Goal: Task Accomplishment & Management: Complete application form

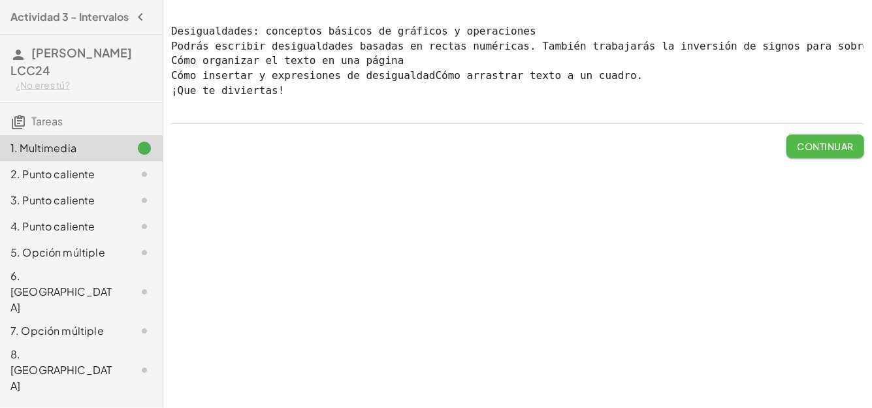
click at [812, 152] on font "Continuar" at bounding box center [825, 146] width 56 height 12
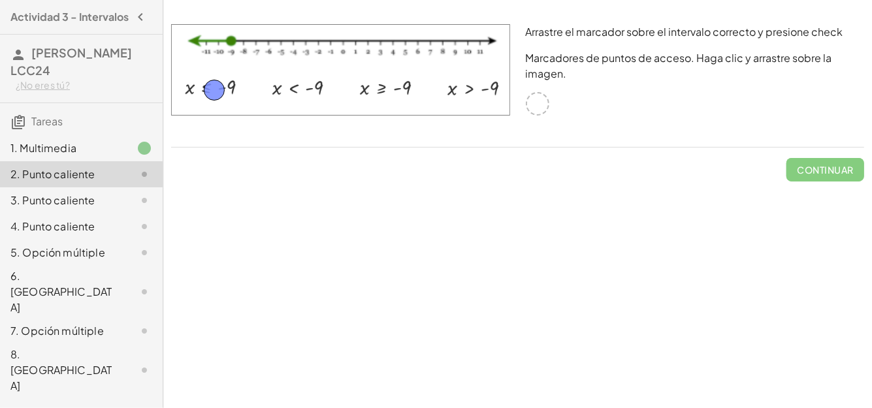
drag, startPoint x: 537, startPoint y: 106, endPoint x: 213, endPoint y: 92, distance: 324.2
click at [815, 170] on font "Continuar" at bounding box center [825, 170] width 56 height 12
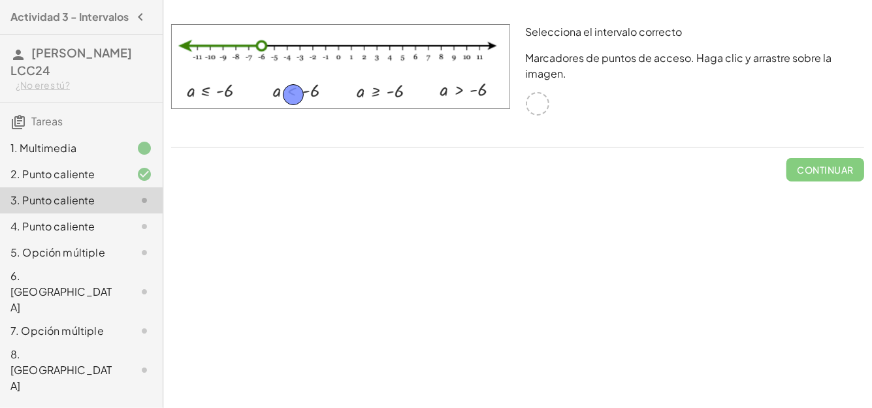
drag, startPoint x: 538, startPoint y: 105, endPoint x: 294, endPoint y: 96, distance: 244.4
click at [842, 161] on button "Continuar" at bounding box center [825, 170] width 78 height 24
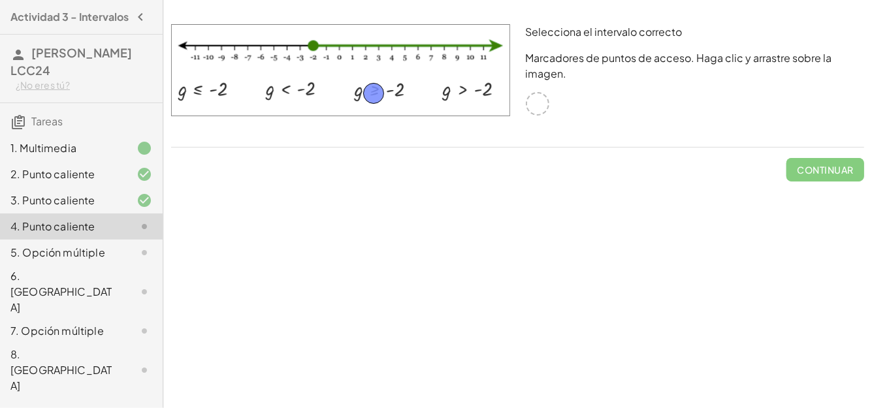
drag, startPoint x: 533, startPoint y: 103, endPoint x: 370, endPoint y: 93, distance: 164.2
click at [831, 177] on button "Continuar" at bounding box center [825, 170] width 78 height 24
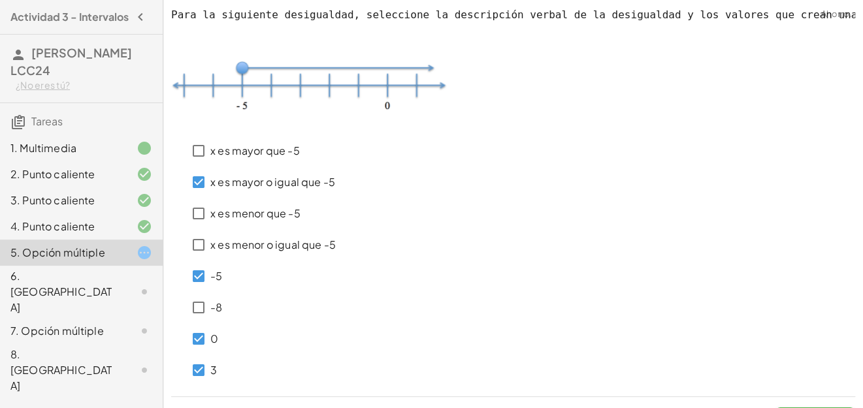
drag, startPoint x: 861, startPoint y: 247, endPoint x: 868, endPoint y: 258, distance: 13.2
click at [863, 258] on html "Actividad 3 - Intervalos [PERSON_NAME] LCC24 ¿No eres tú? Tareas 1. Multimedia …" at bounding box center [431, 219] width 863 height 439
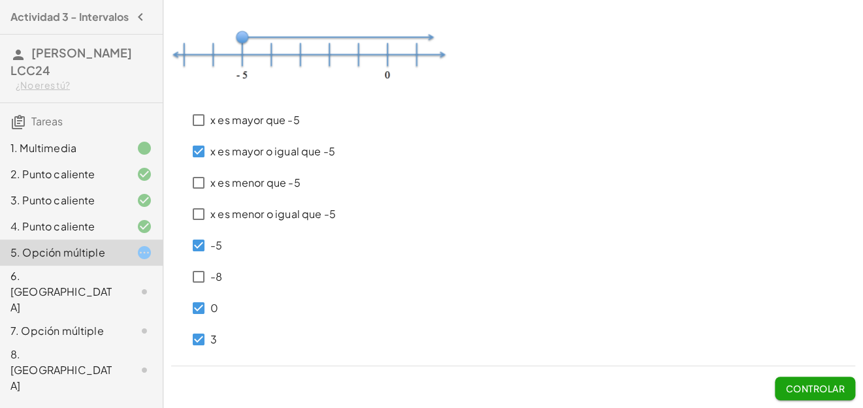
scroll to position [39, 0]
click at [805, 388] on font "Controlar" at bounding box center [815, 389] width 59 height 12
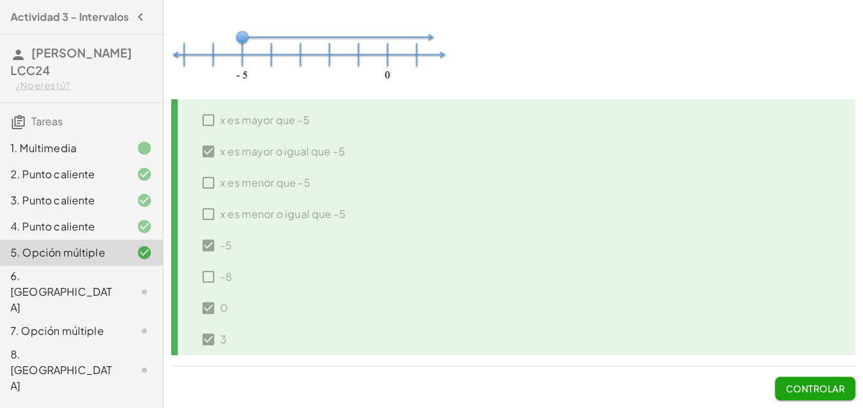
click at [805, 388] on font "Controlar" at bounding box center [815, 389] width 59 height 12
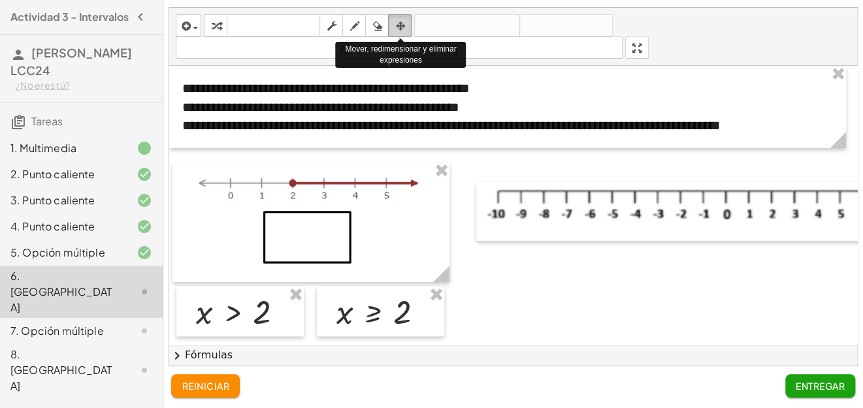
click at [404, 22] on icon "button" at bounding box center [399, 26] width 9 height 16
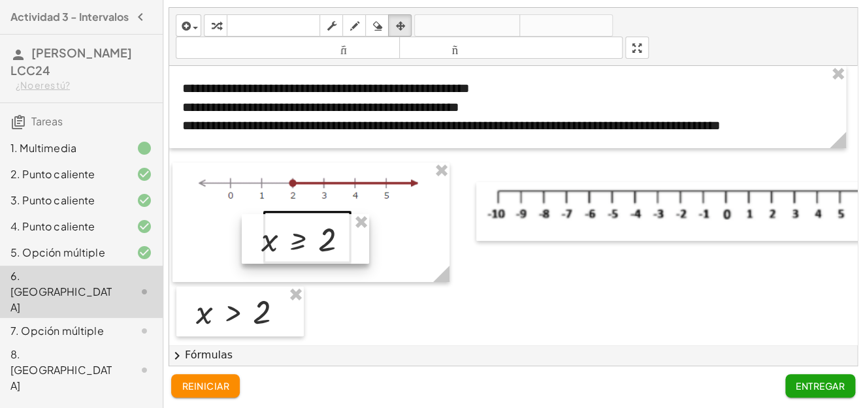
drag, startPoint x: 402, startPoint y: 321, endPoint x: 327, endPoint y: 248, distance: 104.8
click at [327, 248] on div at bounding box center [305, 239] width 127 height 50
click at [397, 20] on icon "button" at bounding box center [399, 26] width 9 height 16
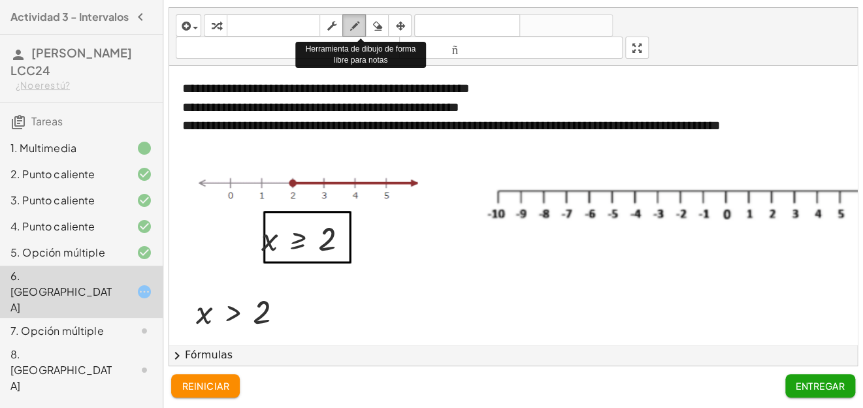
click at [360, 29] on div "button" at bounding box center [353, 26] width 17 height 16
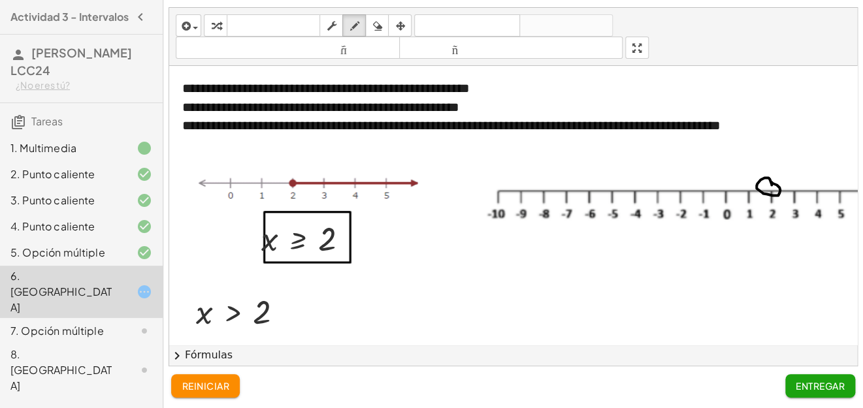
drag, startPoint x: 781, startPoint y: 189, endPoint x: 834, endPoint y: 188, distance: 53.5
drag, startPoint x: 834, startPoint y: 188, endPoint x: 834, endPoint y: 177, distance: 11.1
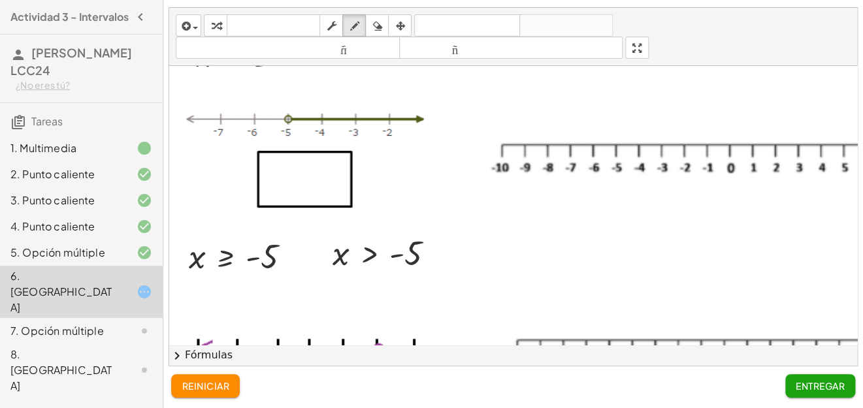
scroll to position [249, 0]
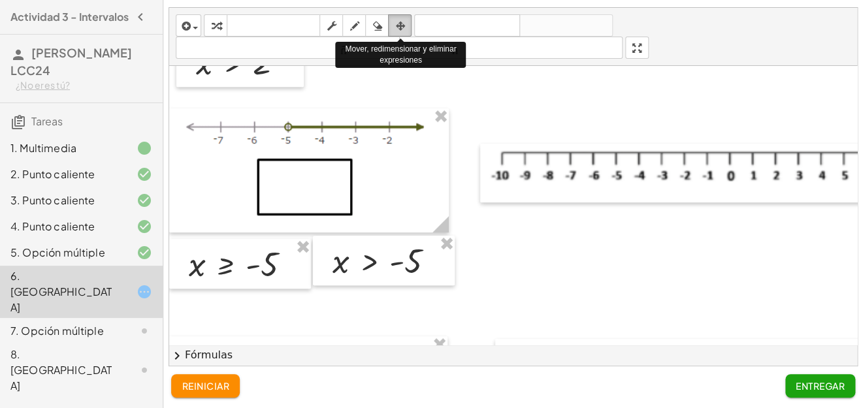
click at [404, 23] on icon "button" at bounding box center [399, 26] width 9 height 16
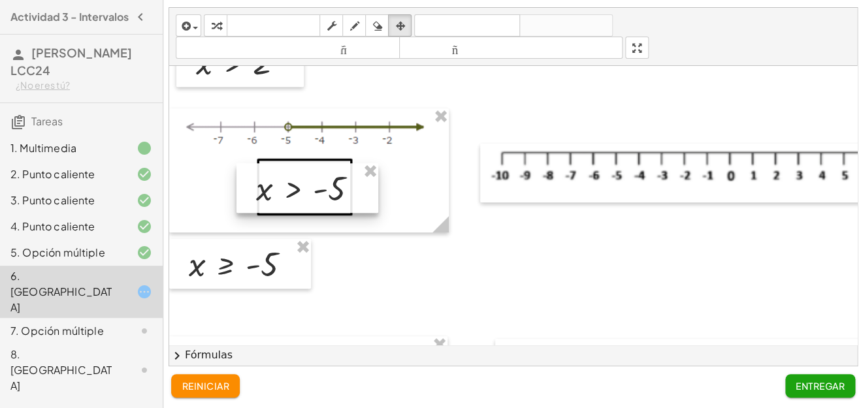
drag, startPoint x: 370, startPoint y: 262, endPoint x: 293, endPoint y: 189, distance: 105.3
click at [293, 189] on div at bounding box center [307, 188] width 142 height 50
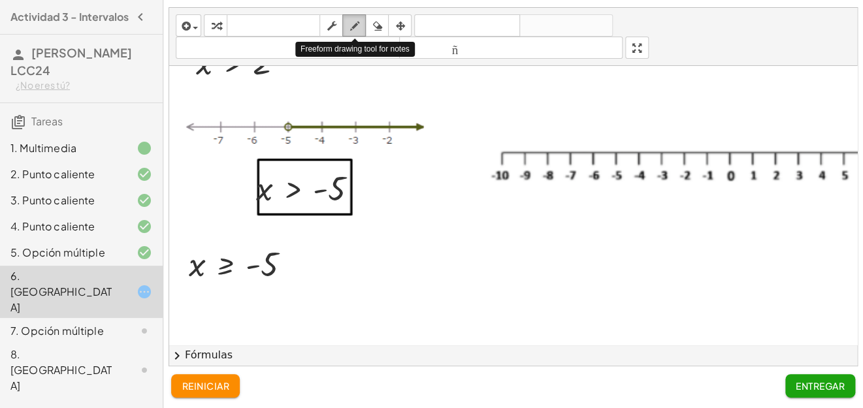
click at [349, 25] on div "button" at bounding box center [353, 26] width 17 height 16
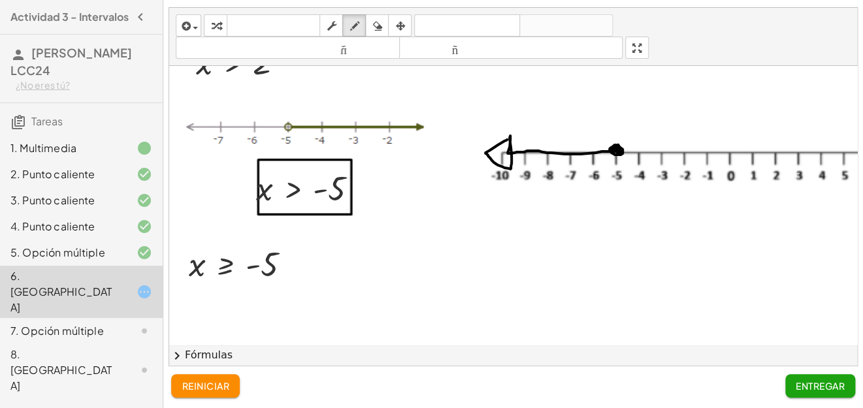
drag, startPoint x: 615, startPoint y: 149, endPoint x: 508, endPoint y: 139, distance: 107.5
click at [508, 139] on div at bounding box center [584, 182] width 831 height 731
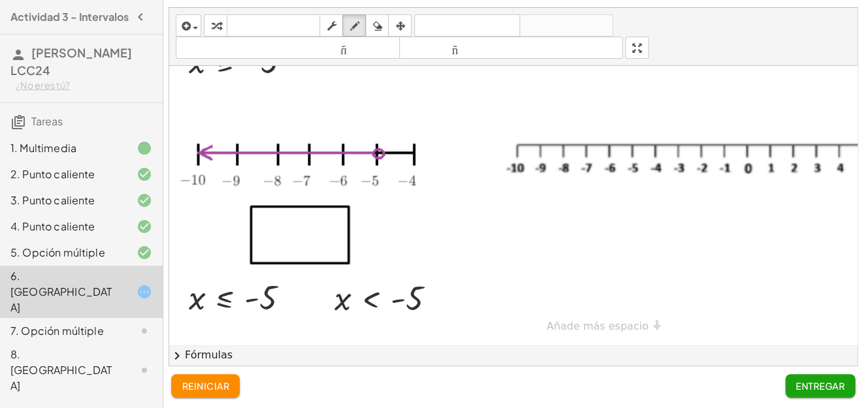
scroll to position [461, 0]
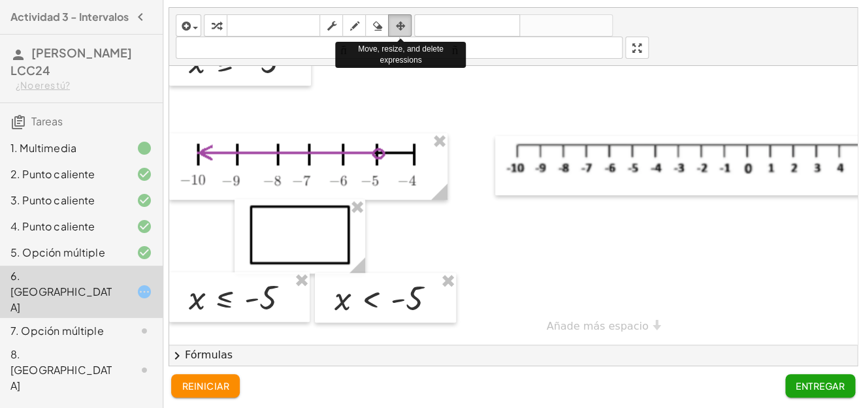
click at [400, 27] on icon "button" at bounding box center [399, 26] width 9 height 16
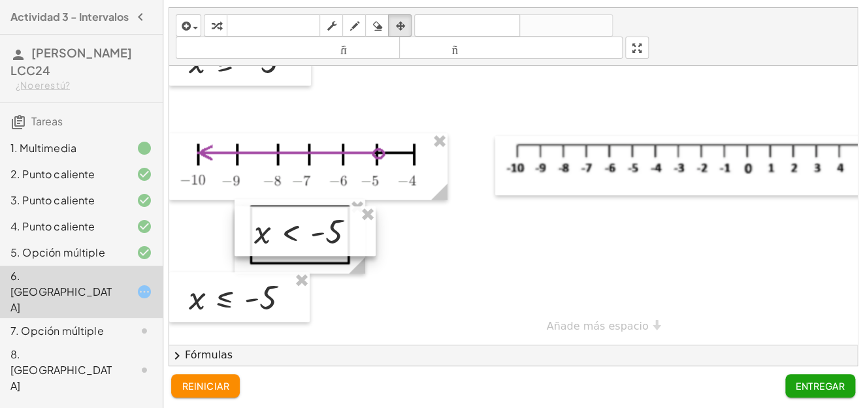
drag, startPoint x: 381, startPoint y: 291, endPoint x: 300, endPoint y: 224, distance: 105.3
click at [300, 224] on div at bounding box center [304, 231] width 141 height 50
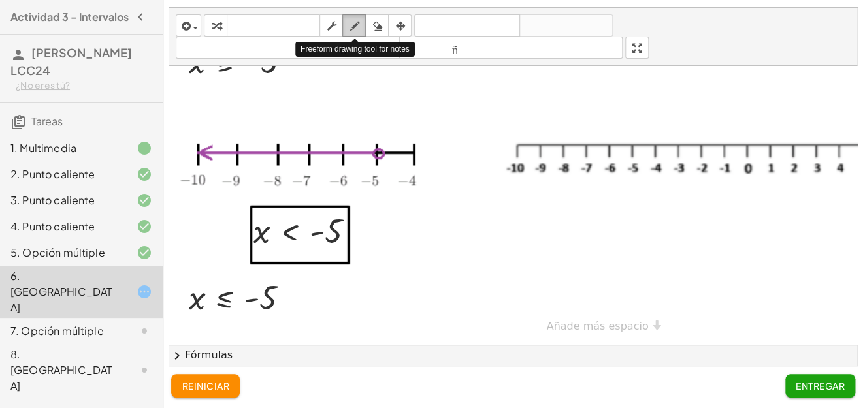
click at [356, 22] on icon "button" at bounding box center [353, 26] width 9 height 16
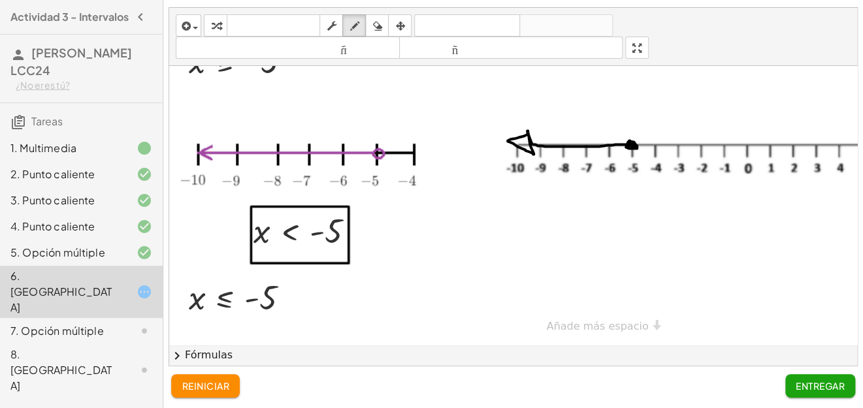
drag, startPoint x: 629, startPoint y: 131, endPoint x: 527, endPoint y: 125, distance: 102.7
click at [818, 390] on font "Entregar" at bounding box center [819, 386] width 49 height 12
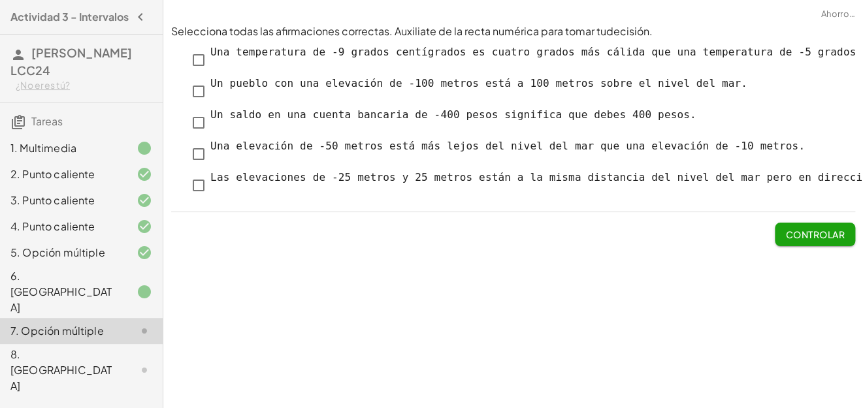
scroll to position [0, 0]
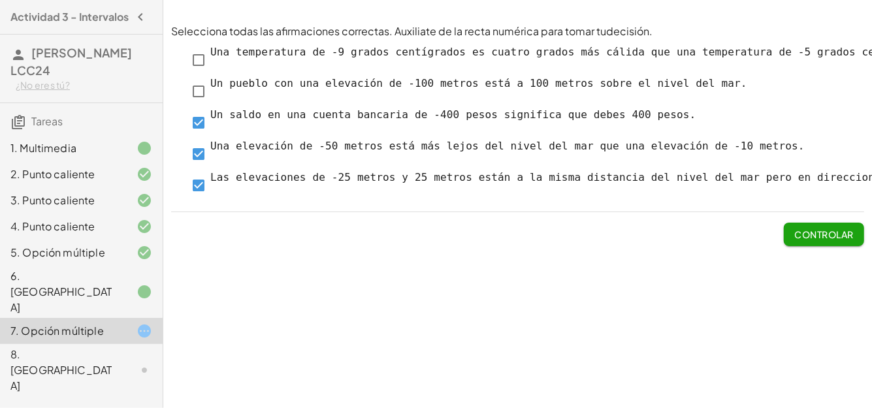
click at [832, 238] on font "Controlar" at bounding box center [824, 235] width 59 height 12
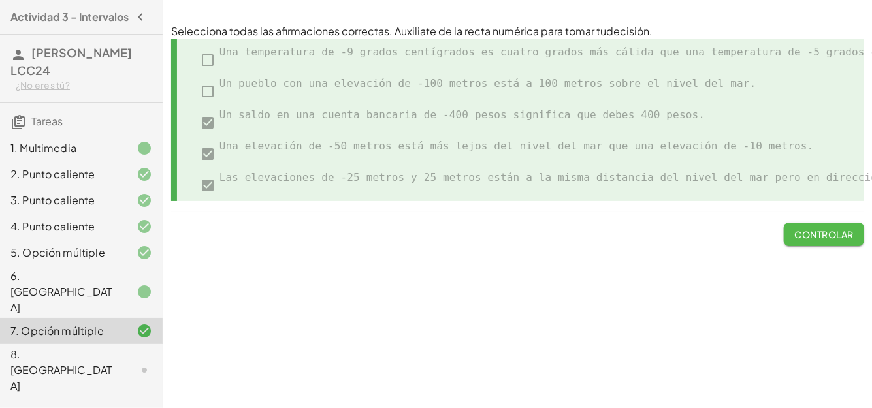
click at [832, 238] on font "Controlar" at bounding box center [824, 235] width 59 height 12
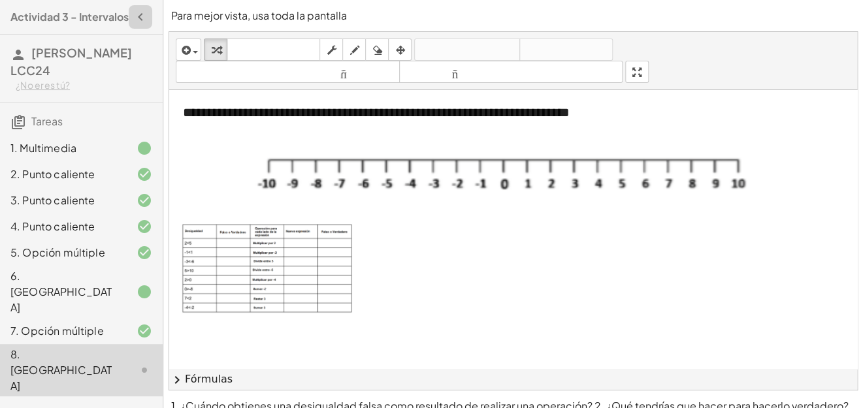
click at [142, 18] on icon "button" at bounding box center [141, 17] width 16 height 16
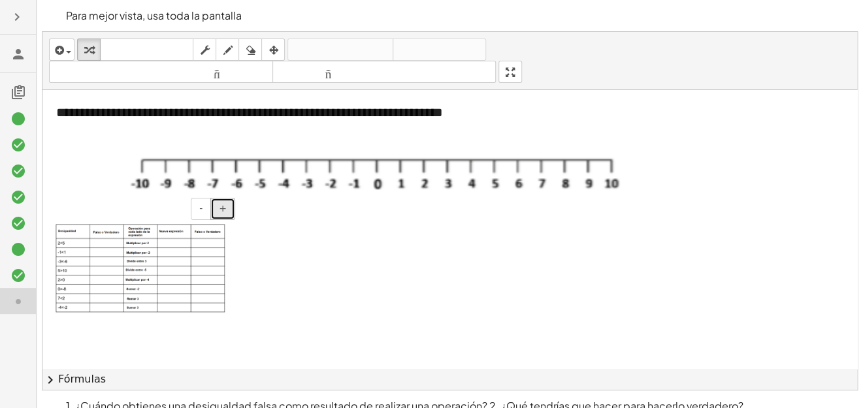
click at [219, 214] on button "+" at bounding box center [222, 209] width 25 height 22
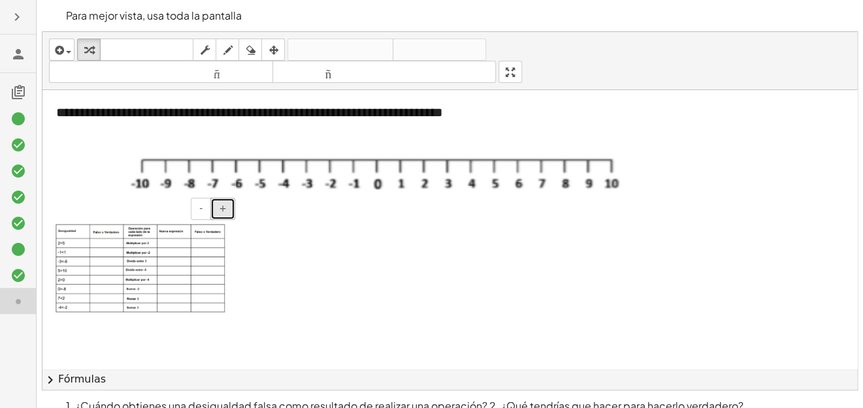
click at [219, 214] on button "+" at bounding box center [222, 209] width 25 height 22
click at [221, 215] on button "+" at bounding box center [222, 209] width 25 height 22
click at [518, 120] on div "**********" at bounding box center [449, 211] width 814 height 358
click at [518, 151] on div at bounding box center [375, 181] width 513 height 61
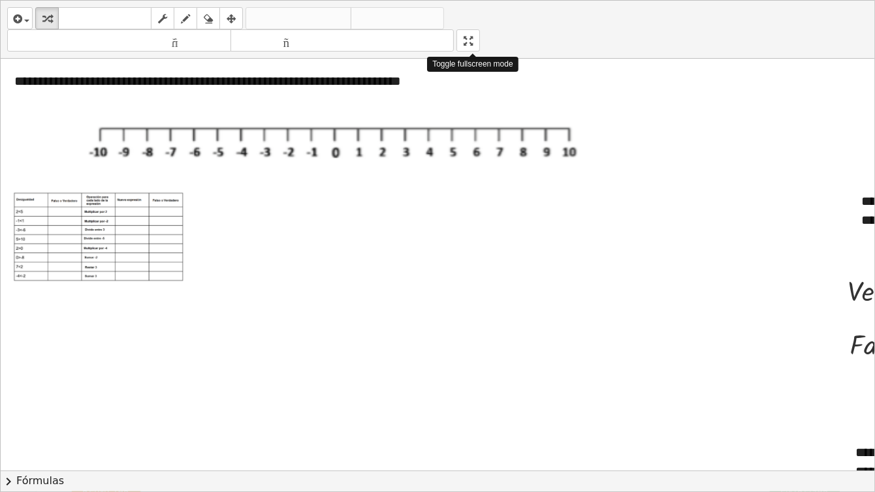
drag, startPoint x: 471, startPoint y: 33, endPoint x: 466, endPoint y: -24, distance: 57.0
click at [466, 0] on html "Desigualdades: conceptos básicos de gráficos y operaciones Podrás escribir desi…" at bounding box center [437, 256] width 875 height 513
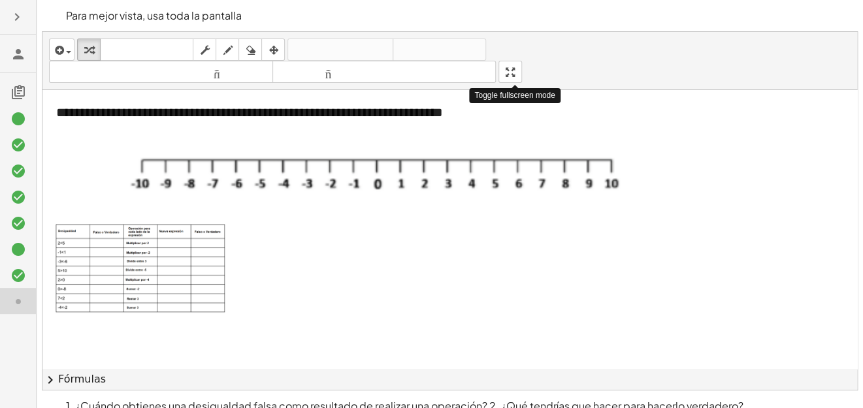
drag, startPoint x: 508, startPoint y: 73, endPoint x: 513, endPoint y: 130, distance: 57.0
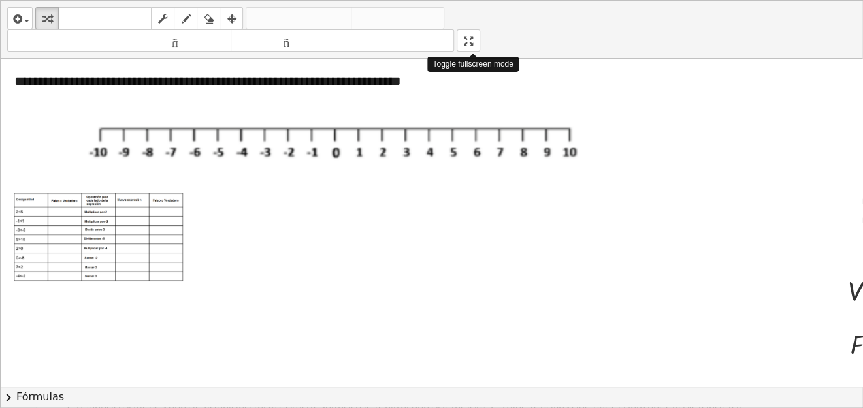
click at [513, 130] on div "**********" at bounding box center [431, 204] width 861 height 407
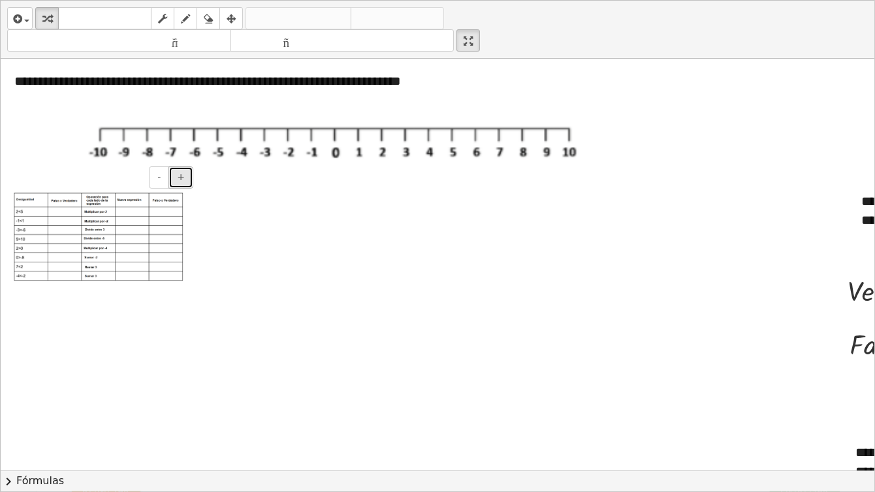
click at [184, 182] on font "+" at bounding box center [181, 177] width 8 height 10
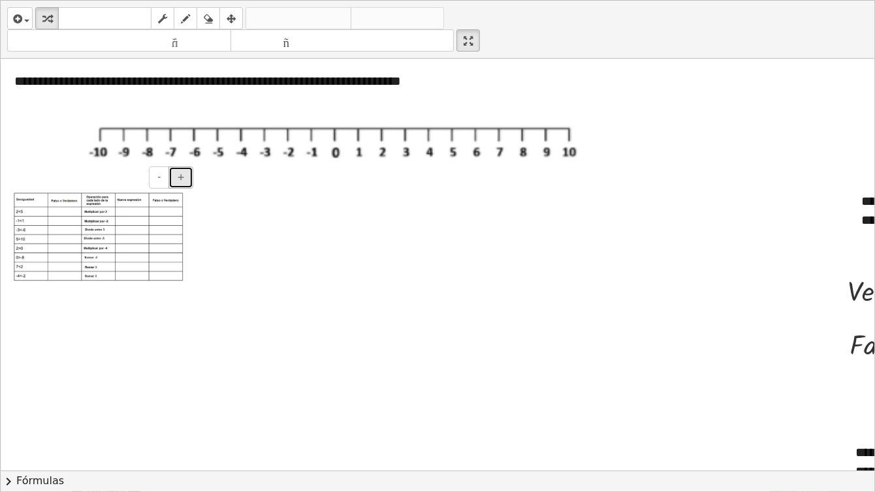
click at [184, 182] on font "+" at bounding box center [181, 177] width 8 height 10
drag, startPoint x: 471, startPoint y: 44, endPoint x: 466, endPoint y: -12, distance: 57.0
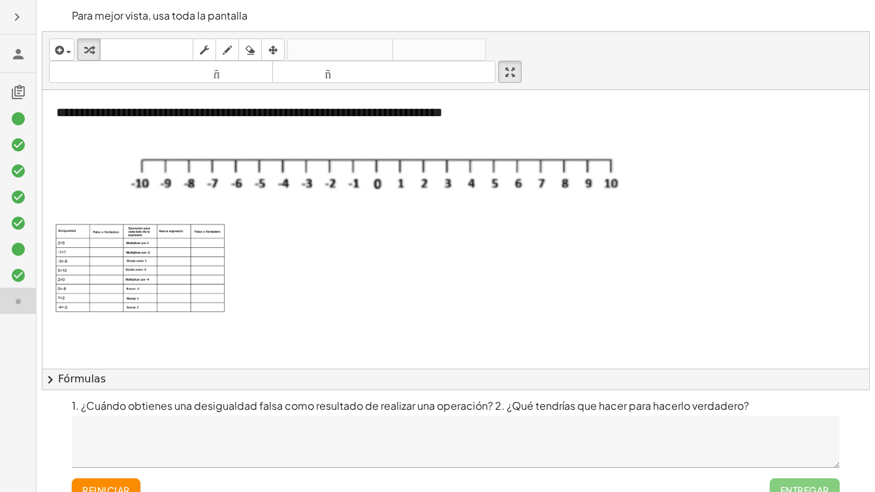
click at [466, 0] on html "Desigualdades: conceptos básicos de gráficos y operaciones Podrás escribir desi…" at bounding box center [437, 256] width 875 height 513
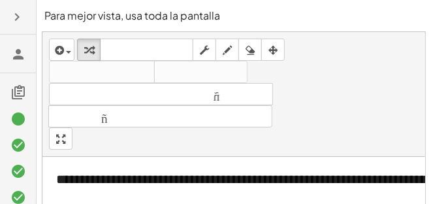
drag, startPoint x: 868, startPoint y: 1, endPoint x: 285, endPoint y: 123, distance: 595.7
click at [285, 123] on div "tamaño_del_formato menor tamaño_del_formato más grande" at bounding box center [234, 105] width 370 height 44
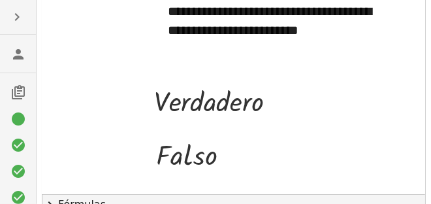
scroll to position [115, 738]
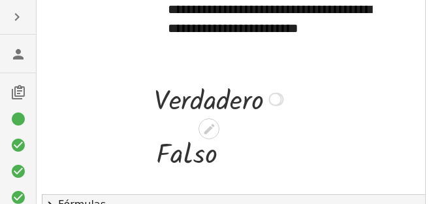
drag, startPoint x: 273, startPoint y: 99, endPoint x: 266, endPoint y: 98, distance: 7.2
click at [210, 99] on div "· V · e · r · d · a · d · e · r · o" at bounding box center [210, 99] width 0 height 0
drag, startPoint x: 427, startPoint y: 0, endPoint x: 119, endPoint y: 96, distance: 322.2
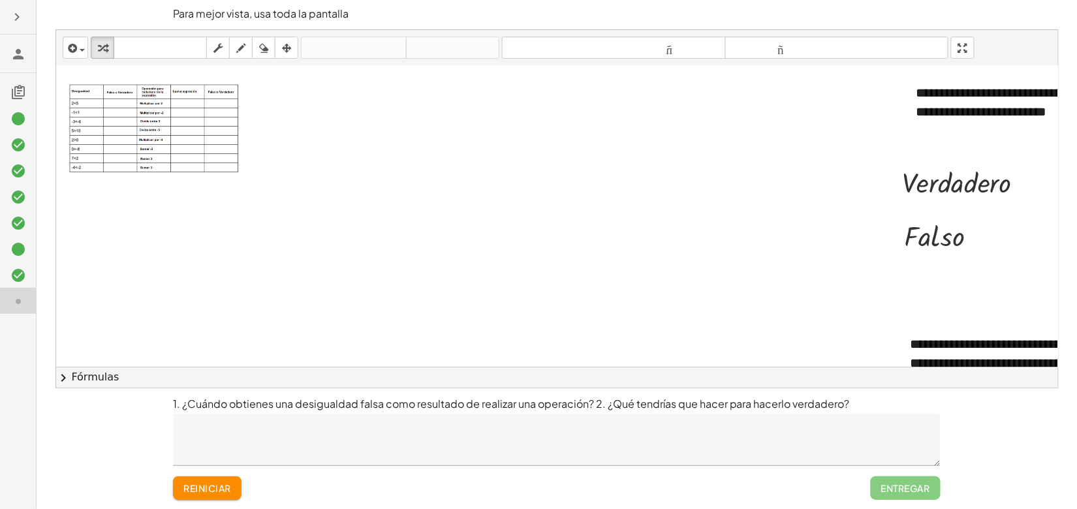
scroll to position [116, 0]
drag, startPoint x: 417, startPoint y: 0, endPoint x: 600, endPoint y: 165, distance: 246.9
click at [600, 165] on div at bounding box center [614, 180] width 1117 height 460
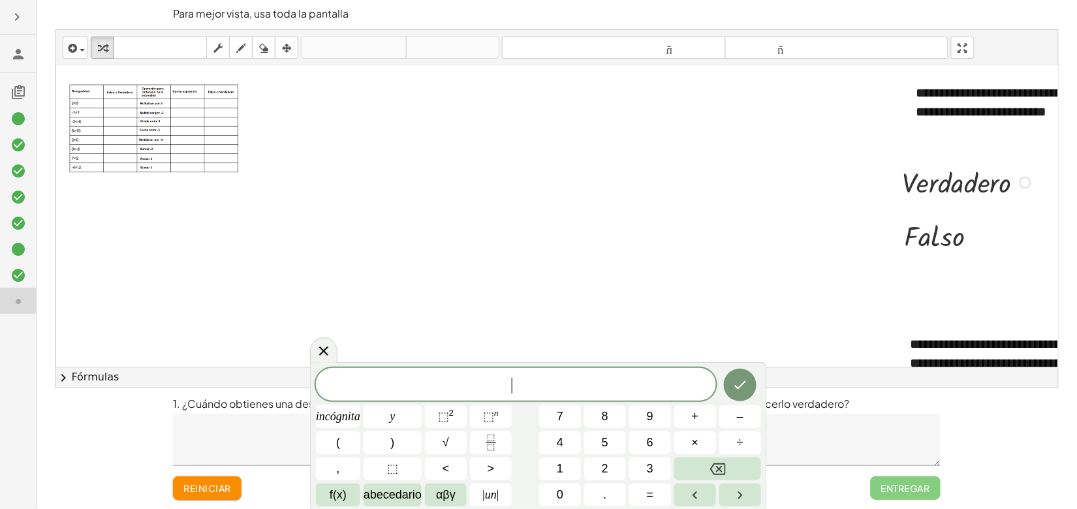
click at [871, 185] on div at bounding box center [969, 182] width 145 height 38
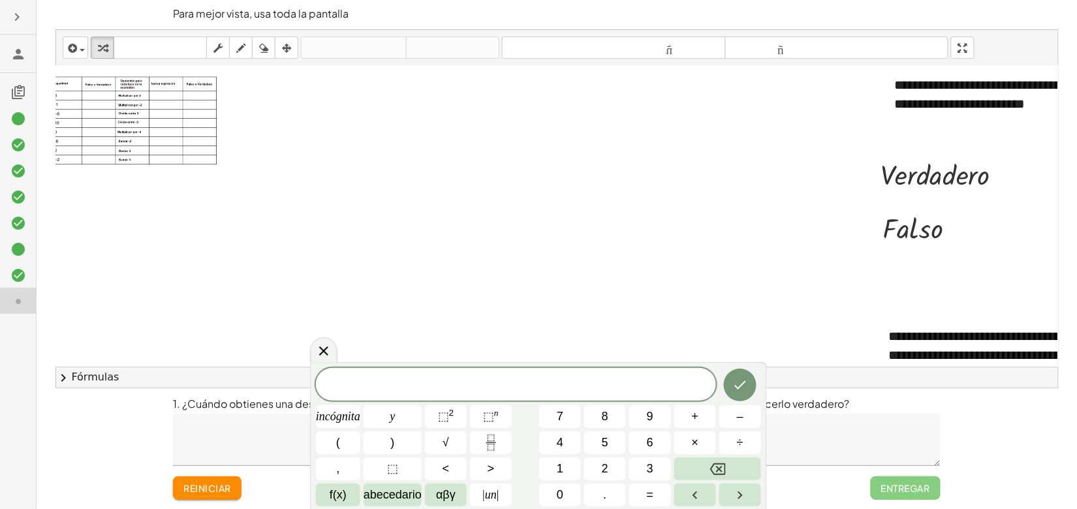
scroll to position [123, 24]
click at [737, 393] on icon "Hecho" at bounding box center [741, 385] width 16 height 16
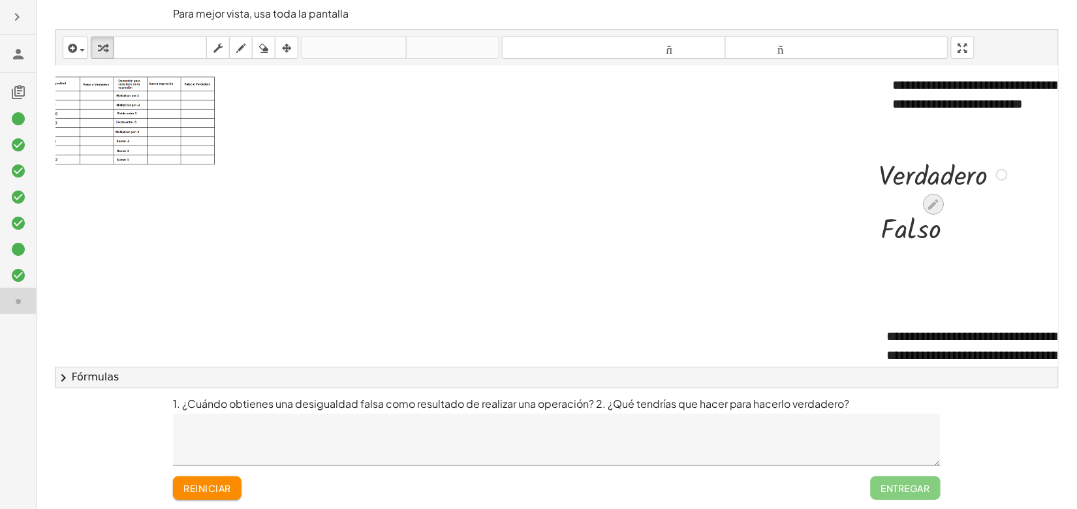
click at [871, 202] on icon at bounding box center [934, 204] width 10 height 10
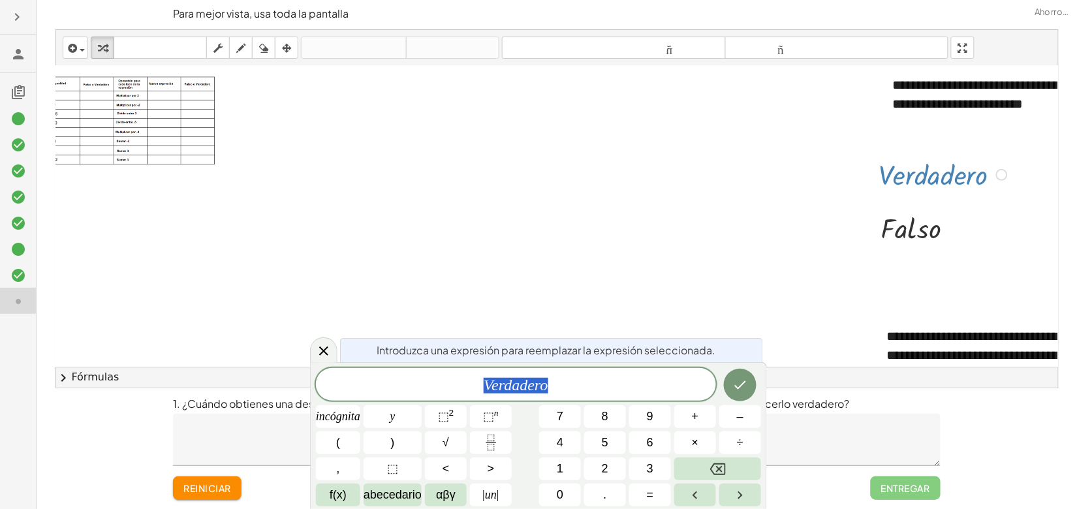
click at [698, 210] on div at bounding box center [591, 173] width 1117 height 460
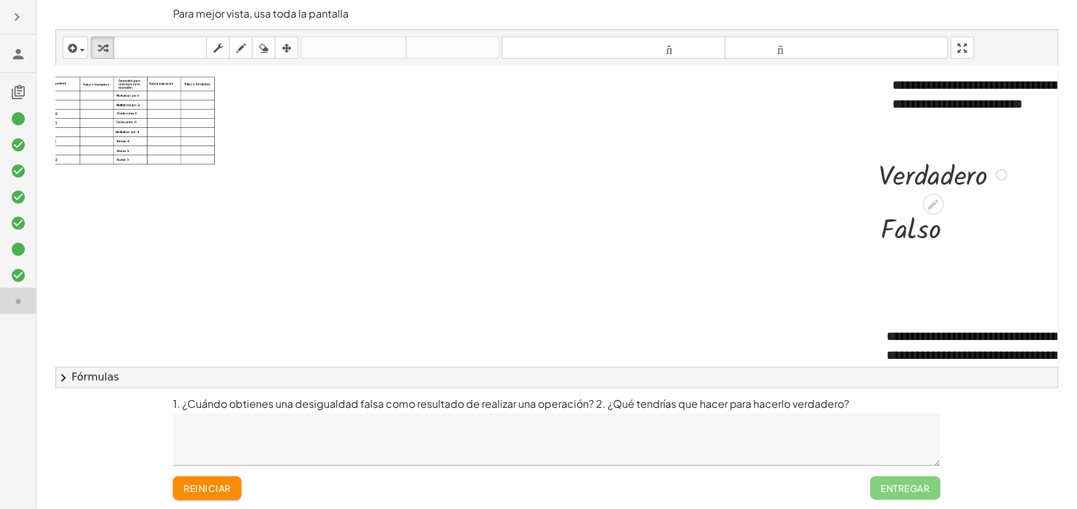
click at [871, 180] on div at bounding box center [945, 174] width 145 height 38
drag, startPoint x: 1001, startPoint y: 176, endPoint x: 74, endPoint y: 96, distance: 930.6
click at [74, 96] on div "**********" at bounding box center [591, 173] width 1117 height 460
click at [304, 183] on div at bounding box center [591, 173] width 1117 height 460
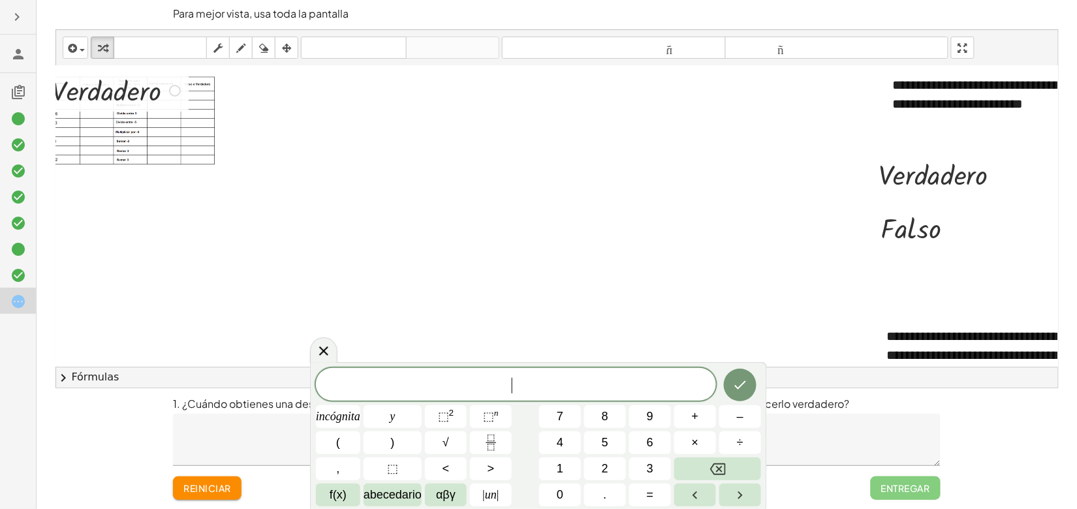
click at [187, 103] on div at bounding box center [118, 90] width 145 height 38
drag, startPoint x: 150, startPoint y: 93, endPoint x: 133, endPoint y: 89, distance: 18.2
click at [133, 89] on div at bounding box center [118, 90] width 145 height 38
click at [151, 92] on div at bounding box center [118, 90] width 145 height 38
click at [125, 89] on div at bounding box center [118, 90] width 145 height 38
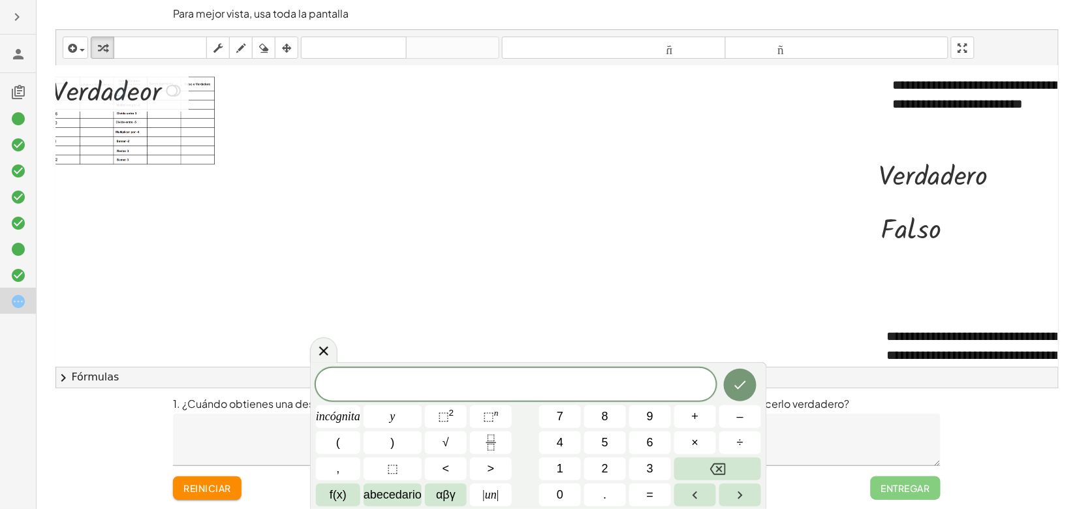
click at [125, 89] on div at bounding box center [118, 90] width 145 height 38
drag, startPoint x: 162, startPoint y: 92, endPoint x: 146, endPoint y: 90, distance: 16.4
click at [146, 90] on div at bounding box center [118, 90] width 145 height 38
click at [265, 101] on div at bounding box center [591, 173] width 1117 height 460
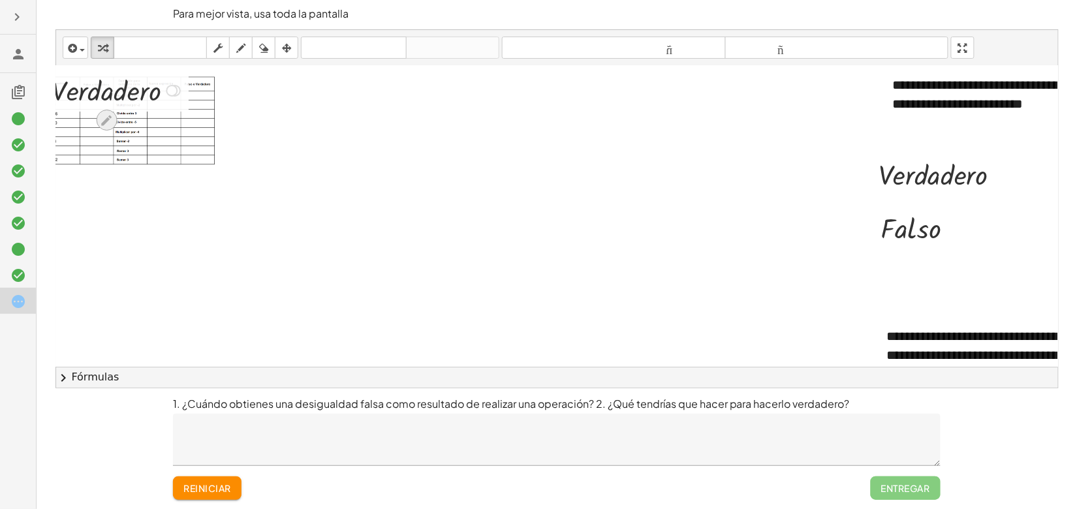
click at [106, 117] on icon at bounding box center [107, 121] width 14 height 14
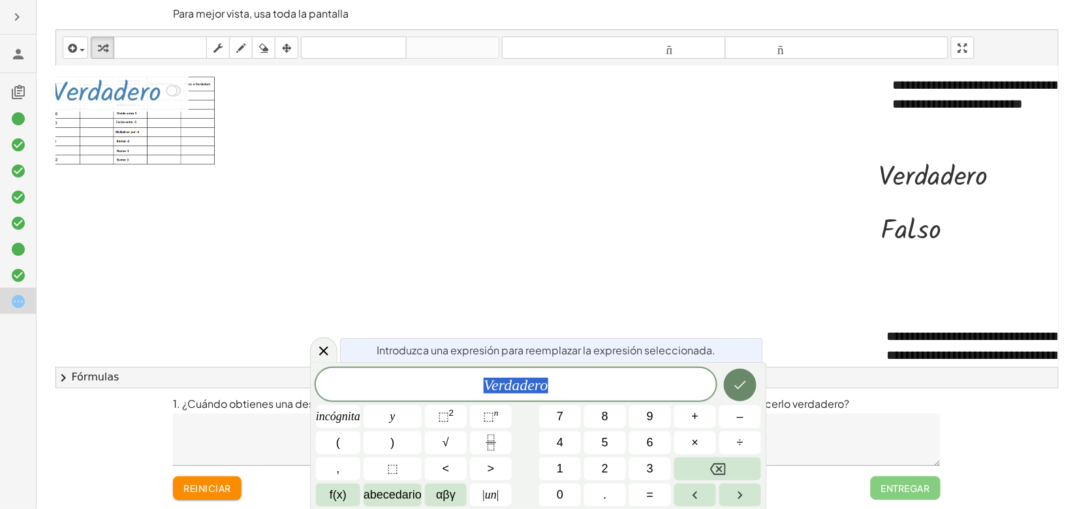
click at [729, 381] on button "Hecho" at bounding box center [740, 385] width 33 height 33
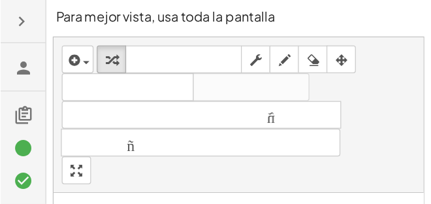
scroll to position [123, 25]
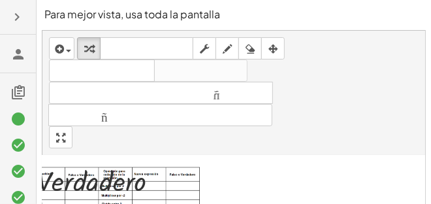
drag, startPoint x: 1062, startPoint y: 0, endPoint x: 262, endPoint y: 161, distance: 815.2
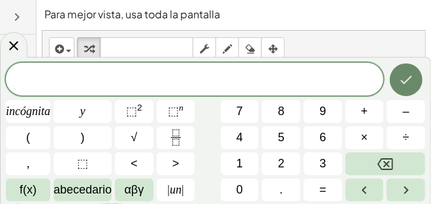
click at [410, 82] on icon "Hecho" at bounding box center [406, 80] width 16 height 16
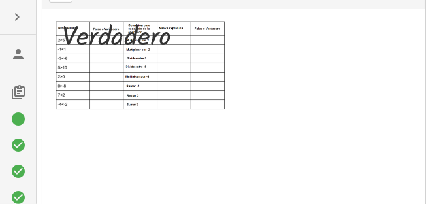
scroll to position [146, 0]
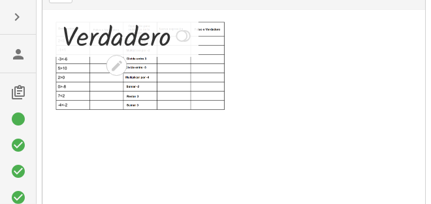
drag, startPoint x: 294, startPoint y: 53, endPoint x: 134, endPoint y: 27, distance: 162.1
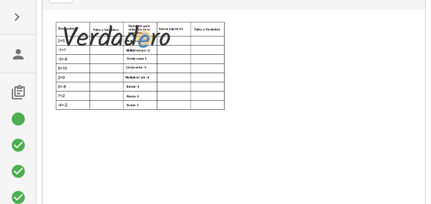
click at [141, 35] on div at bounding box center [128, 35] width 145 height 38
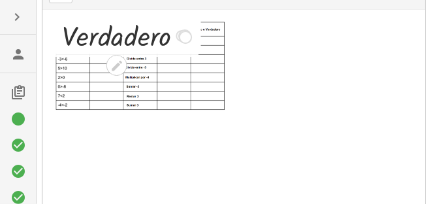
click at [180, 39] on div at bounding box center [182, 36] width 12 height 12
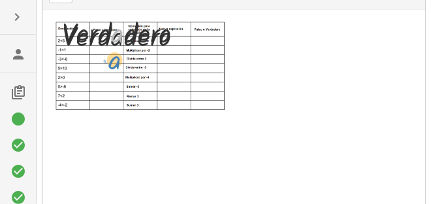
drag, startPoint x: 121, startPoint y: 31, endPoint x: 117, endPoint y: 57, distance: 27.1
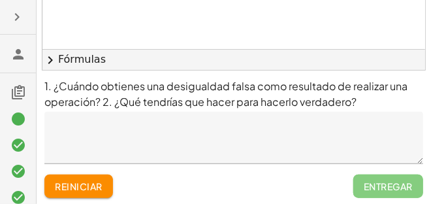
scroll to position [324, 0]
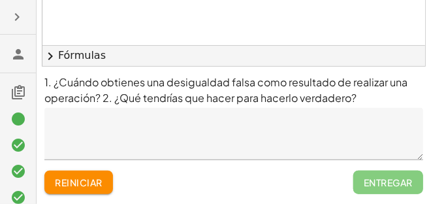
click at [73, 187] on font "reiniciar" at bounding box center [78, 182] width 47 height 12
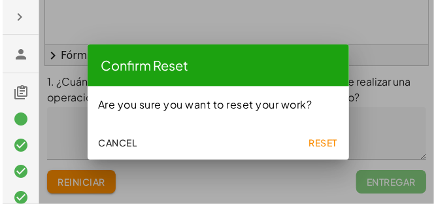
scroll to position [0, 0]
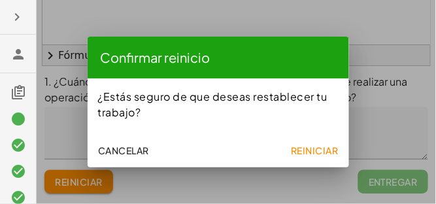
click at [320, 148] on font "Reiniciar" at bounding box center [314, 150] width 47 height 12
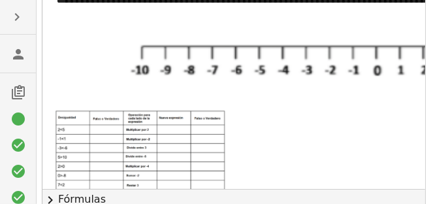
scroll to position [175, 0]
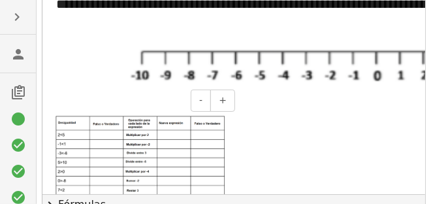
click at [106, 136] on img at bounding box center [141, 160] width 170 height 89
click at [100, 133] on img at bounding box center [141, 160] width 170 height 89
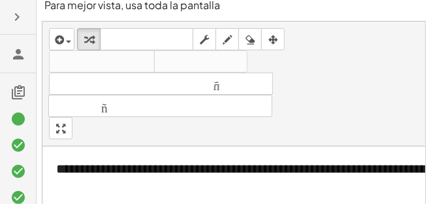
scroll to position [10, 0]
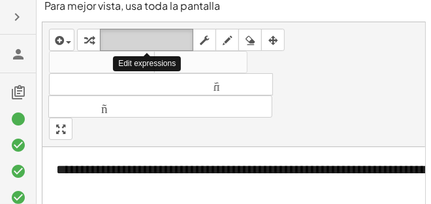
click at [165, 44] on font "teclado" at bounding box center [146, 40] width 87 height 12
click at [140, 38] on font "teclado" at bounding box center [146, 40] width 87 height 12
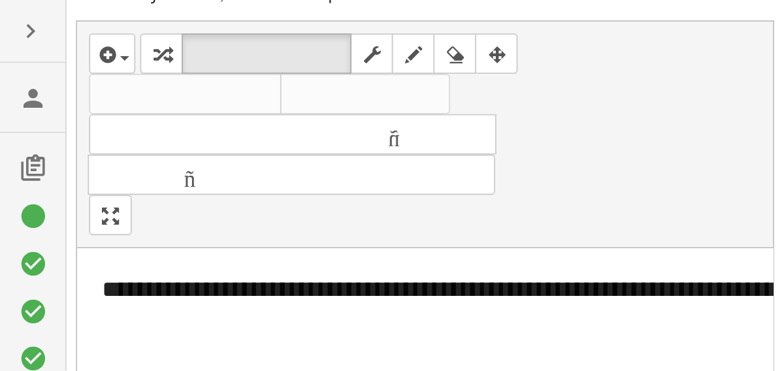
scroll to position [0, 0]
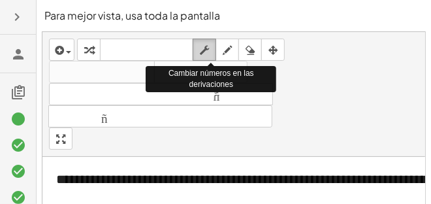
click at [206, 52] on icon "button" at bounding box center [204, 50] width 9 height 16
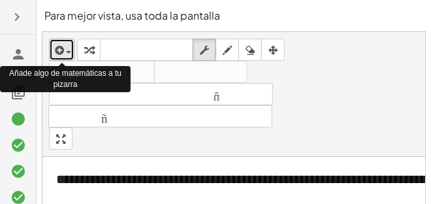
click at [68, 51] on span "button" at bounding box center [68, 52] width 5 height 3
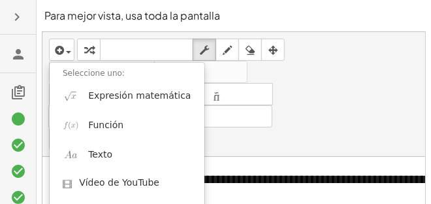
click at [337, 87] on div "tamaño_del_formato menor tamaño_del_formato más grande" at bounding box center [234, 105] width 370 height 44
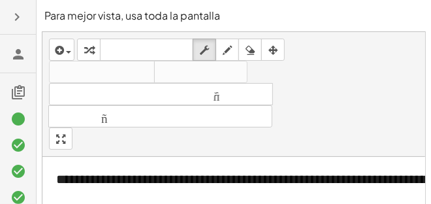
drag, startPoint x: 59, startPoint y: 135, endPoint x: 61, endPoint y: 163, distance: 28.2
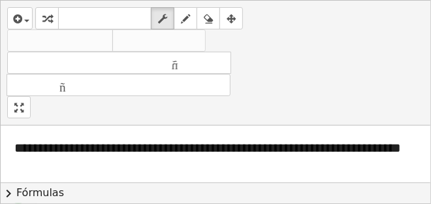
click at [61, 163] on div "**********" at bounding box center [216, 102] width 430 height 202
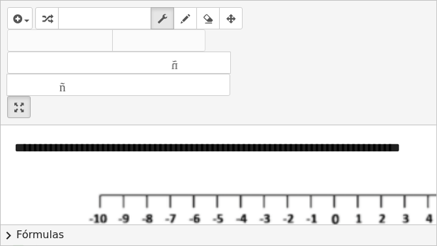
drag, startPoint x: 14, startPoint y: 103, endPoint x: 12, endPoint y: 75, distance: 28.2
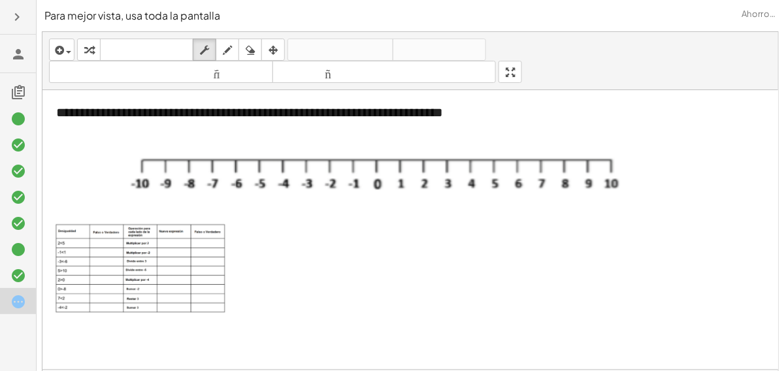
drag, startPoint x: 434, startPoint y: 0, endPoint x: 444, endPoint y: 231, distance: 231.4
click at [444, 231] on div at bounding box center [600, 320] width 1117 height 460
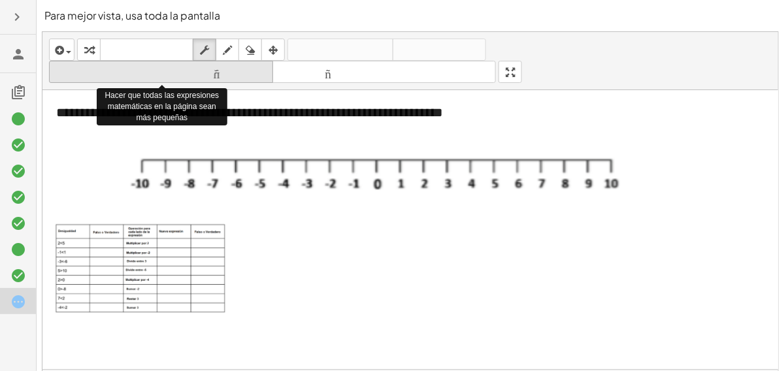
click at [233, 72] on font "tamaño_del_formato" at bounding box center [160, 72] width 217 height 12
click at [150, 76] on font "tamaño_del_formato" at bounding box center [160, 72] width 217 height 12
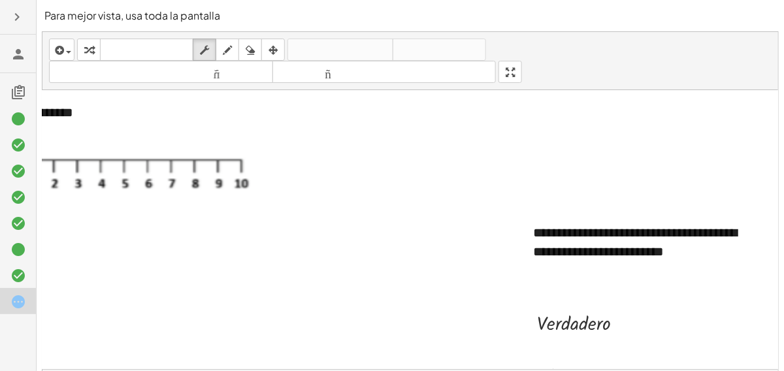
scroll to position [0, 390]
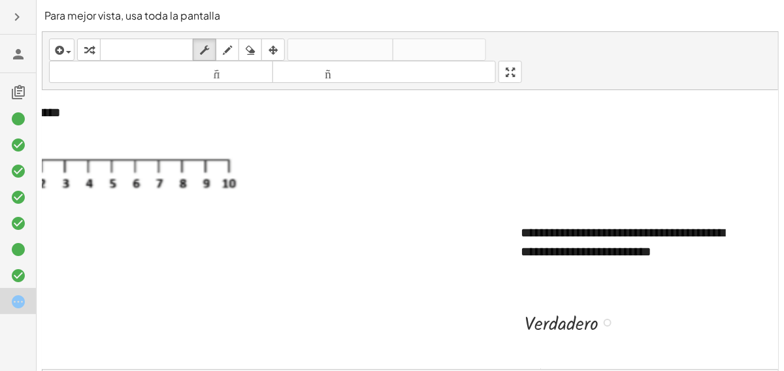
click at [611, 325] on div at bounding box center [572, 321] width 109 height 27
drag, startPoint x: 599, startPoint y: 322, endPoint x: 328, endPoint y: 189, distance: 301.9
click at [328, 189] on div "**********" at bounding box center [218, 320] width 1117 height 460
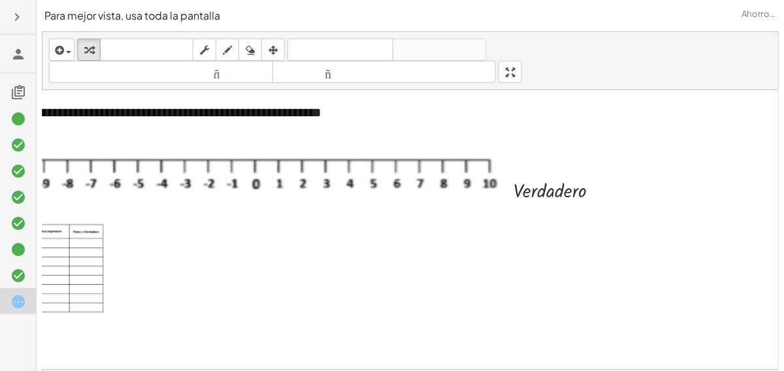
scroll to position [0, 119]
drag, startPoint x: 595, startPoint y: 189, endPoint x: 217, endPoint y: 234, distance: 380.1
click at [217, 234] on div "**********" at bounding box center [481, 320] width 1117 height 460
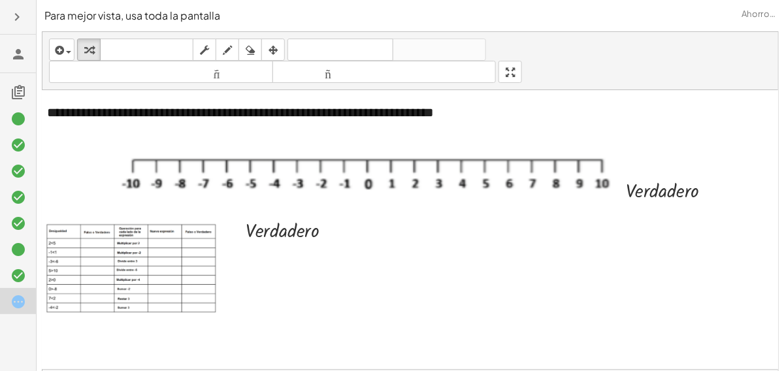
scroll to position [0, 0]
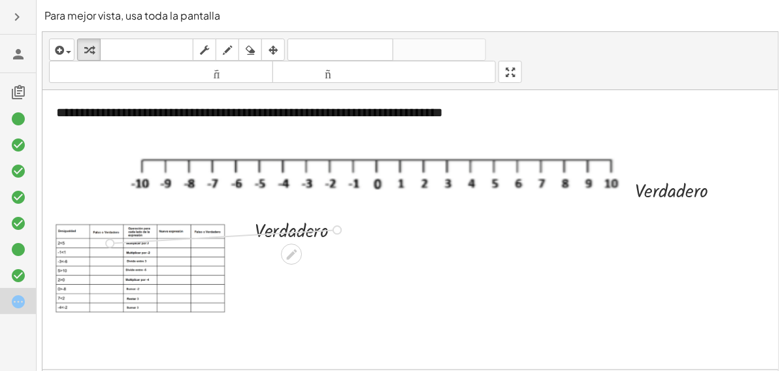
drag, startPoint x: 336, startPoint y: 229, endPoint x: 101, endPoint y: 243, distance: 236.1
click at [101, 243] on div "**********" at bounding box center [600, 320] width 1117 height 460
click at [99, 261] on icon at bounding box center [99, 265] width 14 height 14
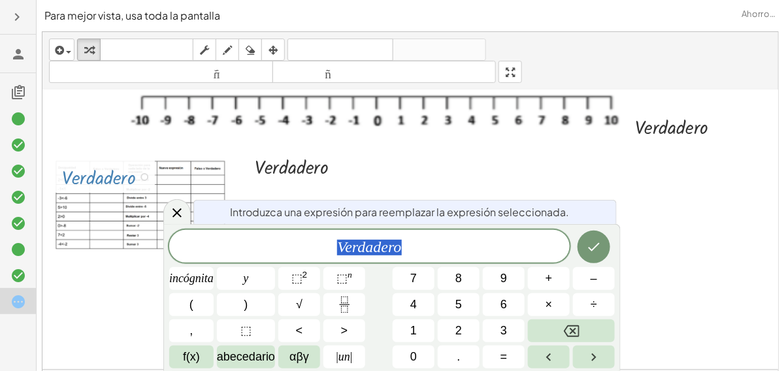
scroll to position [64, 0]
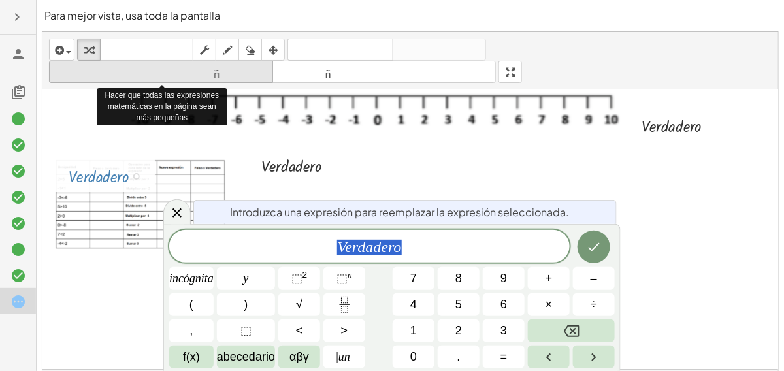
click at [212, 70] on font "tamaño_del_formato" at bounding box center [160, 72] width 217 height 12
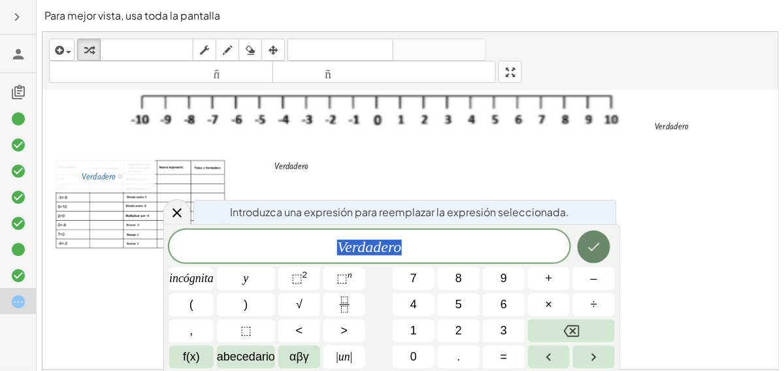
click at [606, 247] on button "Hecho" at bounding box center [593, 246] width 33 height 33
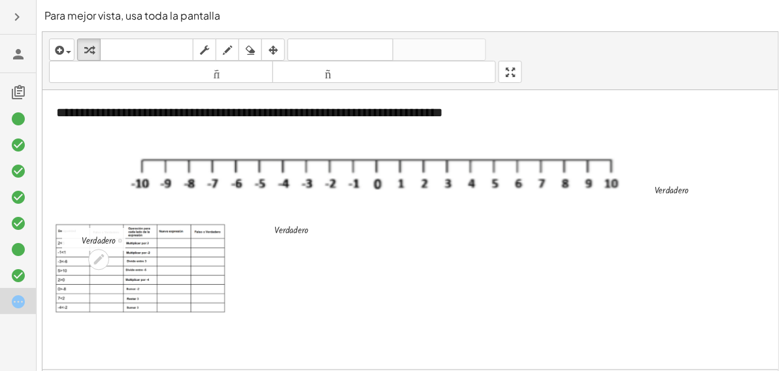
scroll to position [0, 0]
click at [119, 238] on div at bounding box center [110, 239] width 70 height 16
drag, startPoint x: 120, startPoint y: 241, endPoint x: 114, endPoint y: 258, distance: 18.0
click at [114, 258] on div "**********" at bounding box center [600, 320] width 1117 height 460
click at [284, 260] on div at bounding box center [600, 320] width 1117 height 460
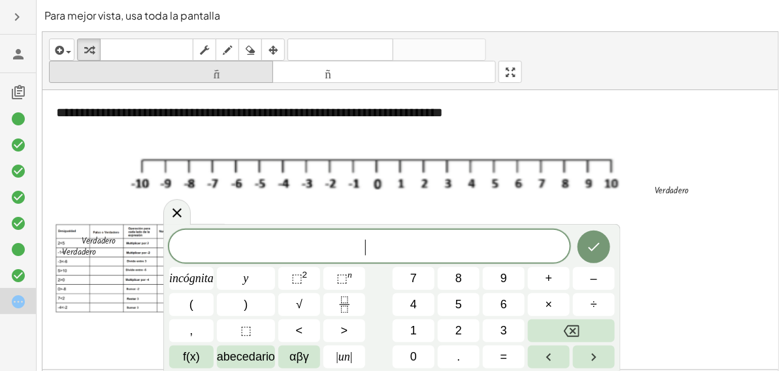
click at [225, 72] on font "tamaño_del_formato" at bounding box center [160, 72] width 217 height 12
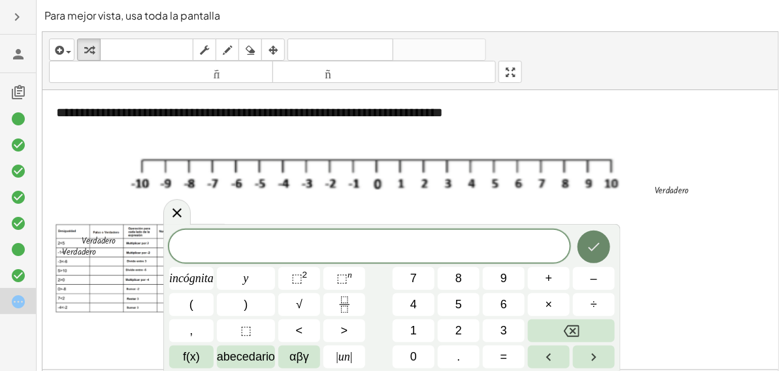
click at [591, 242] on icon "Hecho" at bounding box center [594, 247] width 16 height 16
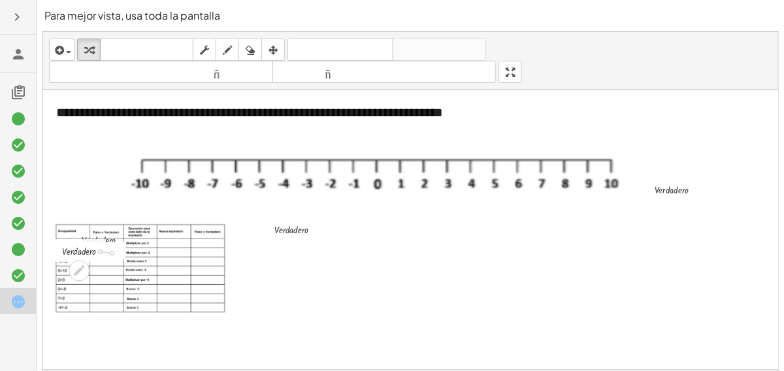
drag, startPoint x: 99, startPoint y: 249, endPoint x: 116, endPoint y: 251, distance: 17.7
click at [79, 252] on div "· V · e · r · d · a · d · e · r · o" at bounding box center [79, 252] width 0 height 0
drag, startPoint x: 101, startPoint y: 251, endPoint x: 124, endPoint y: 252, distance: 22.9
click at [79, 253] on div "· V · e · r · d · a · d · e · r · o" at bounding box center [79, 253] width 0 height 0
drag, startPoint x: 97, startPoint y: 251, endPoint x: 139, endPoint y: 253, distance: 42.5
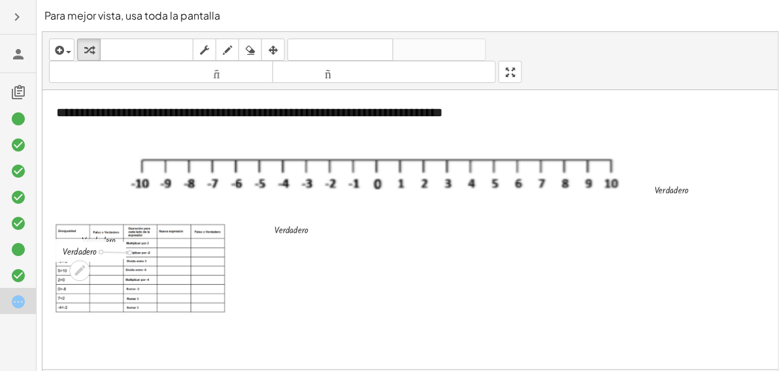
drag, startPoint x: 100, startPoint y: 251, endPoint x: 133, endPoint y: 252, distance: 32.7
click at [133, 252] on div "**********" at bounding box center [600, 320] width 1117 height 460
drag, startPoint x: 112, startPoint y: 251, endPoint x: 153, endPoint y: 253, distance: 41.8
click at [153, 253] on div "**********" at bounding box center [600, 320] width 1117 height 460
click at [258, 268] on div at bounding box center [600, 320] width 1117 height 460
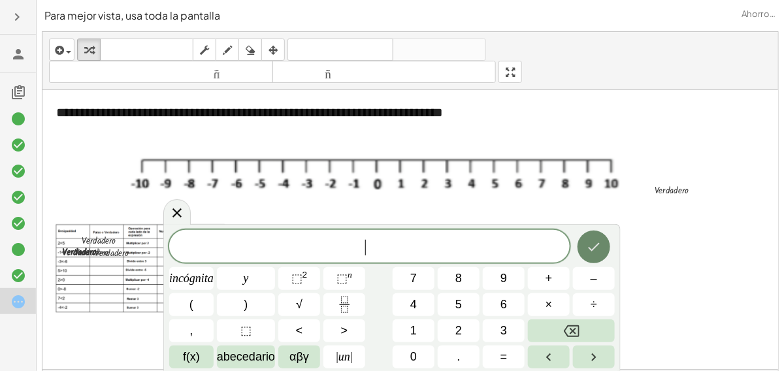
click at [595, 255] on button "Hecho" at bounding box center [593, 246] width 33 height 33
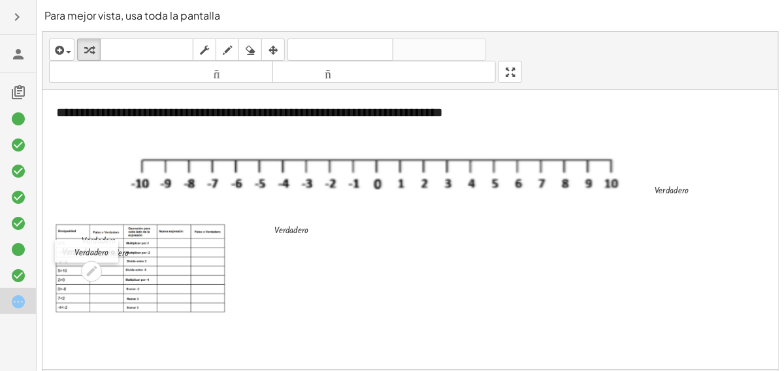
click at [66, 254] on div at bounding box center [65, 251] width 20 height 23
drag, startPoint x: 66, startPoint y: 254, endPoint x: 310, endPoint y: 266, distance: 244.5
click at [310, 266] on div at bounding box center [308, 265] width 20 height 23
drag, startPoint x: 72, startPoint y: 249, endPoint x: 283, endPoint y: 291, distance: 215.5
drag, startPoint x: 80, startPoint y: 248, endPoint x: 89, endPoint y: 262, distance: 16.9
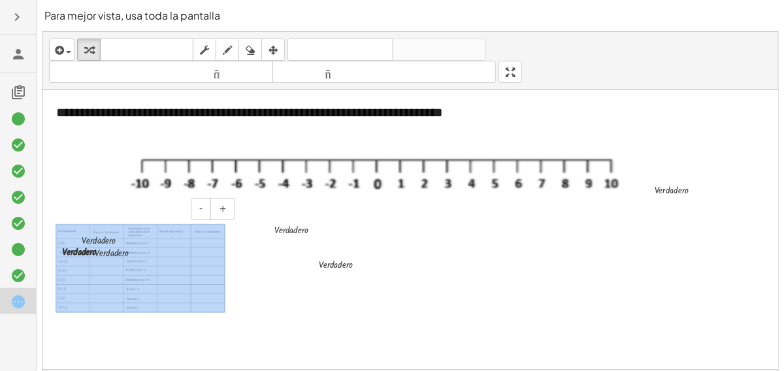
drag, startPoint x: 93, startPoint y: 241, endPoint x: 103, endPoint y: 218, distance: 24.9
click at [103, 218] on div "**********" at bounding box center [600, 320] width 1117 height 460
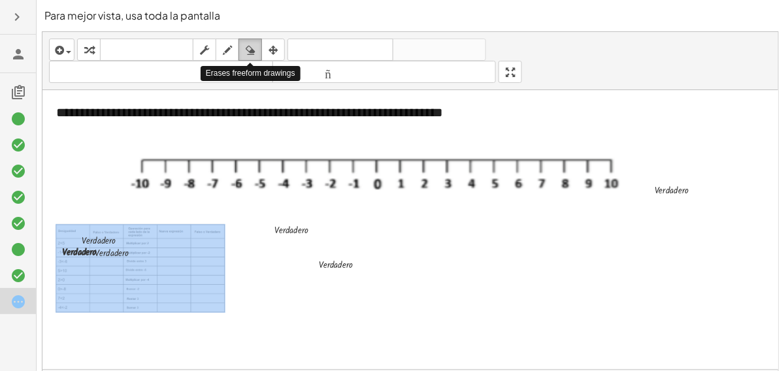
click at [244, 47] on div "button" at bounding box center [250, 50] width 17 height 16
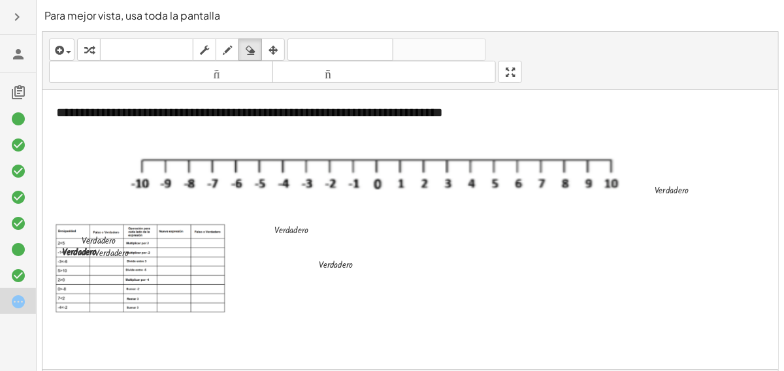
click at [82, 253] on div at bounding box center [600, 320] width 1117 height 460
click at [82, 249] on div at bounding box center [600, 320] width 1117 height 460
click at [89, 249] on div at bounding box center [600, 320] width 1117 height 460
click at [72, 248] on div at bounding box center [600, 320] width 1117 height 460
click at [251, 51] on icon "button" at bounding box center [250, 50] width 9 height 16
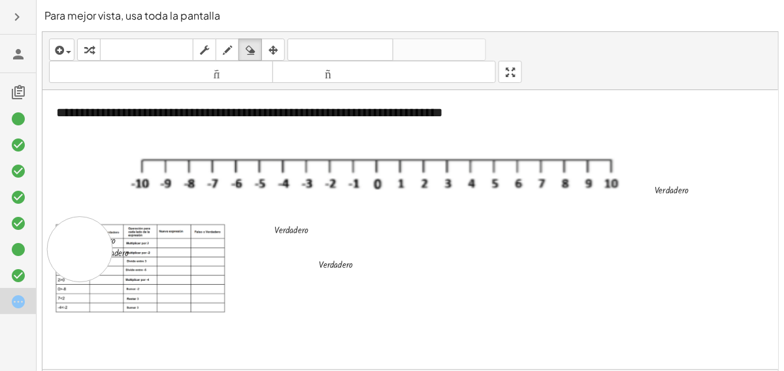
click at [80, 249] on div at bounding box center [600, 320] width 1117 height 460
click at [249, 45] on icon "button" at bounding box center [250, 50] width 9 height 16
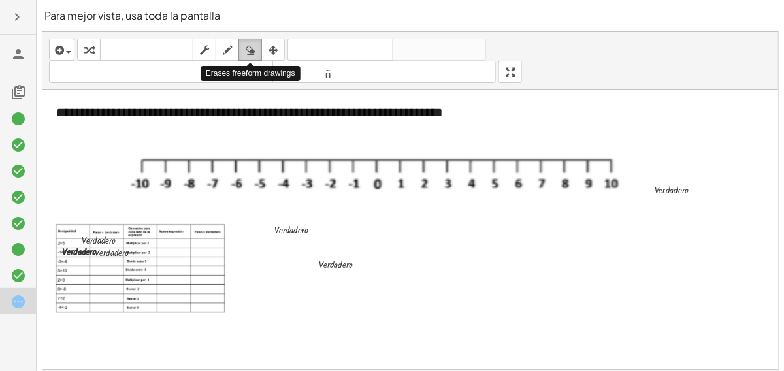
click at [250, 48] on icon "button" at bounding box center [250, 50] width 9 height 16
click at [230, 50] on icon "button" at bounding box center [227, 50] width 9 height 16
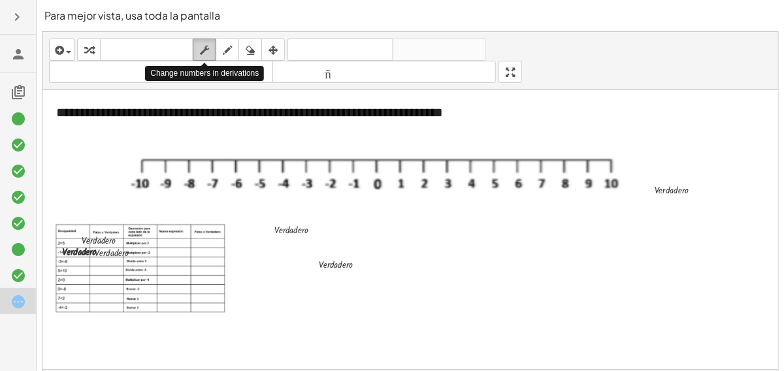
click at [206, 52] on icon "button" at bounding box center [204, 50] width 9 height 16
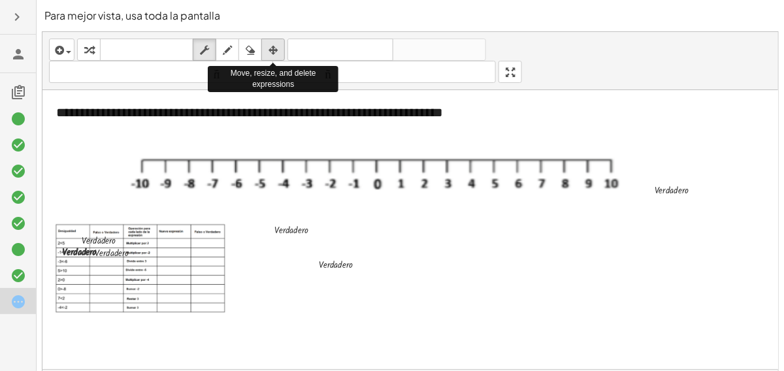
click at [264, 49] on div "button" at bounding box center [272, 50] width 17 height 16
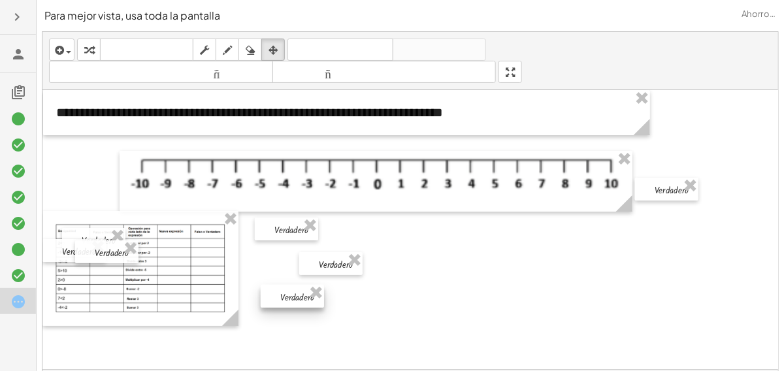
drag, startPoint x: 69, startPoint y: 251, endPoint x: 288, endPoint y: 296, distance: 223.3
click at [288, 296] on div at bounding box center [292, 296] width 63 height 23
click at [433, 312] on div at bounding box center [600, 320] width 1117 height 460
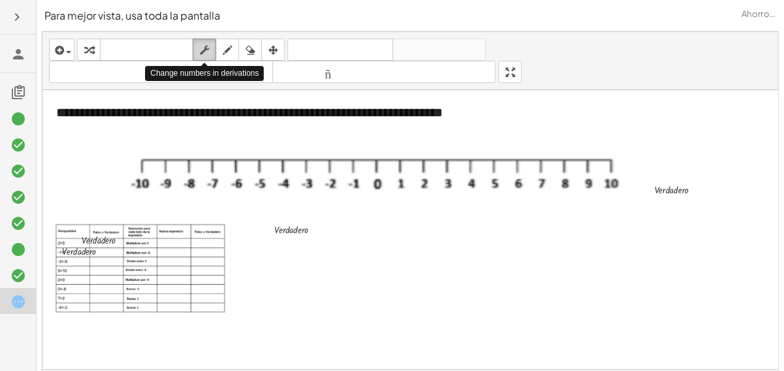
click at [200, 47] on icon "button" at bounding box center [204, 50] width 9 height 16
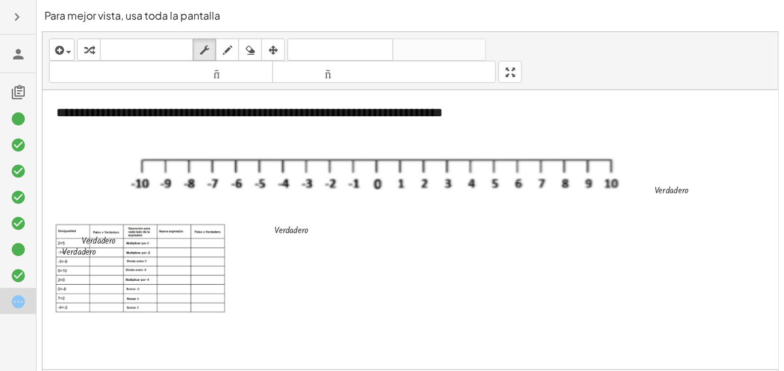
drag, startPoint x: 444, startPoint y: 359, endPoint x: 491, endPoint y: 362, distance: 47.1
click at [491, 362] on div "**********" at bounding box center [409, 229] width 735 height 279
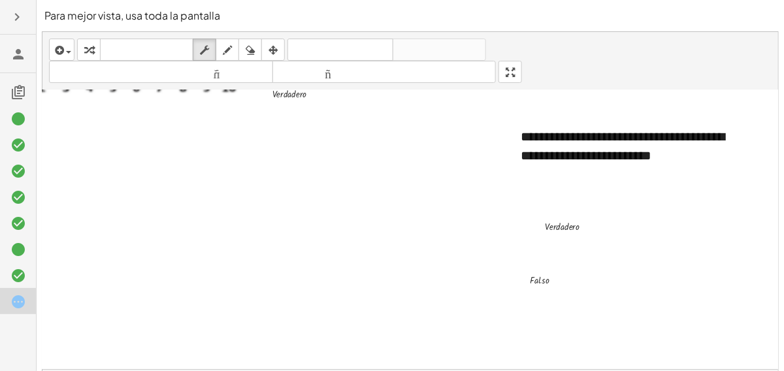
scroll to position [97, 390]
click at [552, 279] on div at bounding box center [554, 280] width 4 height 4
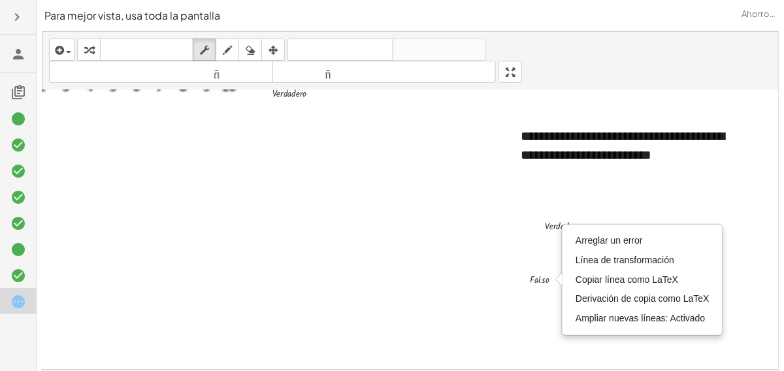
click at [443, 276] on div at bounding box center [218, 223] width 1117 height 460
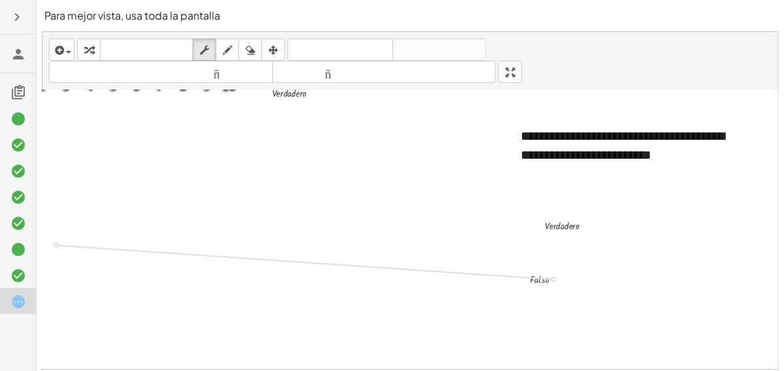
drag, startPoint x: 543, startPoint y: 278, endPoint x: 70, endPoint y: 245, distance: 474.5
click at [70, 245] on div "**********" at bounding box center [218, 223] width 1117 height 460
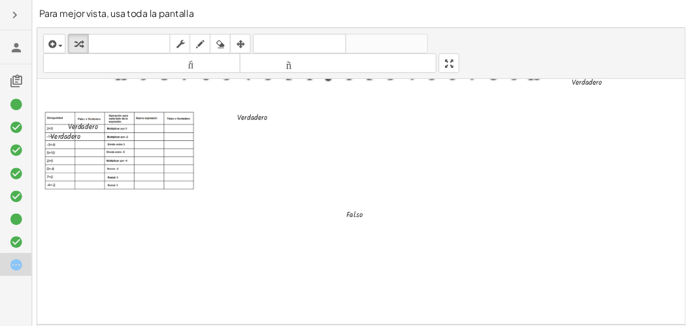
scroll to position [97, 0]
drag, startPoint x: 422, startPoint y: 240, endPoint x: 537, endPoint y: 202, distance: 121.6
click at [537, 202] on div "**********" at bounding box center [600, 223] width 1117 height 460
drag, startPoint x: 421, startPoint y: 242, endPoint x: 84, endPoint y: 267, distance: 337.8
click at [84, 267] on div "**********" at bounding box center [600, 223] width 1117 height 460
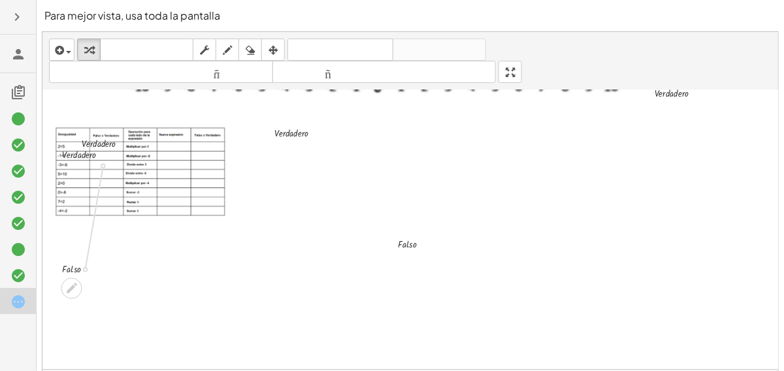
drag, startPoint x: 85, startPoint y: 267, endPoint x: 102, endPoint y: 165, distance: 103.3
click at [102, 165] on div "**********" at bounding box center [600, 223] width 1117 height 460
click at [171, 257] on div at bounding box center [600, 223] width 1117 height 460
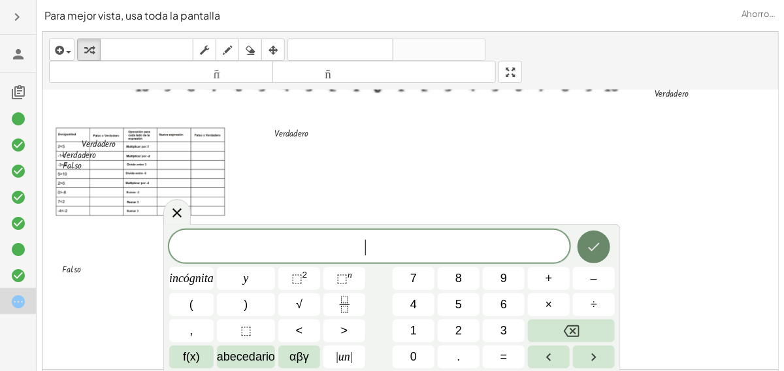
click at [595, 253] on icon "Hecho" at bounding box center [594, 247] width 16 height 16
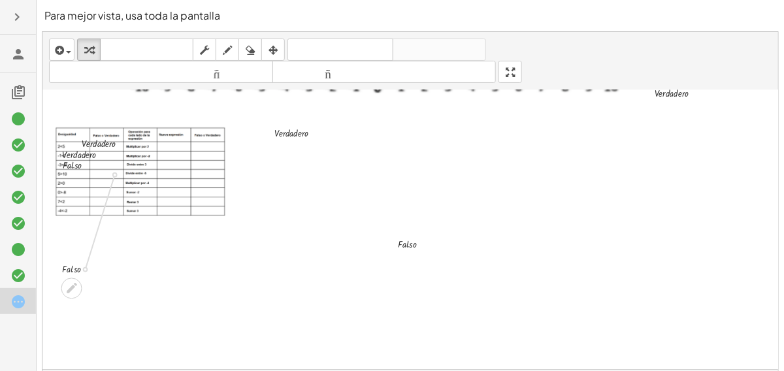
drag, startPoint x: 84, startPoint y: 268, endPoint x: 112, endPoint y: 172, distance: 100.2
click at [112, 172] on div "**********" at bounding box center [600, 223] width 1117 height 460
click at [146, 238] on div at bounding box center [600, 223] width 1117 height 460
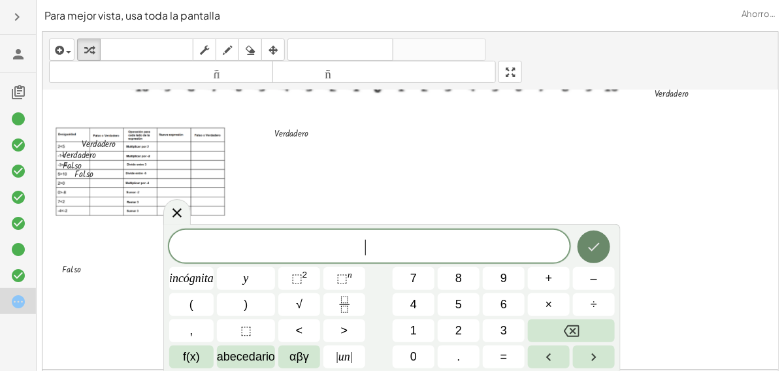
click at [594, 250] on icon "Hecho" at bounding box center [594, 247] width 16 height 16
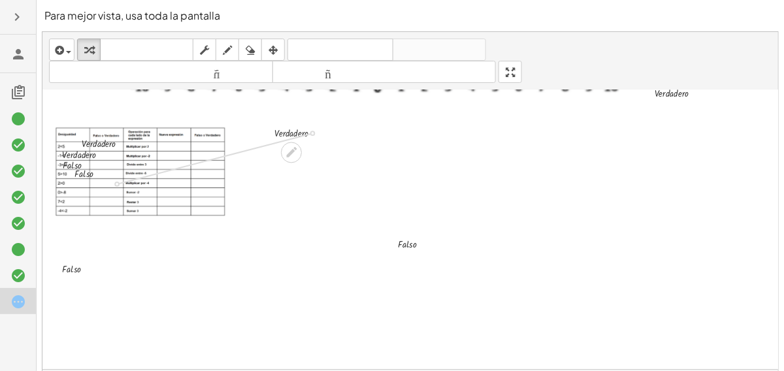
drag, startPoint x: 311, startPoint y: 131, endPoint x: 124, endPoint y: 180, distance: 193.5
click at [124, 180] on div "**********" at bounding box center [600, 223] width 1117 height 460
drag, startPoint x: 310, startPoint y: 131, endPoint x: 110, endPoint y: 189, distance: 208.7
click at [110, 189] on div "**********" at bounding box center [600, 223] width 1117 height 460
drag, startPoint x: 86, startPoint y: 266, endPoint x: 105, endPoint y: 199, distance: 70.0
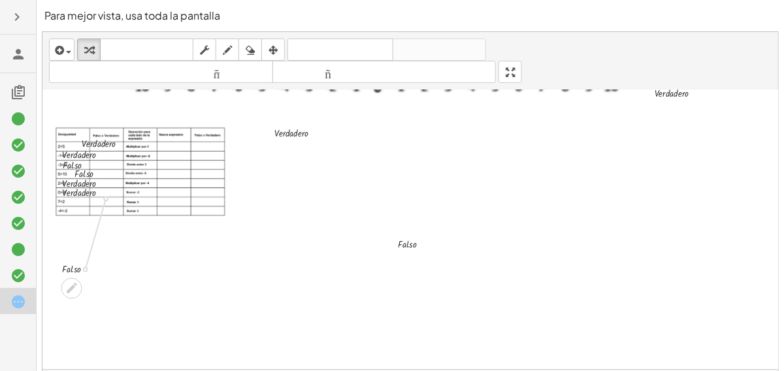
click at [105, 199] on div "**********" at bounding box center [600, 223] width 1117 height 460
drag, startPoint x: 311, startPoint y: 133, endPoint x: 118, endPoint y: 208, distance: 207.0
click at [118, 208] on div "**********" at bounding box center [600, 223] width 1117 height 460
click at [150, 252] on div at bounding box center [600, 223] width 1117 height 460
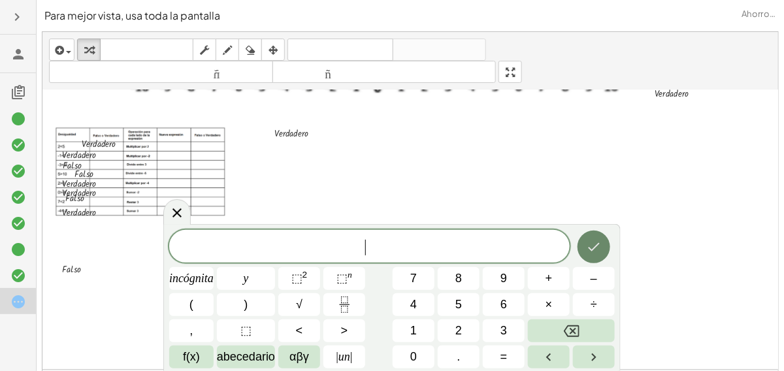
click at [595, 246] on icon "Hecho" at bounding box center [594, 247] width 12 height 8
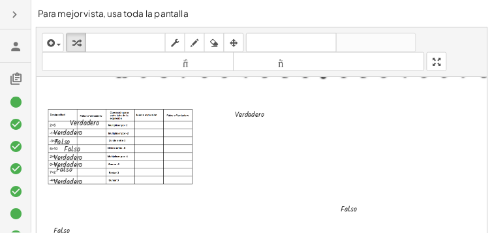
scroll to position [97, 0]
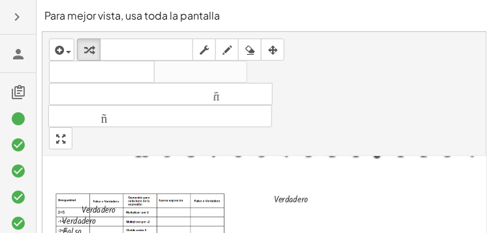
drag, startPoint x: 777, startPoint y: 0, endPoint x: 319, endPoint y: 174, distance: 490.2
click at [319, 174] on div at bounding box center [375, 150] width 513 height 61
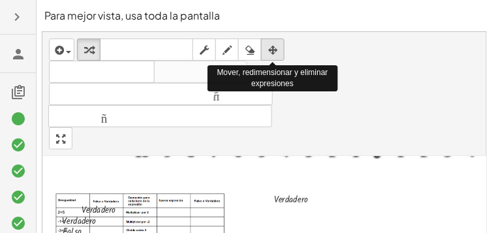
click at [269, 50] on icon "button" at bounding box center [272, 50] width 9 height 16
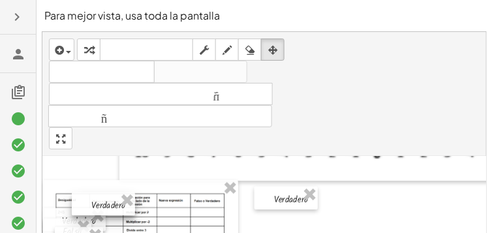
drag, startPoint x: 104, startPoint y: 200, endPoint x: 114, endPoint y: 196, distance: 10.8
click at [114, 196] on div at bounding box center [103, 204] width 63 height 23
click at [108, 200] on div at bounding box center [103, 208] width 63 height 23
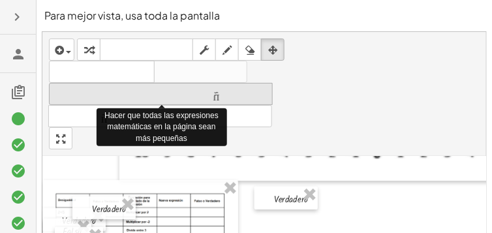
click at [150, 94] on font "tamaño_del_formato" at bounding box center [160, 94] width 217 height 12
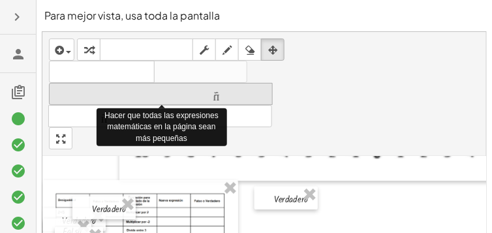
click at [150, 94] on font "tamaño_del_formato" at bounding box center [160, 94] width 217 height 12
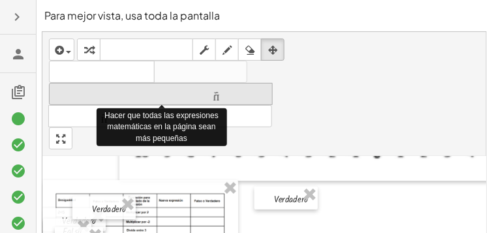
click at [150, 94] on font "tamaño_del_formato" at bounding box center [160, 94] width 217 height 12
click at [225, 89] on font "tamaño_del_formato" at bounding box center [160, 94] width 217 height 12
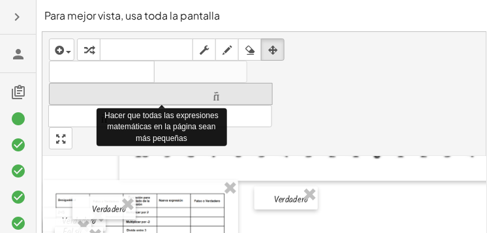
click at [225, 89] on font "tamaño_del_formato" at bounding box center [160, 94] width 217 height 12
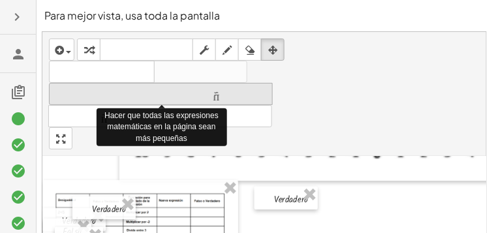
click at [225, 89] on font "tamaño_del_formato" at bounding box center [160, 94] width 217 height 12
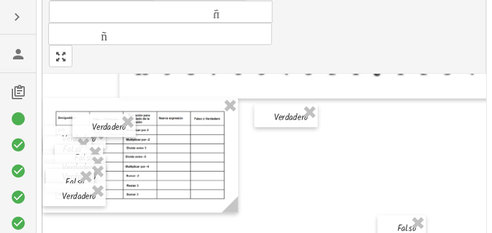
scroll to position [84, 0]
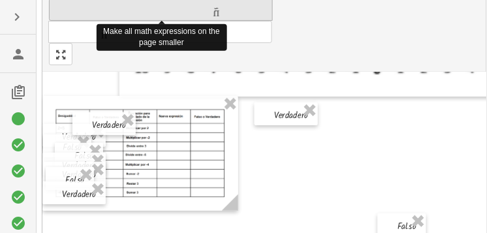
click at [187, 10] on font "tamaño_del_formato" at bounding box center [160, 10] width 217 height 12
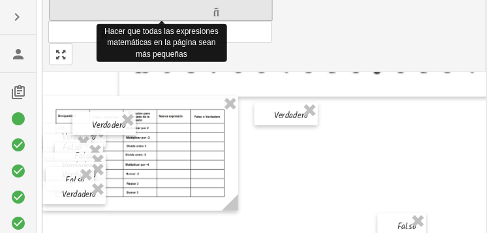
click at [187, 7] on font "tamaño_del_formato" at bounding box center [160, 10] width 217 height 12
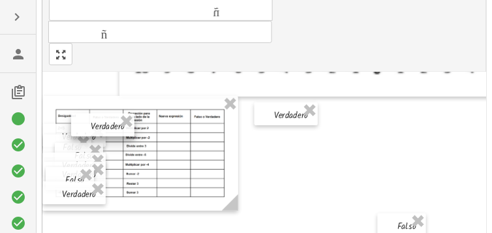
click at [98, 118] on div at bounding box center [102, 125] width 63 height 23
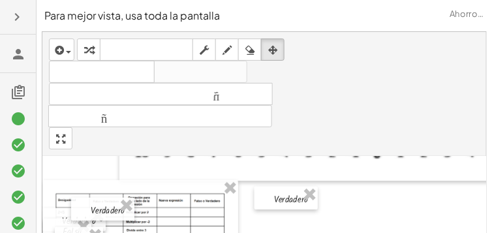
scroll to position [0, 0]
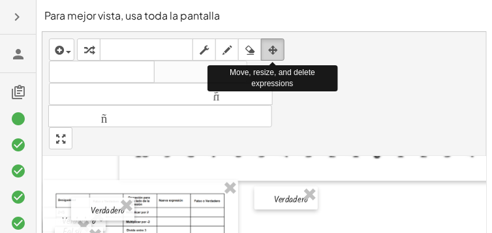
click at [272, 54] on icon "button" at bounding box center [272, 50] width 9 height 16
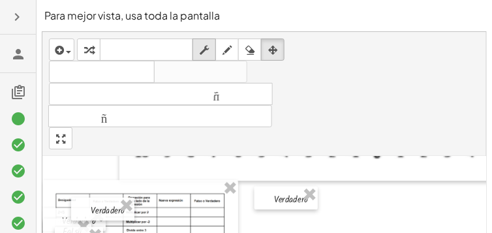
click at [208, 50] on icon "button" at bounding box center [204, 50] width 9 height 16
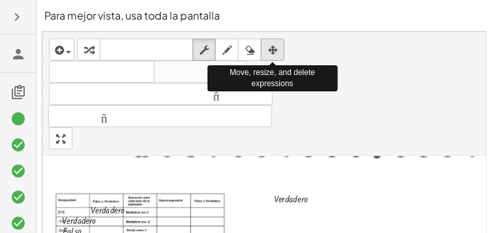
click at [274, 44] on icon "button" at bounding box center [272, 50] width 9 height 16
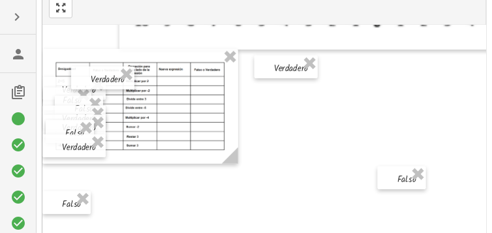
scroll to position [139, 0]
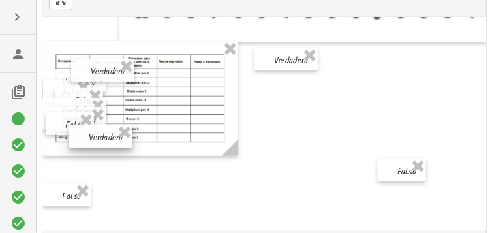
drag, startPoint x: 76, startPoint y: 136, endPoint x: 103, endPoint y: 135, distance: 26.8
click at [103, 135] on div at bounding box center [100, 136] width 63 height 23
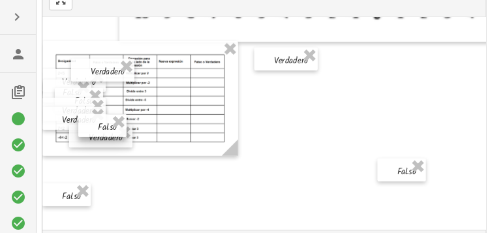
drag, startPoint x: 59, startPoint y: 122, endPoint x: 92, endPoint y: 124, distance: 32.7
click at [92, 124] on div at bounding box center [102, 125] width 48 height 23
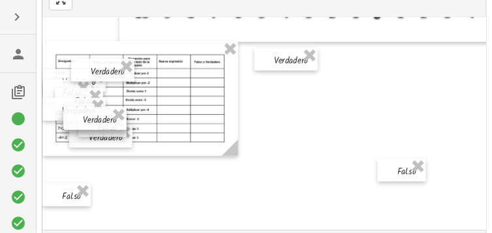
drag, startPoint x: 55, startPoint y: 118, endPoint x: 76, endPoint y: 118, distance: 20.9
click at [76, 118] on div at bounding box center [94, 118] width 63 height 23
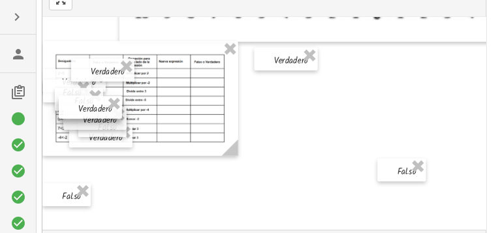
drag, startPoint x: 52, startPoint y: 106, endPoint x: 69, endPoint y: 104, distance: 16.4
click at [69, 104] on div at bounding box center [90, 107] width 63 height 23
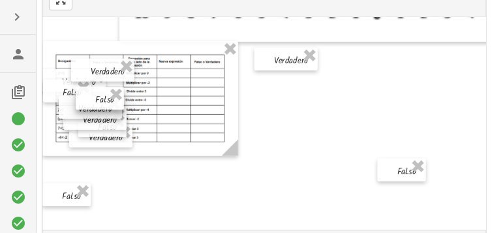
drag, startPoint x: 68, startPoint y: 89, endPoint x: 89, endPoint y: 88, distance: 20.9
click at [89, 88] on div at bounding box center [100, 98] width 48 height 23
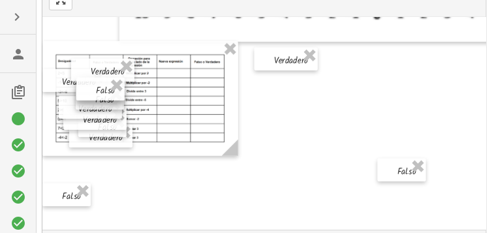
drag, startPoint x: 59, startPoint y: 88, endPoint x: 92, endPoint y: 86, distance: 33.4
click at [92, 86] on div at bounding box center [100, 89] width 48 height 23
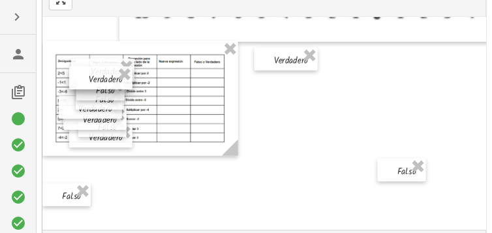
drag, startPoint x: 60, startPoint y: 82, endPoint x: 87, endPoint y: 80, distance: 26.9
click at [87, 80] on div at bounding box center [100, 78] width 63 height 23
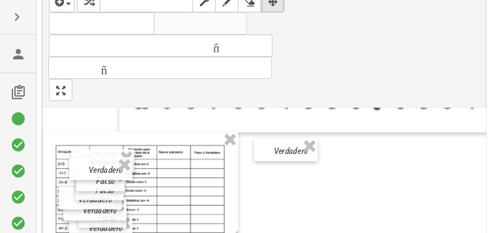
scroll to position [44, 0]
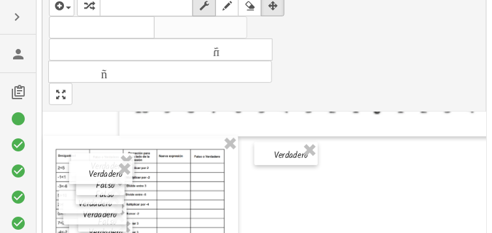
click at [206, 4] on icon "button" at bounding box center [204, 6] width 9 height 16
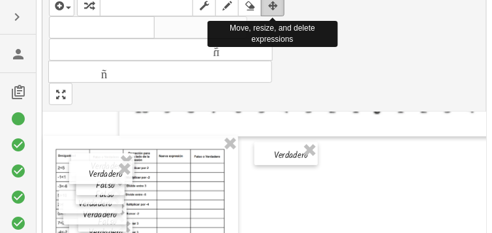
click at [269, 8] on icon "button" at bounding box center [272, 6] width 9 height 16
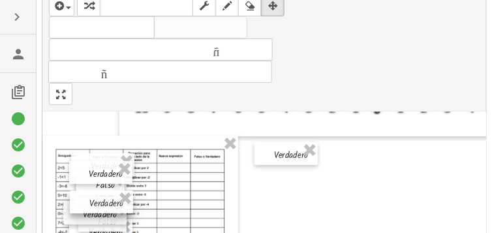
drag, startPoint x: 106, startPoint y: 204, endPoint x: 117, endPoint y: 204, distance: 11.1
click at [117, 204] on div at bounding box center [101, 202] width 63 height 23
drag, startPoint x: 108, startPoint y: 215, endPoint x: 116, endPoint y: 216, distance: 7.2
click at [116, 216] on div at bounding box center [102, 213] width 63 height 23
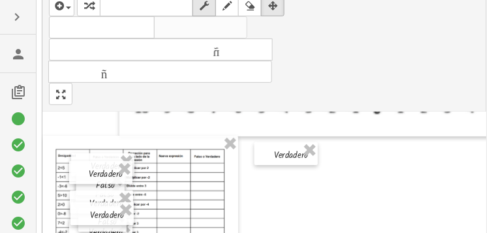
click at [204, 6] on icon "button" at bounding box center [204, 6] width 9 height 16
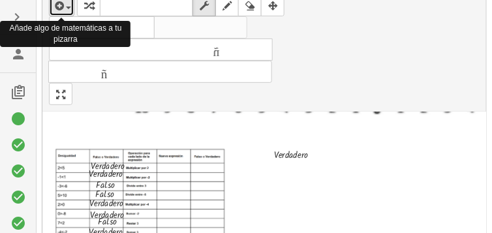
click at [65, 5] on span "button" at bounding box center [65, 7] width 3 height 9
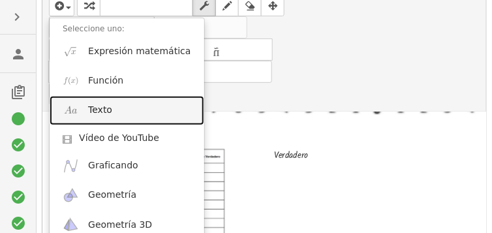
click at [134, 116] on link "Texto" at bounding box center [127, 110] width 155 height 29
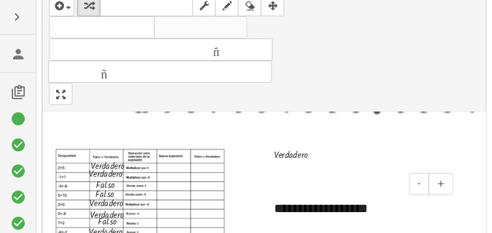
click at [390, 208] on div "**********" at bounding box center [359, 208] width 196 height 45
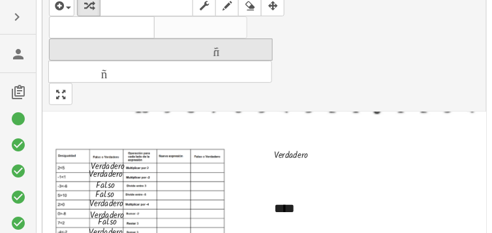
click at [242, 44] on font "tamaño_del_formato" at bounding box center [160, 50] width 217 height 12
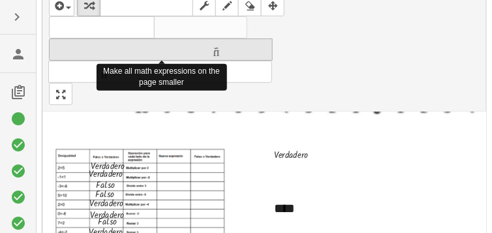
click at [242, 44] on font "tamaño_del_formato" at bounding box center [160, 50] width 217 height 12
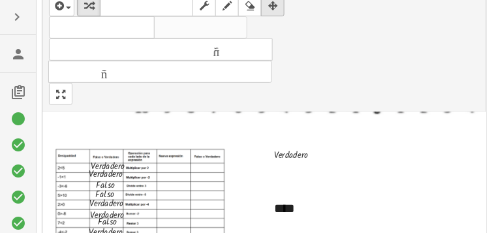
click at [283, 4] on button "arreglar" at bounding box center [273, 5] width 24 height 22
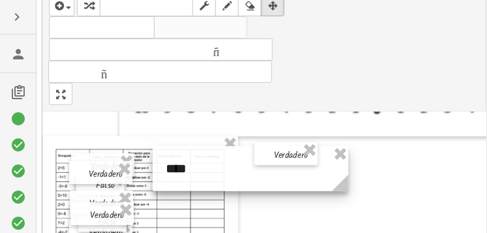
drag, startPoint x: 308, startPoint y: 201, endPoint x: 199, endPoint y: 161, distance: 115.5
click at [199, 161] on div at bounding box center [251, 168] width 196 height 45
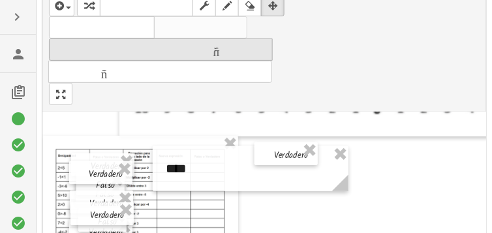
click at [211, 55] on icon "tamaño_del_formato" at bounding box center [160, 50] width 217 height 16
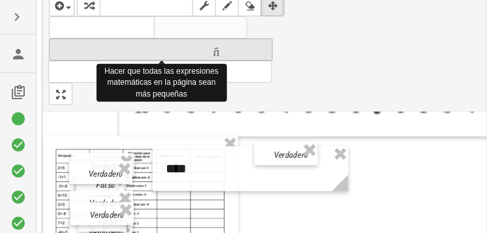
click at [211, 55] on icon "tamaño_del_formato" at bounding box center [160, 50] width 217 height 16
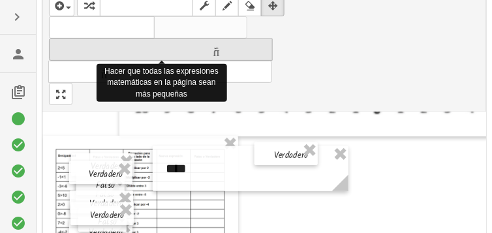
click at [211, 55] on icon "tamaño_del_formato" at bounding box center [160, 50] width 217 height 16
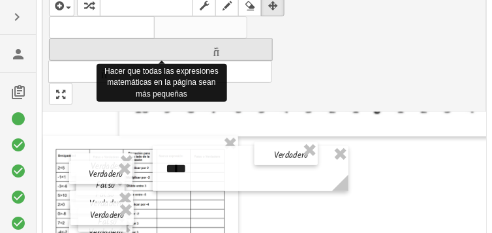
click at [211, 55] on icon "tamaño_del_formato" at bounding box center [160, 50] width 217 height 16
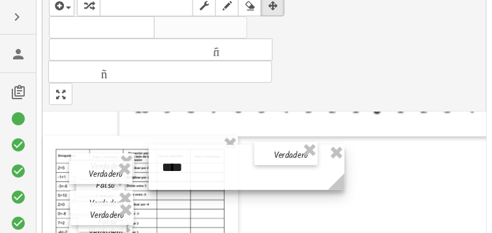
click at [228, 170] on div at bounding box center [247, 167] width 196 height 45
click at [233, 169] on div at bounding box center [243, 167] width 196 height 45
click at [234, 152] on div at bounding box center [244, 167] width 196 height 45
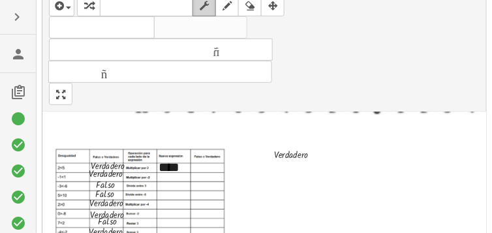
click at [206, 2] on icon "button" at bounding box center [204, 6] width 9 height 16
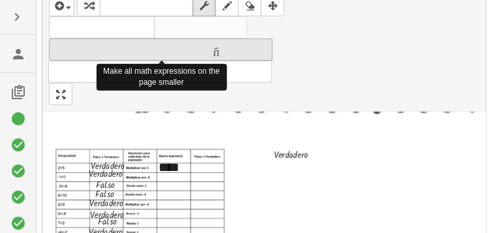
click at [211, 46] on font "tamaño_del_formato" at bounding box center [160, 50] width 217 height 12
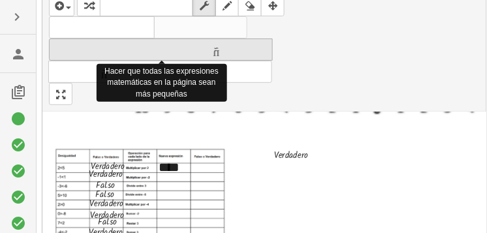
click at [211, 46] on font "tamaño_del_formato" at bounding box center [160, 50] width 217 height 12
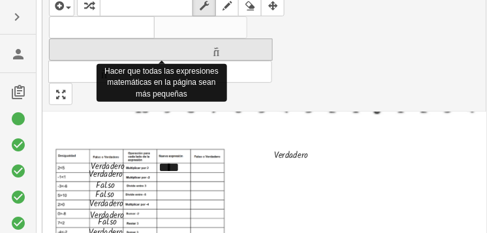
click at [211, 46] on font "tamaño_del_formato" at bounding box center [160, 50] width 217 height 12
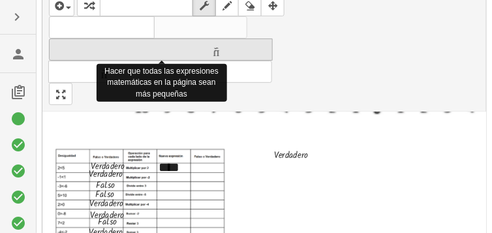
click at [211, 46] on font "tamaño_del_formato" at bounding box center [160, 50] width 217 height 12
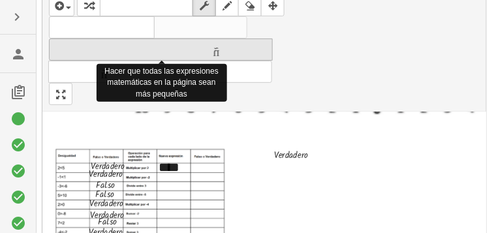
click at [211, 46] on font "tamaño_del_formato" at bounding box center [160, 50] width 217 height 12
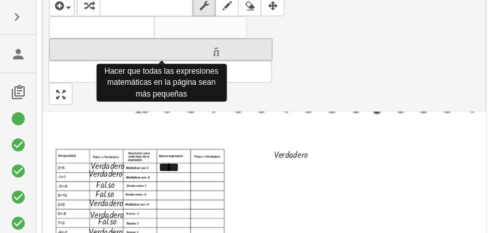
click at [211, 46] on font "tamaño_del_formato" at bounding box center [160, 50] width 217 height 12
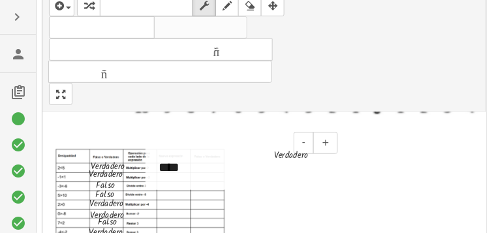
click at [189, 163] on div "****" at bounding box center [244, 167] width 196 height 45
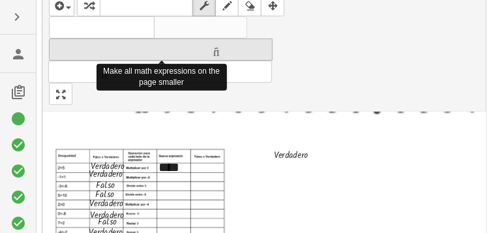
click at [223, 53] on font "tamaño_del_formato" at bounding box center [160, 50] width 217 height 12
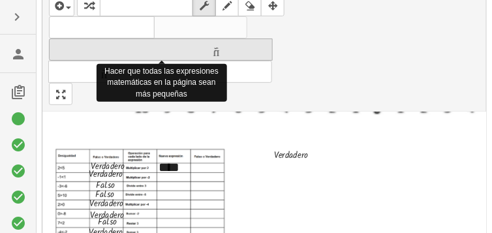
click at [223, 53] on font "tamaño_del_formato" at bounding box center [160, 50] width 217 height 12
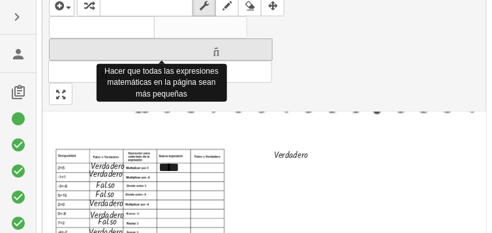
click at [223, 53] on font "tamaño_del_formato" at bounding box center [160, 50] width 217 height 12
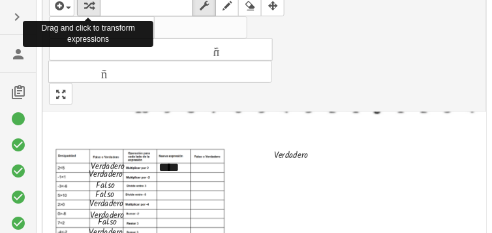
click at [82, 8] on div "button" at bounding box center [88, 5] width 17 height 16
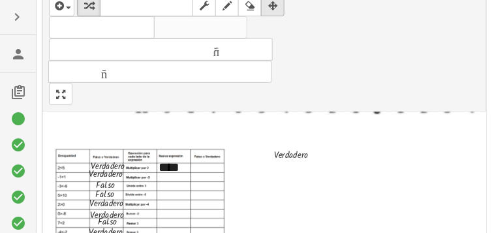
click at [266, 5] on div "button" at bounding box center [272, 5] width 17 height 16
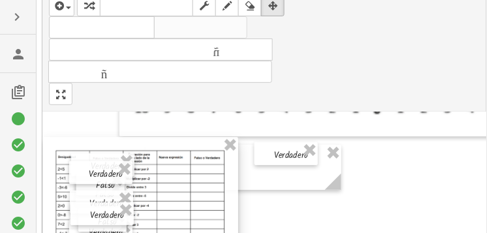
click at [209, 140] on div at bounding box center [140, 194] width 196 height 115
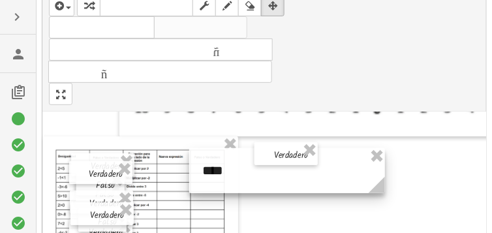
drag, startPoint x: 251, startPoint y: 172, endPoint x: 295, endPoint y: 176, distance: 43.9
click at [295, 176] on div at bounding box center [287, 170] width 196 height 45
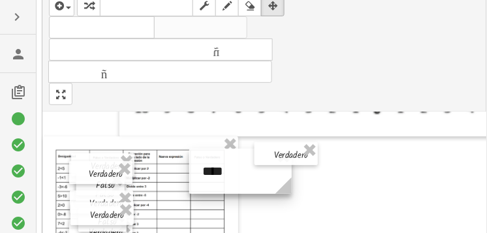
drag, startPoint x: 378, startPoint y: 185, endPoint x: 286, endPoint y: 174, distance: 92.7
click at [286, 177] on g at bounding box center [286, 188] width 23 height 23
drag, startPoint x: 281, startPoint y: 185, endPoint x: 249, endPoint y: 173, distance: 33.7
click at [249, 174] on icon at bounding box center [253, 185] width 23 height 23
click at [214, 183] on div at bounding box center [225, 171] width 72 height 45
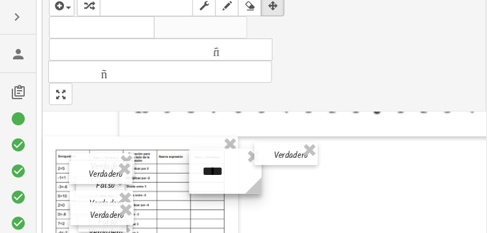
click at [237, 173] on div at bounding box center [225, 171] width 72 height 45
drag, startPoint x: 257, startPoint y: 185, endPoint x: 247, endPoint y: 180, distance: 11.4
click at [247, 180] on icon at bounding box center [244, 186] width 16 height 16
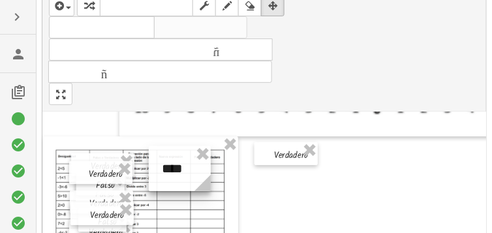
drag, startPoint x: 229, startPoint y: 160, endPoint x: 187, endPoint y: 157, distance: 41.2
click at [187, 157] on div at bounding box center [180, 168] width 62 height 45
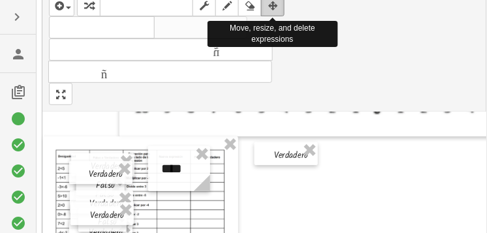
click at [277, 12] on button "arreglar" at bounding box center [273, 5] width 24 height 22
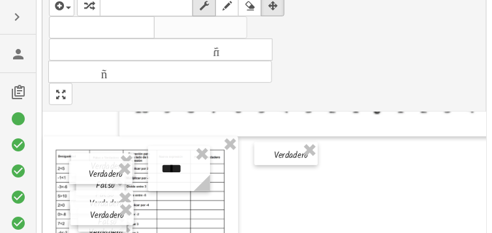
click at [202, 12] on button "fregar" at bounding box center [205, 5] width 24 height 22
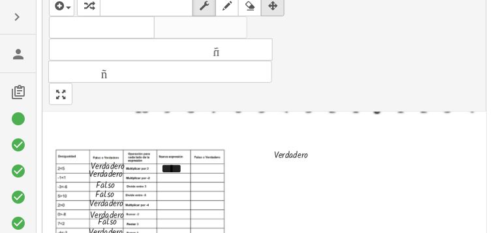
click at [276, 4] on icon "button" at bounding box center [272, 6] width 9 height 16
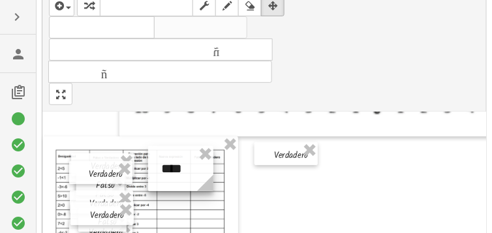
drag, startPoint x: 207, startPoint y: 180, endPoint x: 210, endPoint y: 172, distance: 8.5
click at [210, 174] on g at bounding box center [208, 185] width 23 height 23
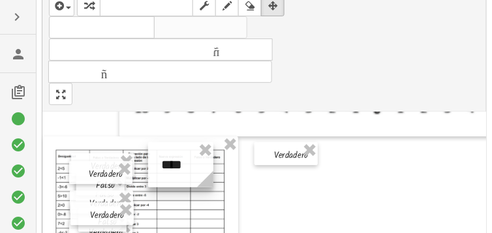
click at [184, 182] on div at bounding box center [180, 164] width 65 height 45
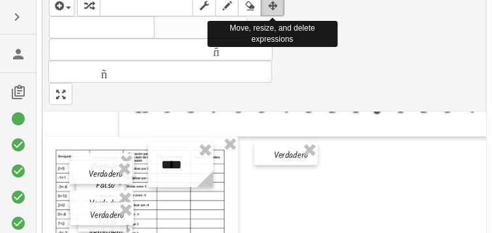
click at [274, 6] on icon "button" at bounding box center [272, 6] width 9 height 16
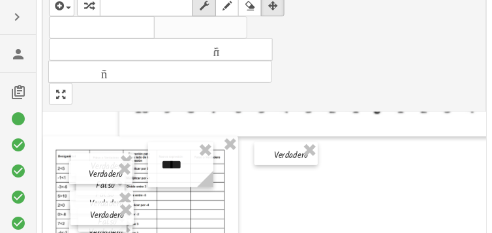
click at [202, 3] on icon "button" at bounding box center [204, 6] width 9 height 16
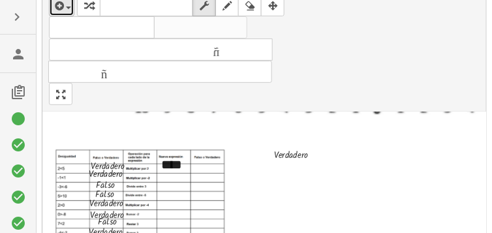
click at [71, 4] on div "button" at bounding box center [61, 5] width 19 height 16
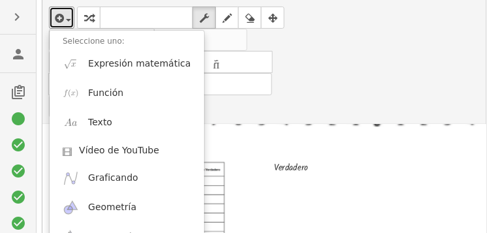
scroll to position [27, 0]
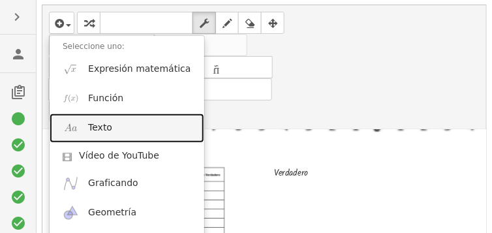
click at [142, 130] on link "Texto" at bounding box center [127, 128] width 155 height 29
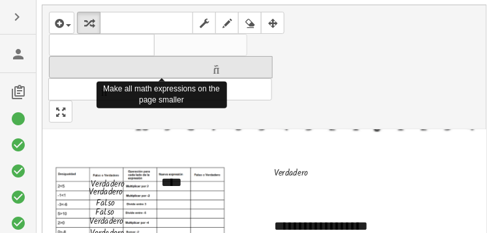
click at [183, 59] on div "tamaño_del_formato" at bounding box center [160, 67] width 217 height 16
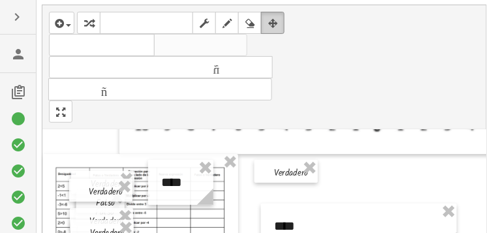
click at [277, 22] on icon "button" at bounding box center [272, 24] width 9 height 16
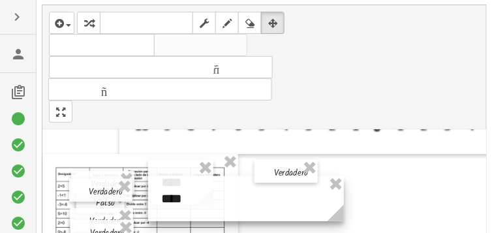
drag, startPoint x: 373, startPoint y: 208, endPoint x: 261, endPoint y: 180, distance: 116.2
click at [261, 180] on div at bounding box center [246, 198] width 196 height 45
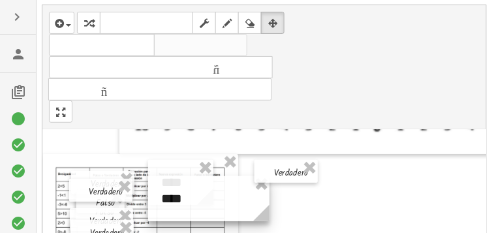
drag, startPoint x: 337, startPoint y: 212, endPoint x: 262, endPoint y: 197, distance: 75.9
click at [262, 197] on div "- + ****" at bounding box center [208, 198] width 121 height 45
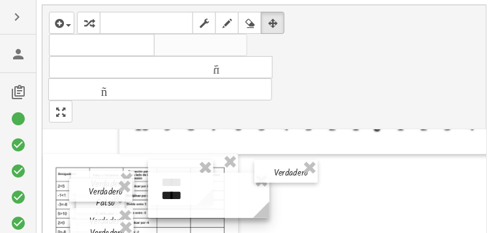
click at [227, 197] on div at bounding box center [208, 195] width 121 height 45
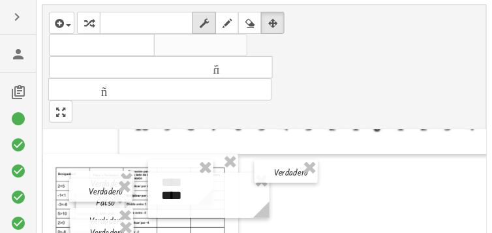
click at [204, 25] on icon "button" at bounding box center [204, 24] width 9 height 16
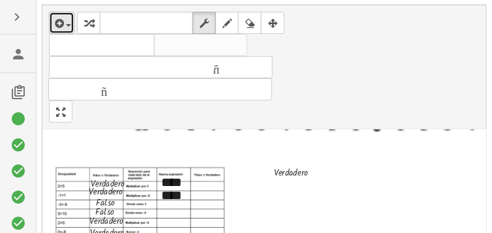
click at [71, 20] on button "insertar" at bounding box center [61, 23] width 25 height 22
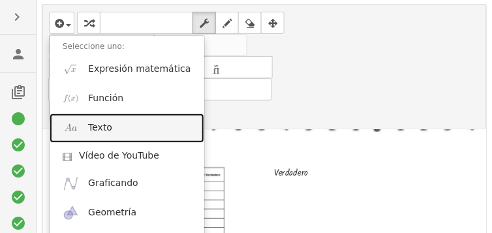
click at [111, 125] on link "Texto" at bounding box center [127, 128] width 155 height 29
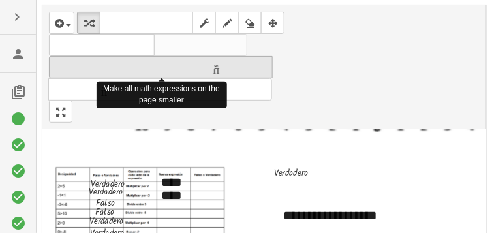
click at [172, 66] on font "tamaño_del_formato" at bounding box center [160, 67] width 217 height 12
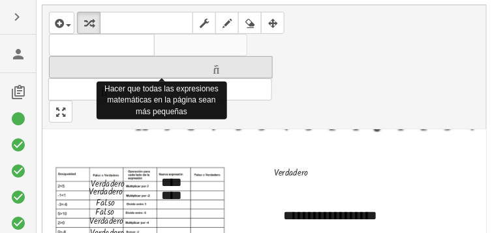
click at [172, 66] on font "tamaño_del_formato" at bounding box center [160, 67] width 217 height 12
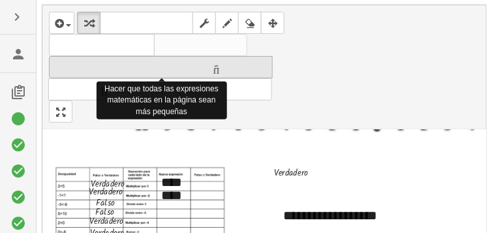
click at [172, 66] on font "tamaño_del_formato" at bounding box center [160, 67] width 217 height 12
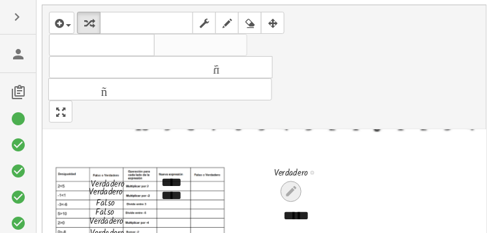
click at [292, 191] on icon at bounding box center [292, 192] width 14 height 14
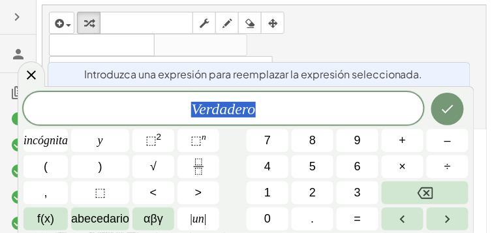
scroll to position [120, 0]
click at [452, 104] on icon "Hecho" at bounding box center [448, 109] width 16 height 16
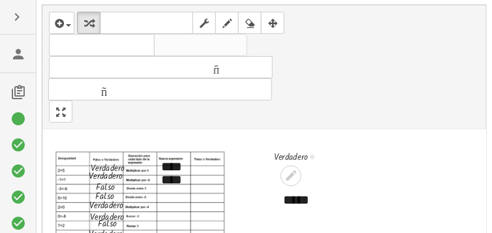
scroll to position [97, 0]
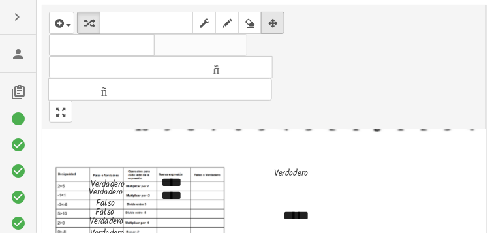
click at [271, 24] on icon "button" at bounding box center [272, 24] width 9 height 16
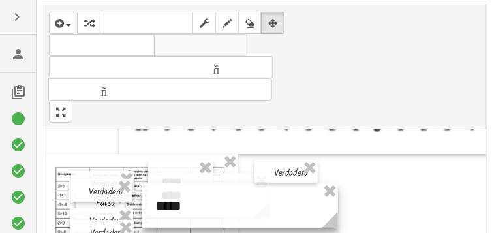
drag, startPoint x: 321, startPoint y: 207, endPoint x: 193, endPoint y: 197, distance: 128.4
click at [193, 197] on div at bounding box center [240, 205] width 196 height 45
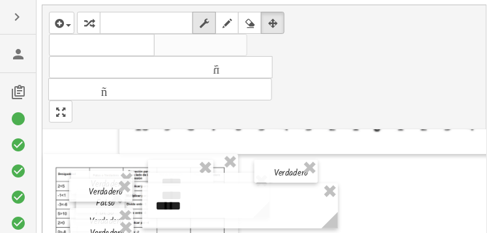
click at [200, 25] on icon "button" at bounding box center [204, 24] width 9 height 16
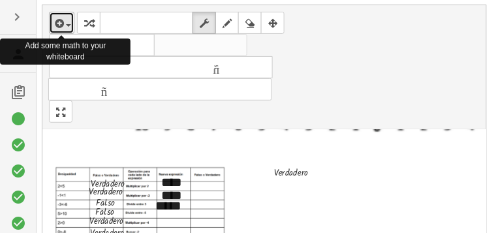
click at [63, 21] on icon "button" at bounding box center [58, 24] width 12 height 16
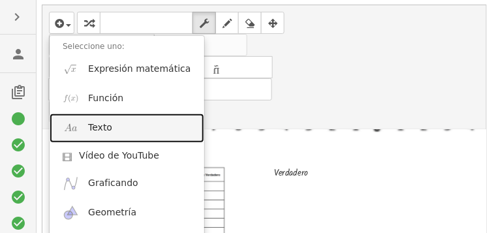
click at [107, 123] on font "Texto" at bounding box center [100, 127] width 24 height 10
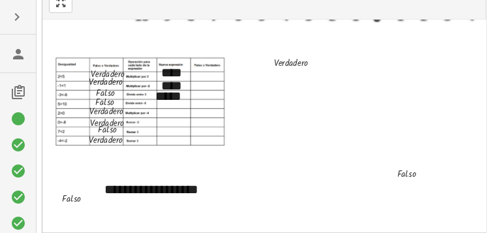
scroll to position [136, 0]
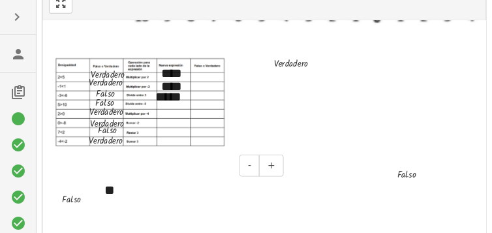
click at [132, 185] on div "**" at bounding box center [189, 190] width 196 height 45
click at [129, 186] on div "***" at bounding box center [189, 190] width 196 height 45
click at [255, 163] on button "-" at bounding box center [250, 166] width 20 height 22
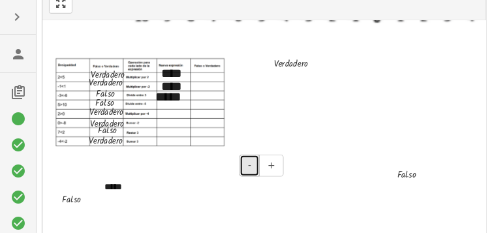
click at [255, 163] on button "-" at bounding box center [250, 166] width 20 height 22
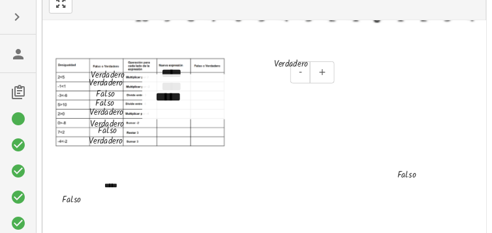
click at [183, 83] on div "*****" at bounding box center [240, 96] width 196 height 45
click at [302, 74] on button "-" at bounding box center [301, 72] width 20 height 22
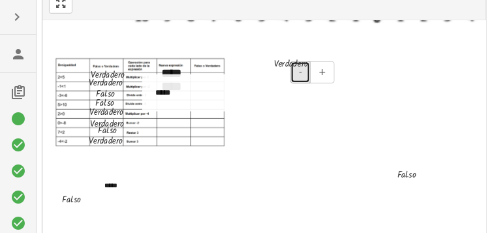
click at [302, 74] on button "-" at bounding box center [301, 72] width 20 height 22
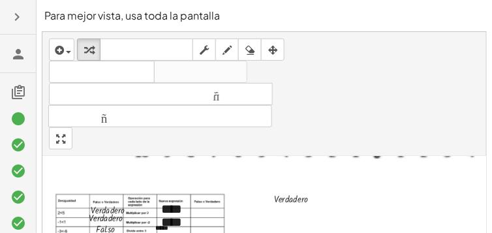
scroll to position [2, 0]
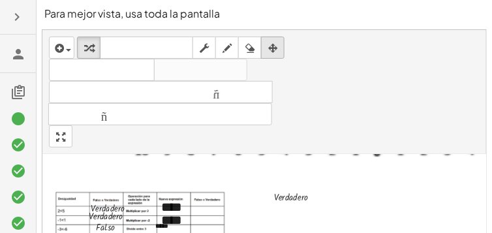
click at [275, 46] on icon "button" at bounding box center [272, 48] width 9 height 16
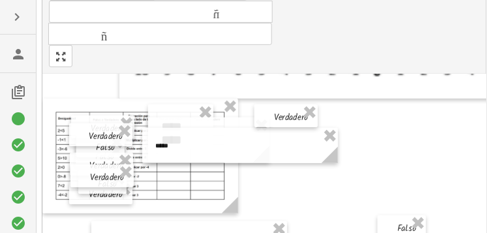
scroll to position [86, 0]
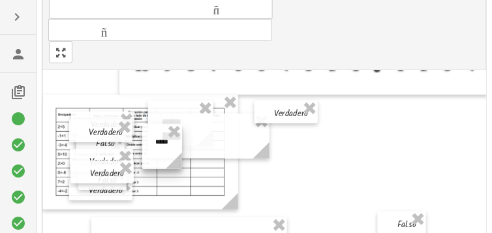
drag, startPoint x: 336, startPoint y: 149, endPoint x: 177, endPoint y: 143, distance: 159.4
click at [177, 143] on div "- + *****" at bounding box center [162, 146] width 40 height 45
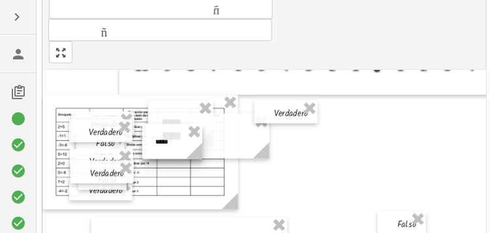
drag, startPoint x: 178, startPoint y: 168, endPoint x: 201, endPoint y: 162, distance: 24.4
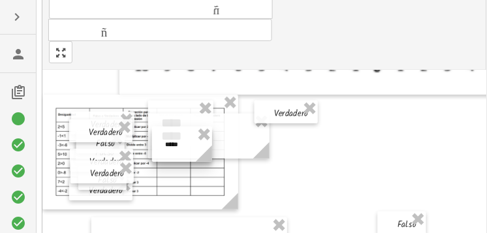
drag, startPoint x: 179, startPoint y: 141, endPoint x: 189, endPoint y: 144, distance: 10.1
click at [189, 144] on div at bounding box center [182, 144] width 60 height 35
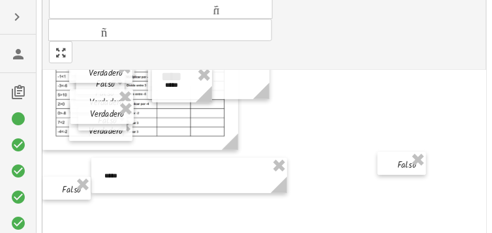
scroll to position [158, 0]
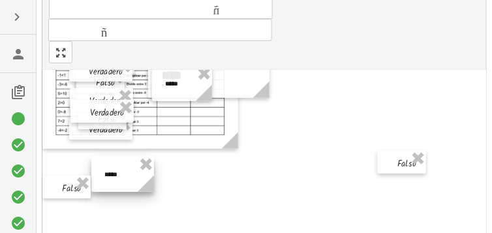
drag, startPoint x: 283, startPoint y: 184, endPoint x: 142, endPoint y: 176, distance: 140.6
click at [142, 176] on icon at bounding box center [146, 184] width 16 height 16
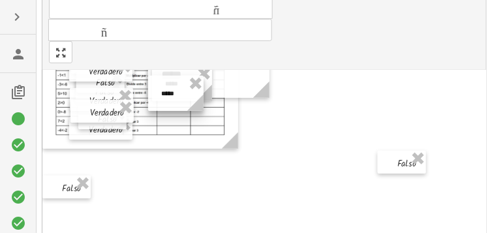
drag, startPoint x: 118, startPoint y: 179, endPoint x: 175, endPoint y: 98, distance: 98.9
click at [175, 98] on div at bounding box center [176, 93] width 56 height 35
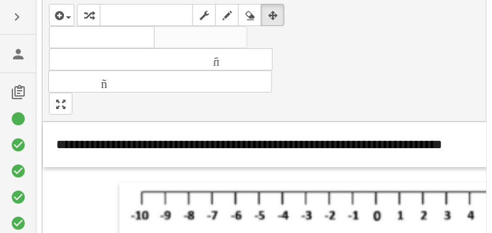
scroll to position [0, 0]
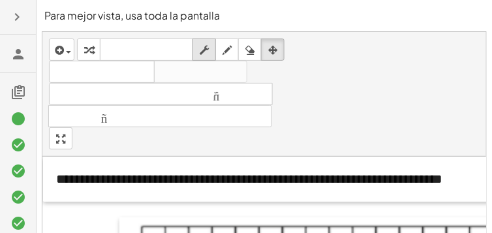
click at [208, 53] on icon "button" at bounding box center [204, 50] width 9 height 16
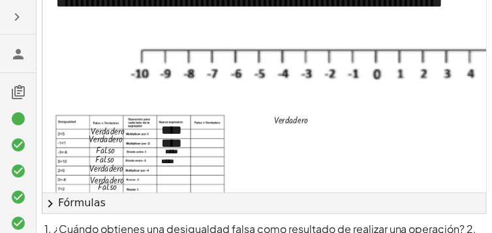
scroll to position [177, 0]
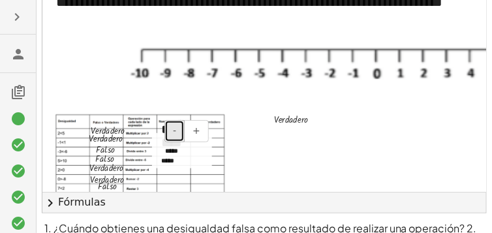
click at [178, 127] on button "-" at bounding box center [175, 131] width 20 height 22
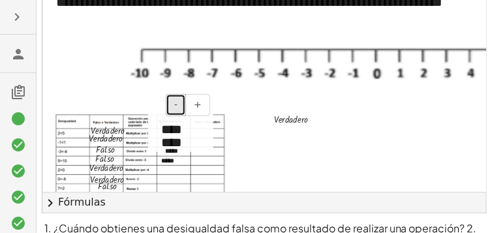
click at [180, 104] on button "-" at bounding box center [176, 105] width 20 height 22
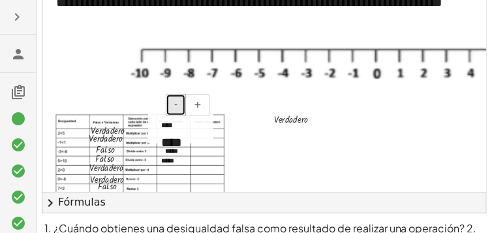
click at [180, 104] on button "-" at bounding box center [176, 105] width 20 height 22
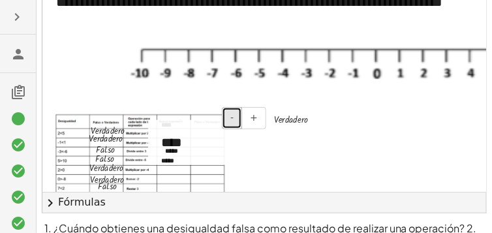
click at [232, 113] on font "-" at bounding box center [231, 117] width 3 height 10
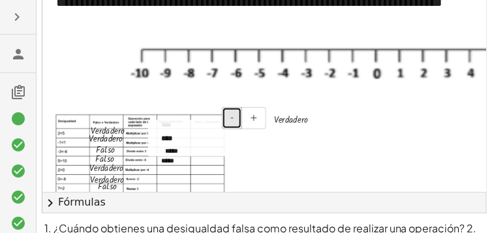
click at [232, 113] on font "-" at bounding box center [231, 117] width 3 height 10
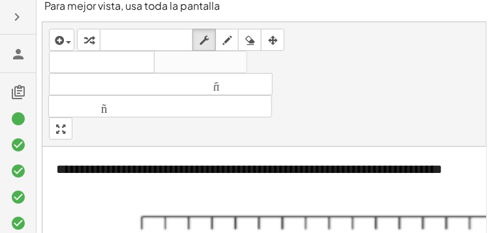
scroll to position [0, 0]
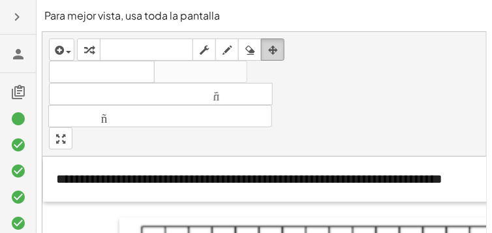
click at [273, 51] on icon "button" at bounding box center [272, 50] width 9 height 16
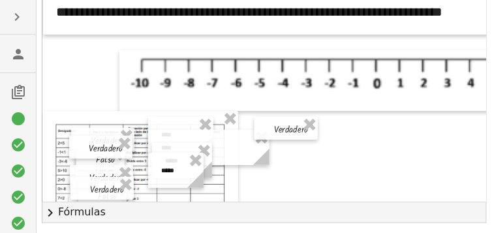
scroll to position [168, 0]
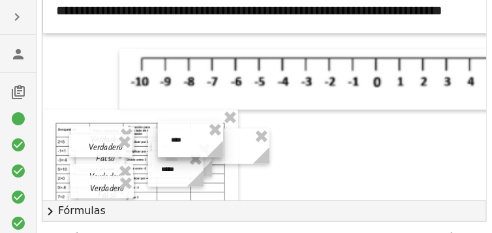
drag, startPoint x: 185, startPoint y: 121, endPoint x: 195, endPoint y: 128, distance: 11.8
click at [195, 128] on div at bounding box center [190, 139] width 65 height 35
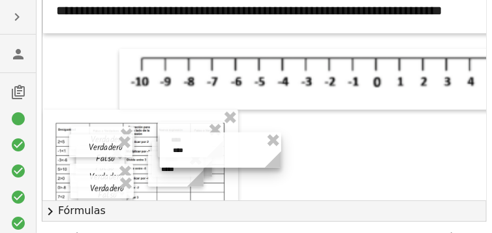
drag, startPoint x: 236, startPoint y: 133, endPoint x: 247, endPoint y: 136, distance: 12.4
click at [247, 136] on div at bounding box center [220, 150] width 121 height 35
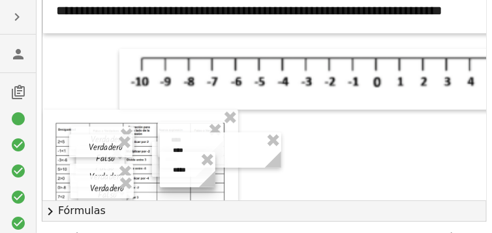
drag, startPoint x: 174, startPoint y: 172, endPoint x: 185, endPoint y: 172, distance: 11.8
click at [185, 172] on div at bounding box center [188, 169] width 56 height 35
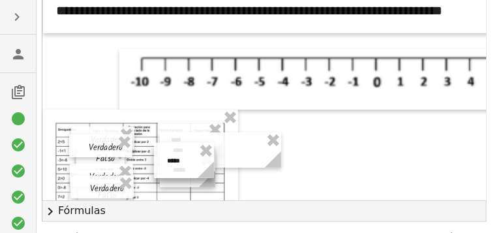
click at [157, 165] on div at bounding box center [184, 160] width 60 height 35
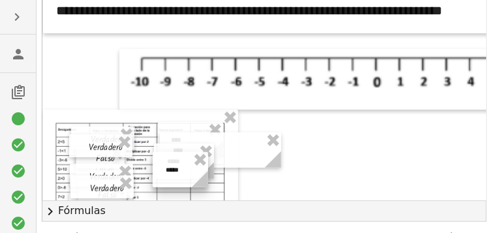
drag, startPoint x: 184, startPoint y: 182, endPoint x: 177, endPoint y: 182, distance: 7.2
click at [177, 182] on div at bounding box center [181, 169] width 56 height 35
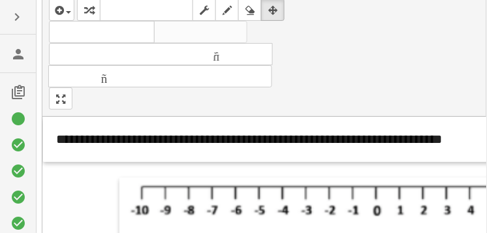
scroll to position [0, 0]
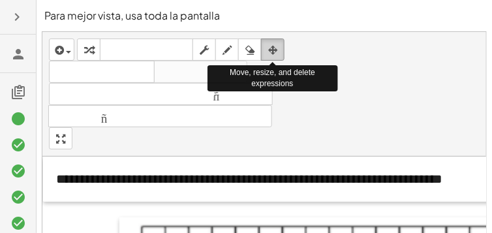
click at [274, 50] on icon "button" at bounding box center [272, 50] width 9 height 16
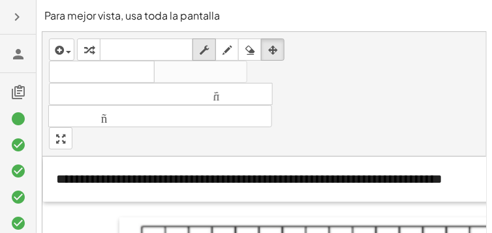
click at [196, 52] on div "button" at bounding box center [204, 50] width 17 height 16
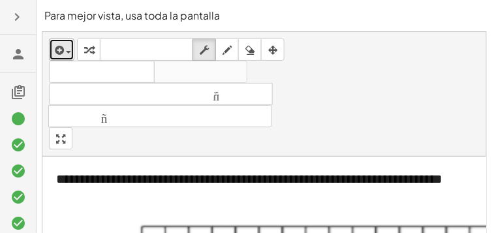
click at [70, 51] on span "button" at bounding box center [68, 52] width 5 height 3
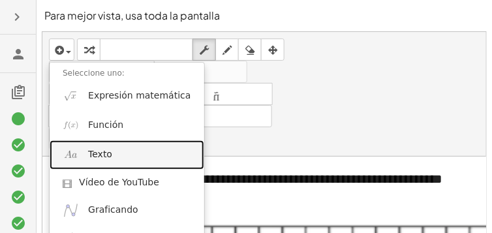
click at [104, 149] on font "Texto" at bounding box center [100, 154] width 24 height 10
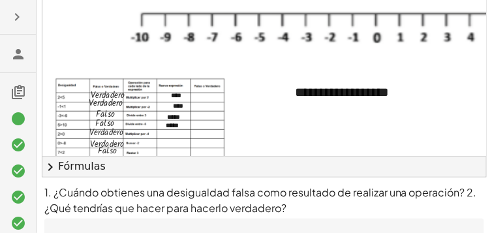
scroll to position [214, 0]
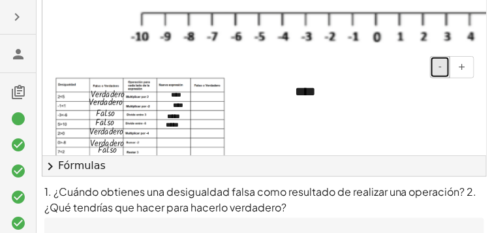
click at [446, 67] on button "-" at bounding box center [440, 67] width 20 height 22
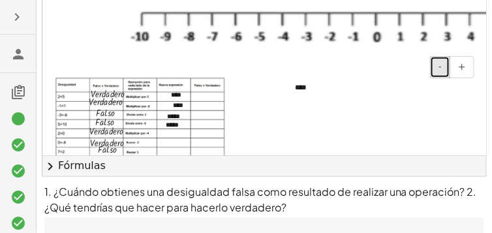
click at [446, 67] on button "-" at bounding box center [440, 67] width 20 height 22
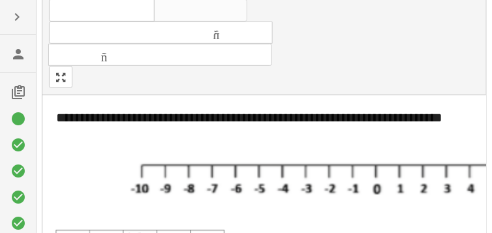
scroll to position [0, 0]
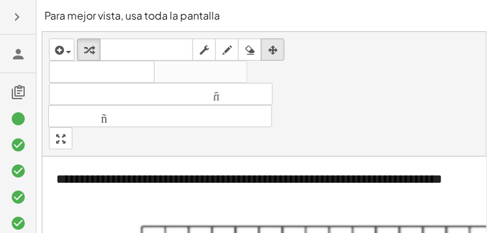
click at [274, 51] on icon "button" at bounding box center [272, 50] width 9 height 16
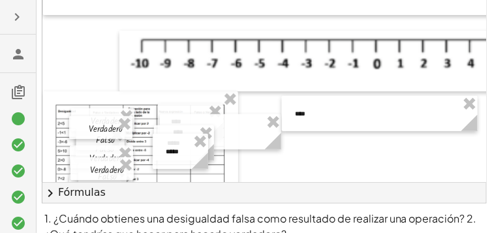
scroll to position [189, 0]
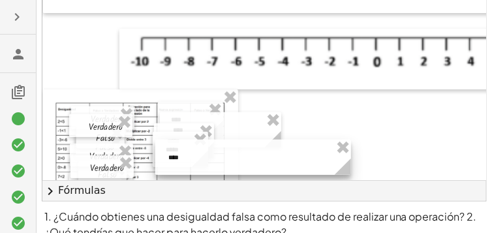
drag, startPoint x: 353, startPoint y: 103, endPoint x: 227, endPoint y: 149, distance: 134.9
click at [227, 149] on div at bounding box center [253, 157] width 196 height 35
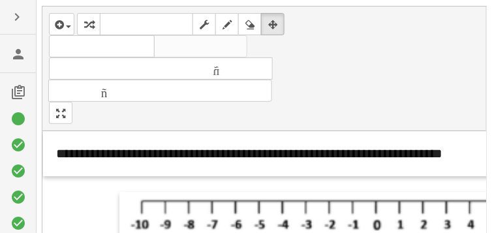
scroll to position [25, 0]
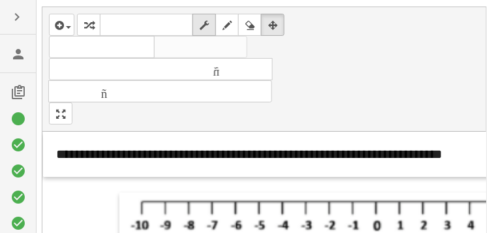
click at [202, 24] on icon "button" at bounding box center [204, 26] width 9 height 16
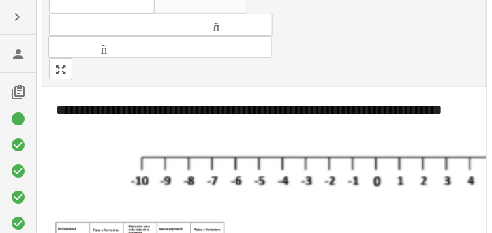
scroll to position [0, 0]
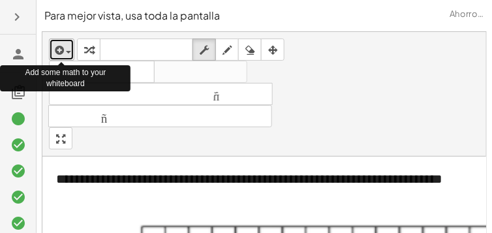
click at [56, 49] on icon "button" at bounding box center [58, 50] width 12 height 16
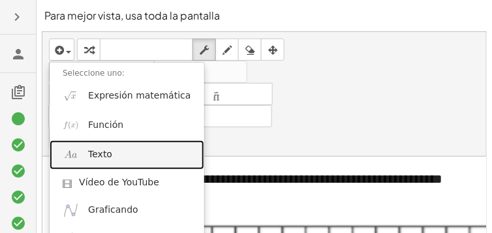
click at [103, 150] on font "Texto" at bounding box center [100, 154] width 24 height 10
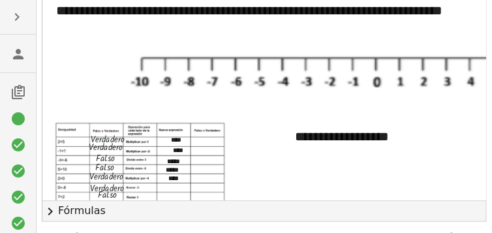
scroll to position [170, 0]
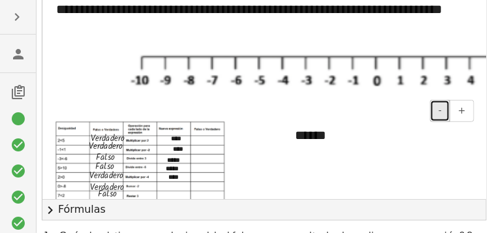
click at [439, 109] on button "-" at bounding box center [440, 111] width 20 height 22
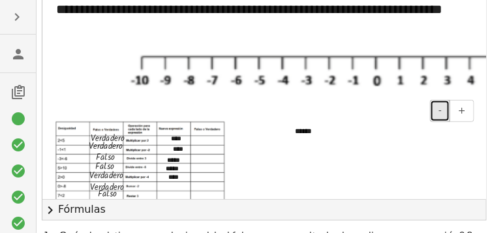
click at [439, 109] on button "-" at bounding box center [440, 111] width 20 height 22
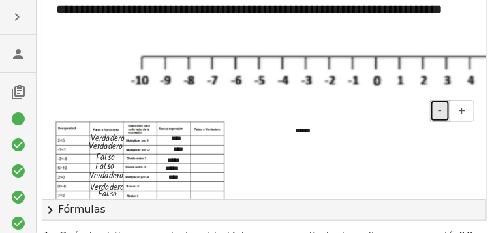
click at [439, 109] on button "-" at bounding box center [440, 111] width 20 height 22
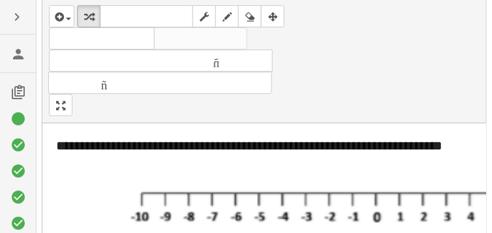
scroll to position [33, 0]
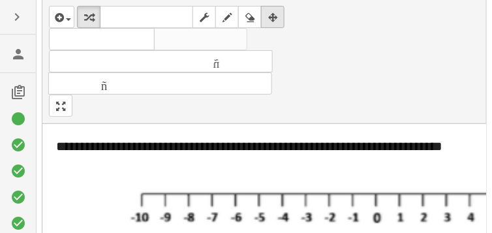
click at [274, 15] on icon "button" at bounding box center [272, 18] width 9 height 16
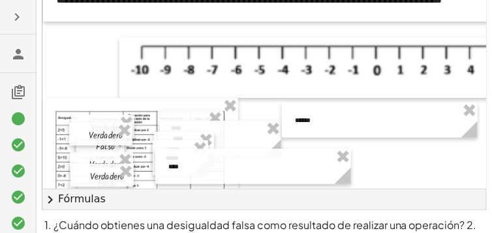
scroll to position [182, 0]
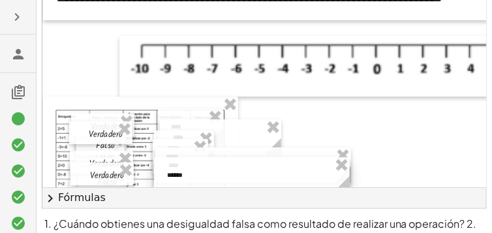
drag, startPoint x: 392, startPoint y: 107, endPoint x: 264, endPoint y: 163, distance: 139.8
click at [264, 163] on div at bounding box center [252, 174] width 196 height 35
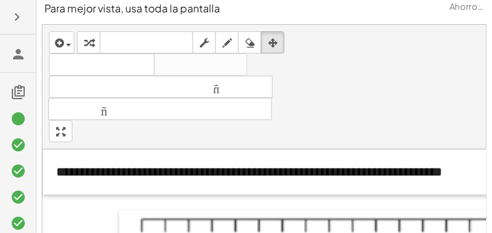
scroll to position [0, 0]
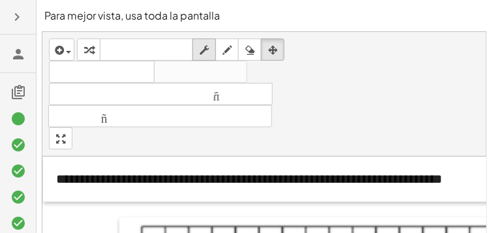
click at [205, 52] on icon "button" at bounding box center [204, 50] width 9 height 16
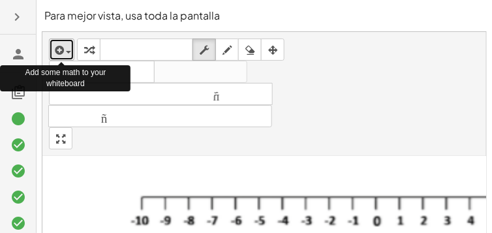
click at [70, 51] on span "button" at bounding box center [68, 52] width 5 height 3
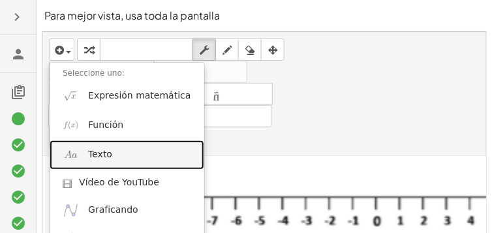
click at [97, 151] on font "Texto" at bounding box center [100, 154] width 24 height 10
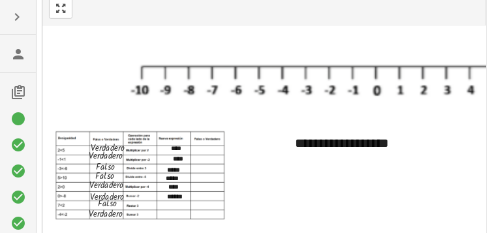
scroll to position [134, 0]
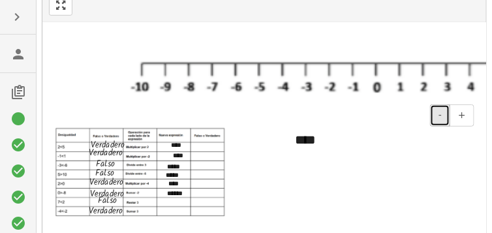
click at [447, 109] on button "-" at bounding box center [440, 115] width 20 height 22
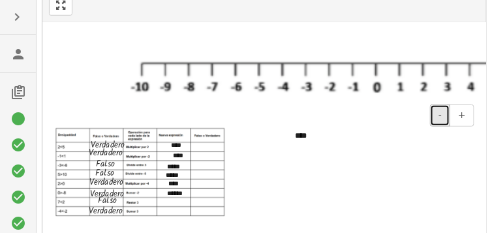
click at [447, 109] on button "-" at bounding box center [440, 115] width 20 height 22
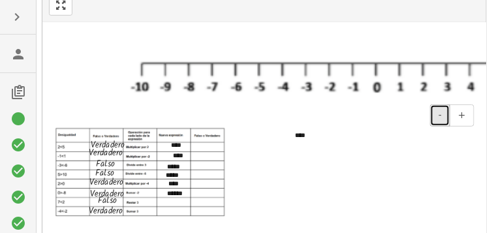
click at [447, 109] on button "-" at bounding box center [440, 115] width 20 height 22
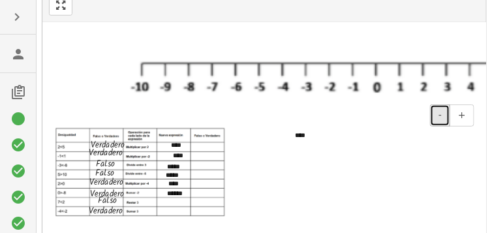
click at [447, 109] on button "-" at bounding box center [440, 115] width 20 height 22
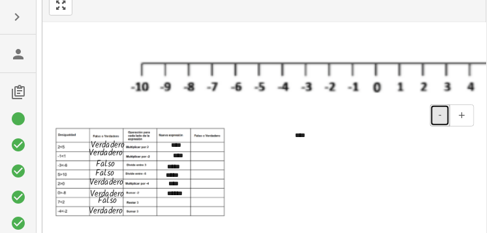
click at [447, 109] on button "-" at bounding box center [440, 115] width 20 height 22
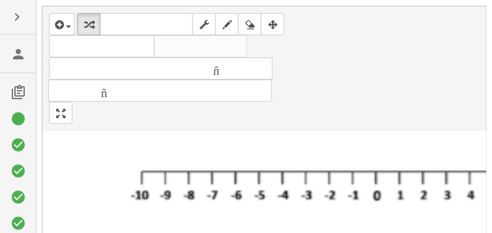
scroll to position [24, 0]
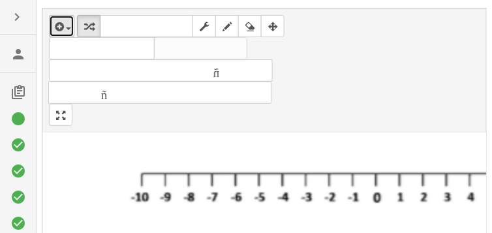
click at [66, 25] on div "button" at bounding box center [61, 26] width 19 height 16
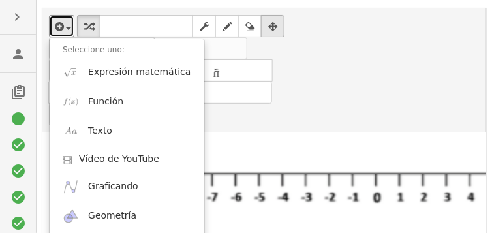
click at [273, 28] on icon "button" at bounding box center [272, 27] width 9 height 16
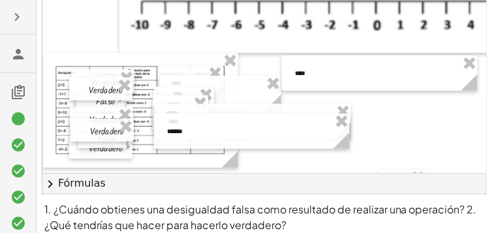
scroll to position [202, 0]
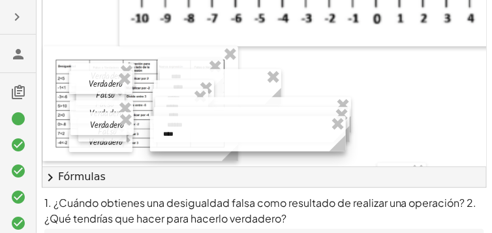
drag, startPoint x: 364, startPoint y: 65, endPoint x: 232, endPoint y: 132, distance: 148.1
click at [232, 132] on div at bounding box center [248, 133] width 196 height 35
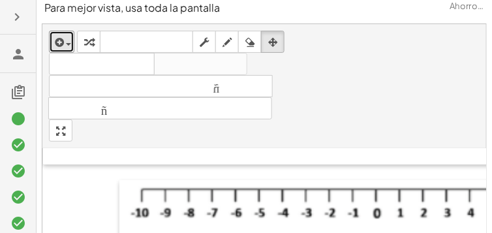
scroll to position [0, 0]
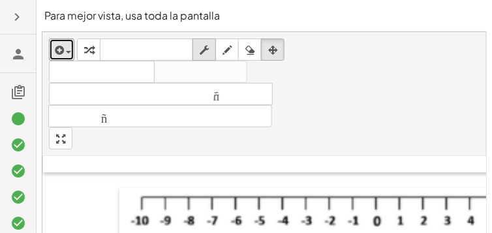
click at [210, 51] on div "button" at bounding box center [204, 50] width 17 height 16
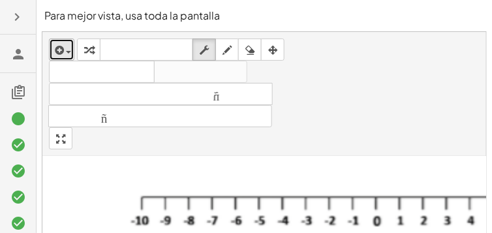
click at [63, 46] on icon "button" at bounding box center [58, 50] width 12 height 16
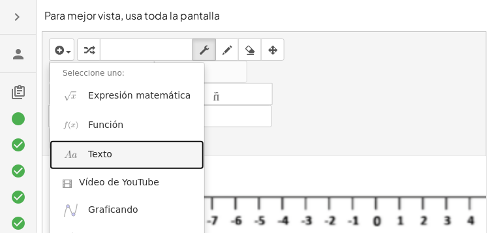
click at [95, 150] on font "Texto" at bounding box center [100, 154] width 24 height 10
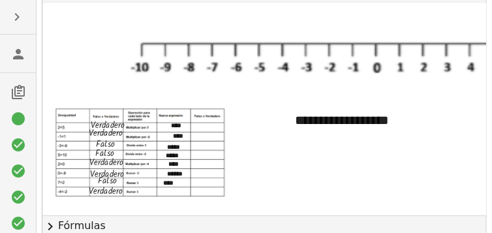
scroll to position [159, 0]
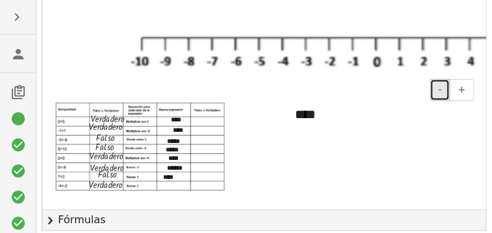
click at [445, 89] on button "-" at bounding box center [440, 90] width 20 height 22
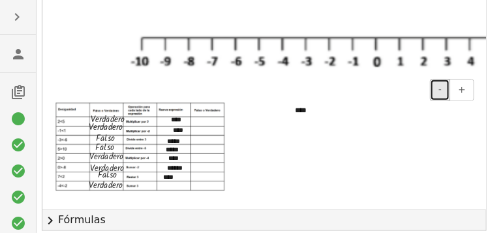
click at [445, 89] on button "-" at bounding box center [440, 90] width 20 height 22
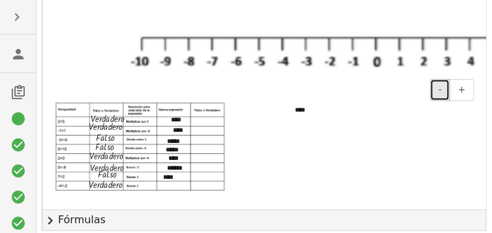
click at [445, 89] on button "-" at bounding box center [440, 90] width 20 height 22
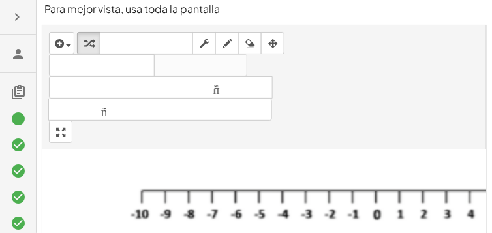
scroll to position [0, 0]
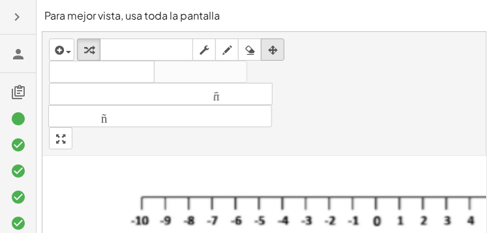
click at [274, 50] on icon "button" at bounding box center [272, 50] width 9 height 16
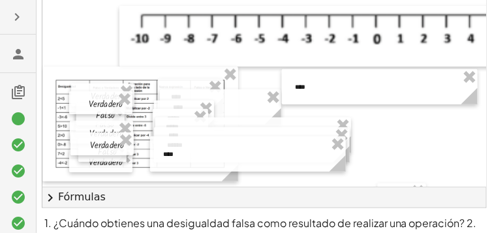
scroll to position [189, 0]
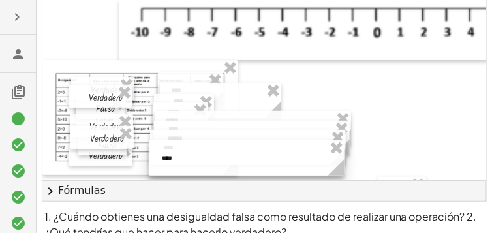
drag, startPoint x: 419, startPoint y: 84, endPoint x: 286, endPoint y: 161, distance: 154.2
click at [286, 161] on div at bounding box center [247, 157] width 196 height 35
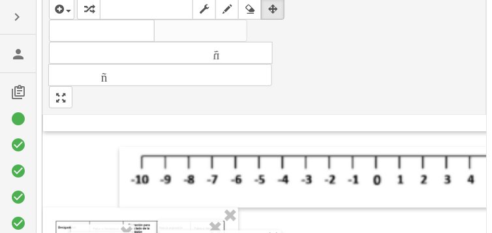
scroll to position [0, 0]
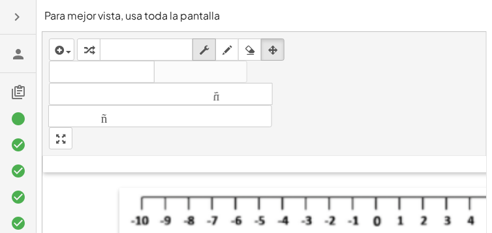
click at [202, 48] on icon "button" at bounding box center [204, 50] width 9 height 16
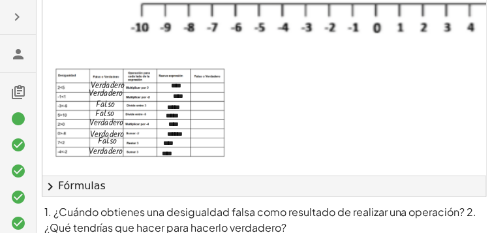
scroll to position [195, 0]
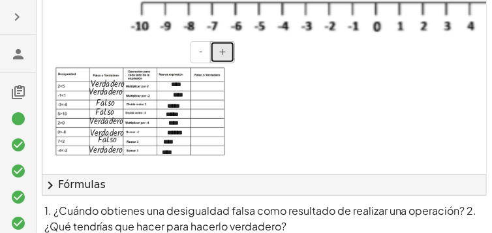
click at [221, 46] on font "+" at bounding box center [223, 51] width 8 height 10
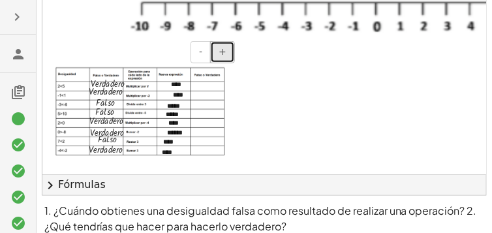
click at [221, 46] on font "+" at bounding box center [223, 51] width 8 height 10
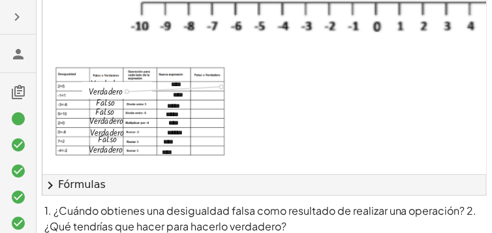
drag, startPoint x: 126, startPoint y: 88, endPoint x: 222, endPoint y: 84, distance: 96.1
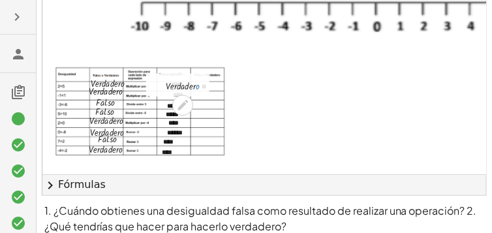
click at [183, 87] on div "· V · e · r · d · a · d · e · r · o" at bounding box center [183, 87] width 0 height 0
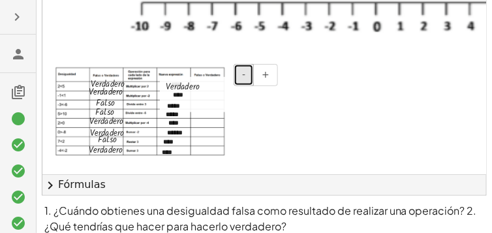
click at [246, 76] on font "-" at bounding box center [243, 74] width 3 height 10
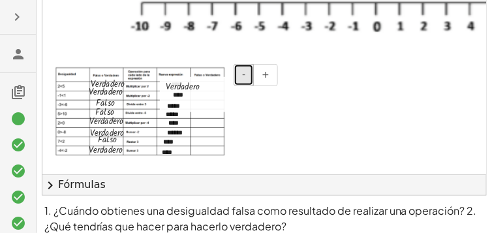
click at [246, 76] on font "-" at bounding box center [243, 74] width 3 height 10
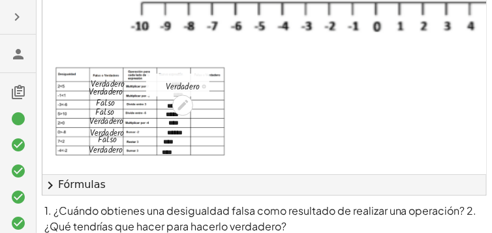
drag, startPoint x: 246, startPoint y: 76, endPoint x: 182, endPoint y: 78, distance: 63.4
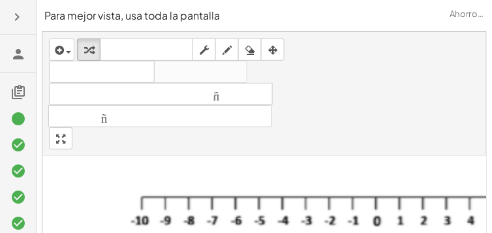
scroll to position [0, 0]
click at [278, 48] on div "button" at bounding box center [272, 50] width 17 height 16
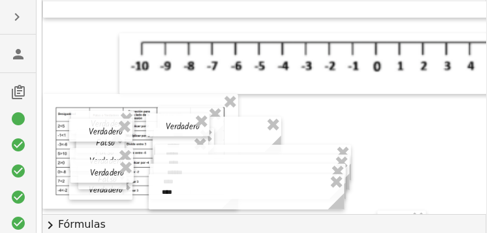
scroll to position [159, 0]
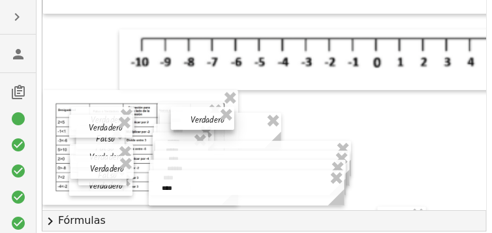
drag, startPoint x: 187, startPoint y: 117, endPoint x: 212, endPoint y: 114, distance: 25.0
click at [212, 114] on div at bounding box center [202, 118] width 63 height 23
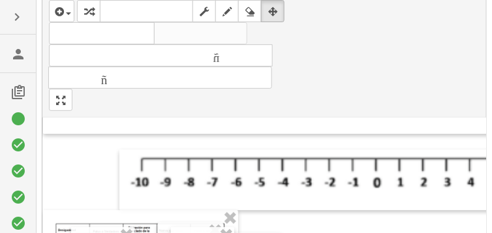
scroll to position [0, 0]
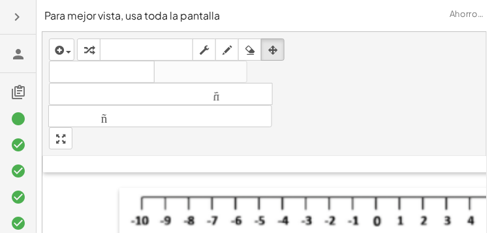
click at [208, 54] on icon "button" at bounding box center [204, 50] width 9 height 16
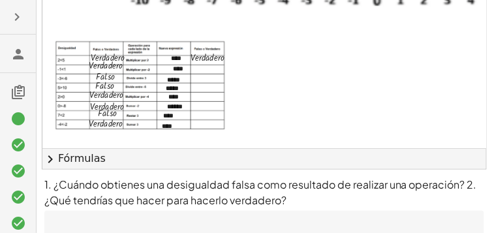
scroll to position [218, 0]
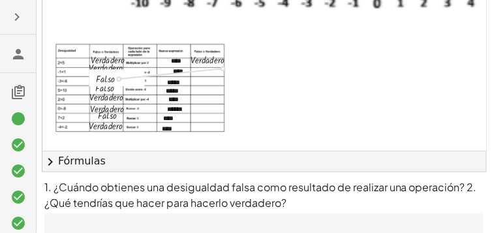
drag, startPoint x: 119, startPoint y: 76, endPoint x: 223, endPoint y: 66, distance: 104.3
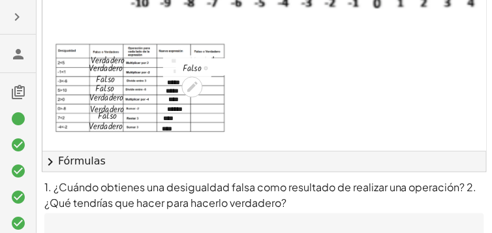
click at [206, 67] on div at bounding box center [206, 69] width 4 height 4
drag, startPoint x: 206, startPoint y: 63, endPoint x: 208, endPoint y: 82, distance: 18.5
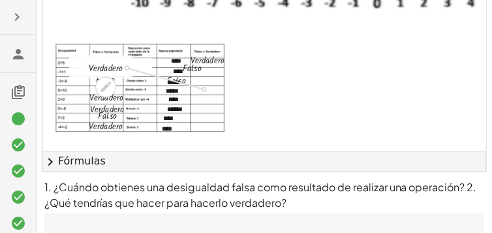
drag, startPoint x: 126, startPoint y: 63, endPoint x: 203, endPoint y: 86, distance: 80.2
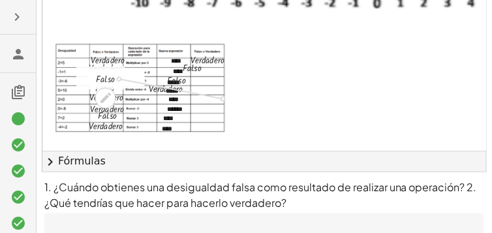
drag, startPoint x: 118, startPoint y: 74, endPoint x: 220, endPoint y: 95, distance: 104.8
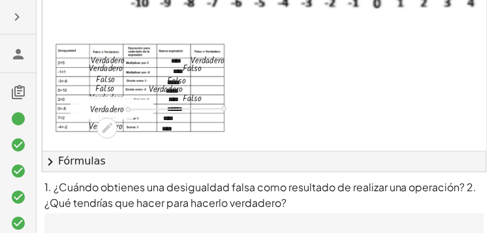
drag, startPoint x: 129, startPoint y: 104, endPoint x: 221, endPoint y: 103, distance: 92.1
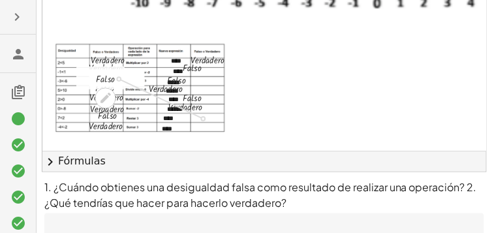
drag, startPoint x: 118, startPoint y: 76, endPoint x: 202, endPoint y: 117, distance: 94.3
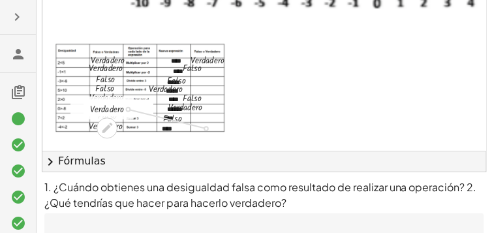
drag, startPoint x: 128, startPoint y: 104, endPoint x: 204, endPoint y: 126, distance: 79.4
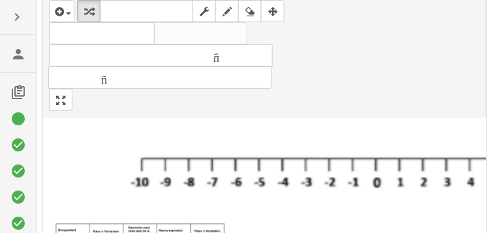
scroll to position [22, 0]
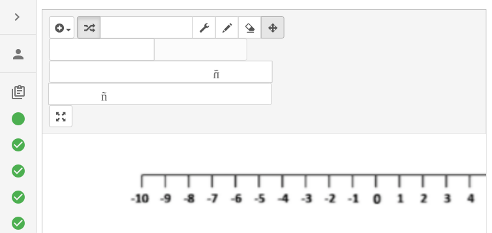
click at [276, 27] on icon "button" at bounding box center [272, 28] width 9 height 16
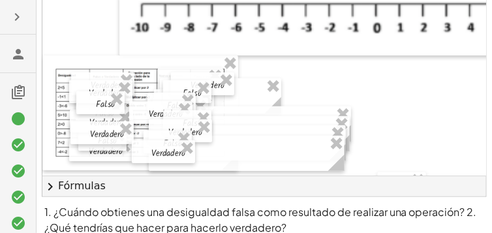
scroll to position [191, 0]
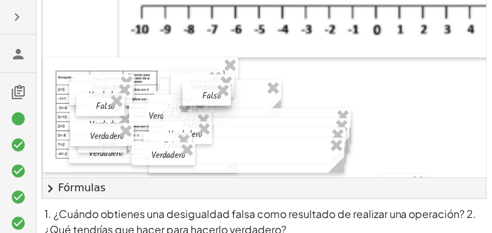
drag, startPoint x: 182, startPoint y: 83, endPoint x: 201, endPoint y: 84, distance: 19.6
click at [201, 84] on div at bounding box center [207, 94] width 48 height 23
drag, startPoint x: 168, startPoint y: 96, endPoint x: 204, endPoint y: 94, distance: 36.6
click at [204, 94] on div at bounding box center [207, 104] width 48 height 23
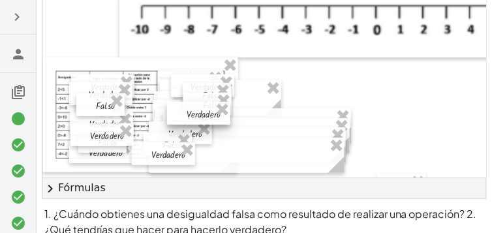
drag, startPoint x: 152, startPoint y: 107, endPoint x: 190, endPoint y: 106, distance: 37.9
click at [190, 106] on div at bounding box center [198, 113] width 63 height 23
drag, startPoint x: 191, startPoint y: 127, endPoint x: 174, endPoint y: 125, distance: 17.2
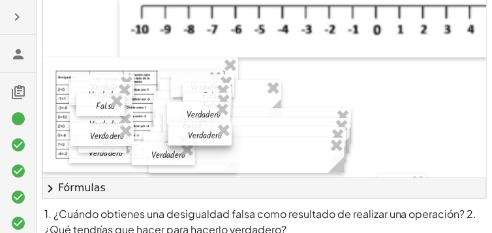
drag, startPoint x: 174, startPoint y: 125, endPoint x: 193, endPoint y: 126, distance: 19.6
click at [193, 126] on div at bounding box center [199, 134] width 63 height 23
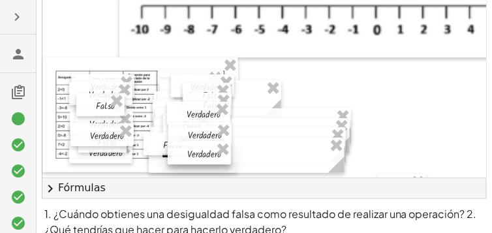
drag, startPoint x: 150, startPoint y: 151, endPoint x: 185, endPoint y: 151, distance: 35.9
click at [185, 151] on div at bounding box center [199, 153] width 63 height 23
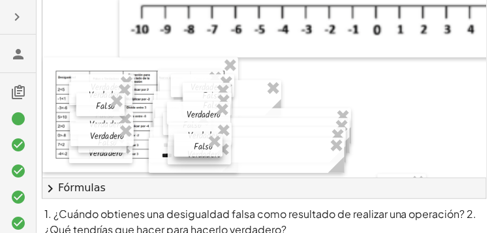
drag, startPoint x: 152, startPoint y: 145, endPoint x: 183, endPoint y: 146, distance: 31.4
click at [183, 146] on div at bounding box center [198, 145] width 48 height 23
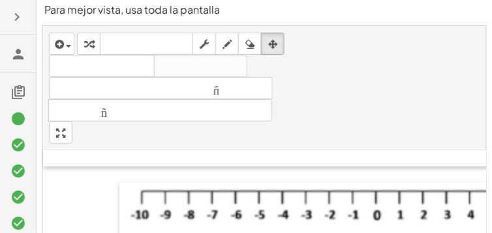
scroll to position [0, 0]
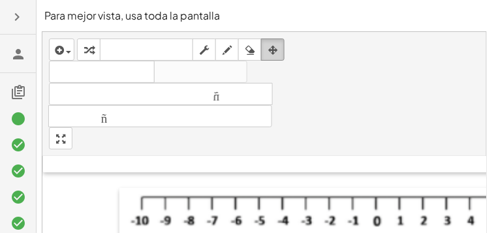
click at [279, 52] on div "button" at bounding box center [272, 50] width 17 height 16
click at [205, 54] on icon "button" at bounding box center [204, 50] width 9 height 16
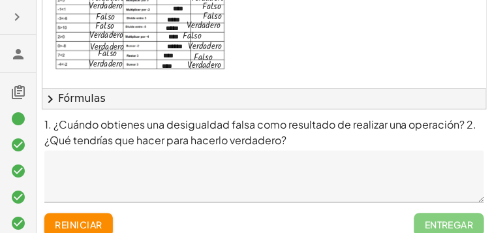
scroll to position [295, 0]
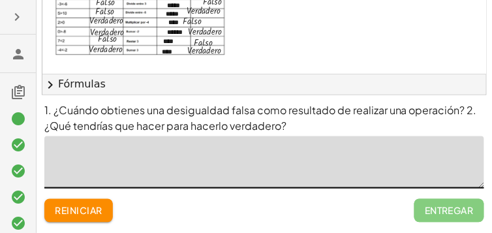
click at [160, 163] on textarea at bounding box center [264, 162] width 440 height 52
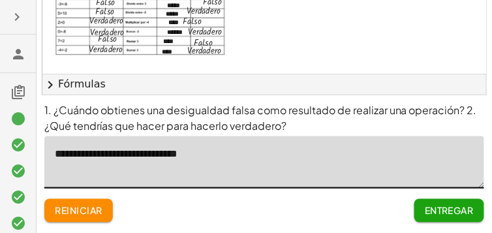
click at [124, 156] on textarea "**********" at bounding box center [264, 162] width 440 height 52
click at [217, 154] on textarea "**********" at bounding box center [264, 162] width 440 height 52
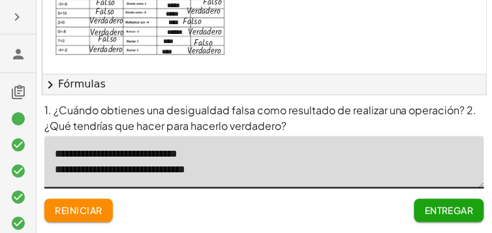
click at [115, 153] on textarea "**********" at bounding box center [264, 162] width 440 height 52
click at [205, 153] on textarea "**********" at bounding box center [264, 162] width 440 height 52
type textarea "**********"
click at [247, 176] on textarea "**********" at bounding box center [264, 162] width 440 height 52
click at [446, 204] on button "Entregar" at bounding box center [450, 211] width 70 height 24
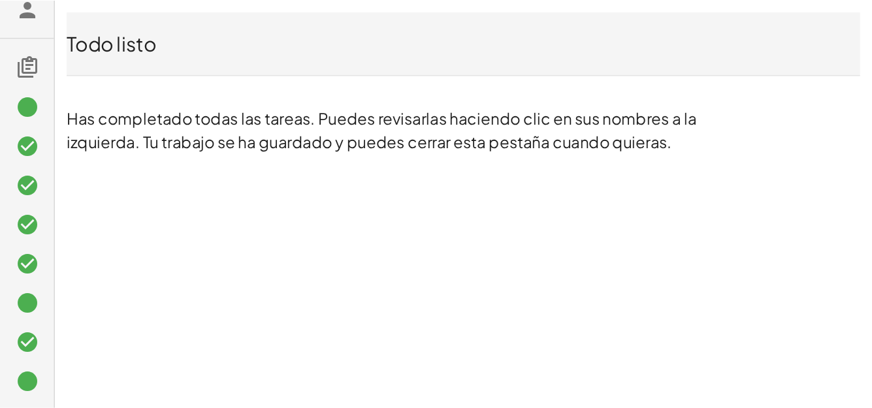
scroll to position [0, 0]
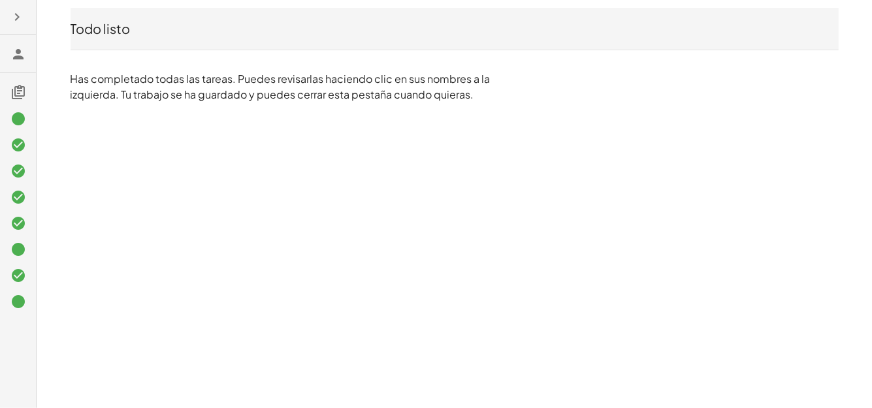
drag, startPoint x: 496, startPoint y: 1, endPoint x: 487, endPoint y: 210, distance: 209.1
click at [0, 0] on div "Todo listo Has completado todas las tareas. Puedes revisarlas haciendo clic en …" at bounding box center [0, 0] width 0 height 0
